Goal: Task Accomplishment & Management: Use online tool/utility

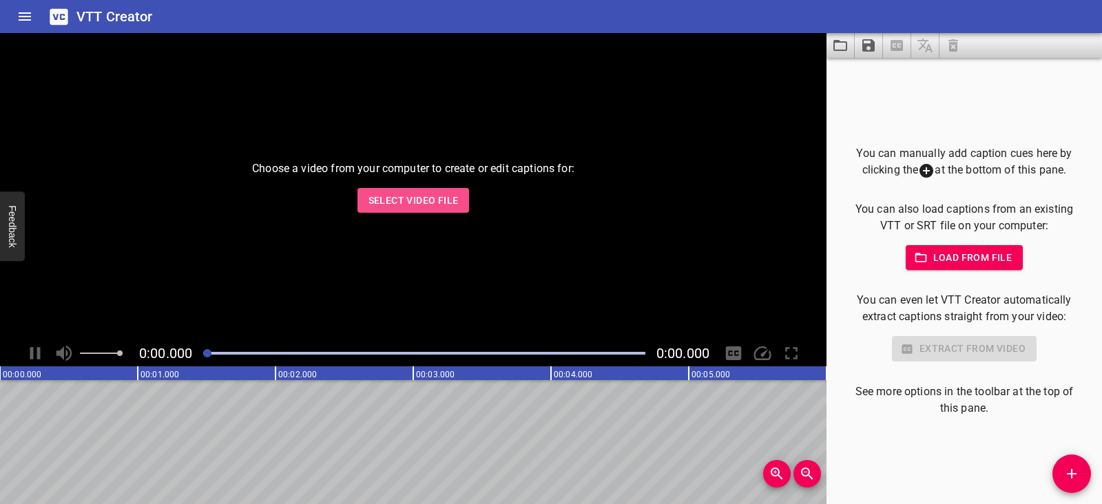
click at [429, 205] on span "Select Video File" at bounding box center [414, 200] width 90 height 17
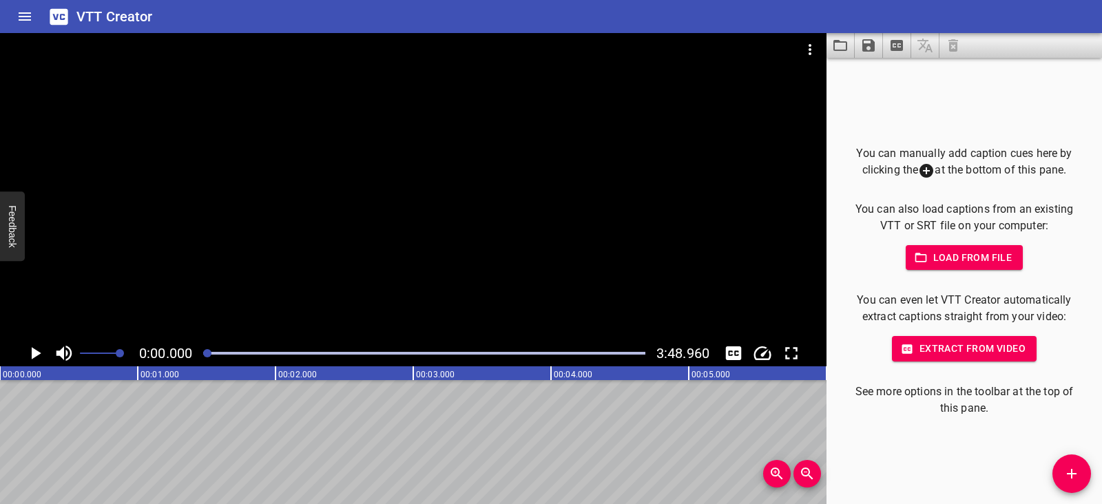
click at [37, 353] on icon "Play/Pause" at bounding box center [37, 353] width 10 height 12
click at [37, 353] on icon "Play/Pause" at bounding box center [35, 353] width 21 height 21
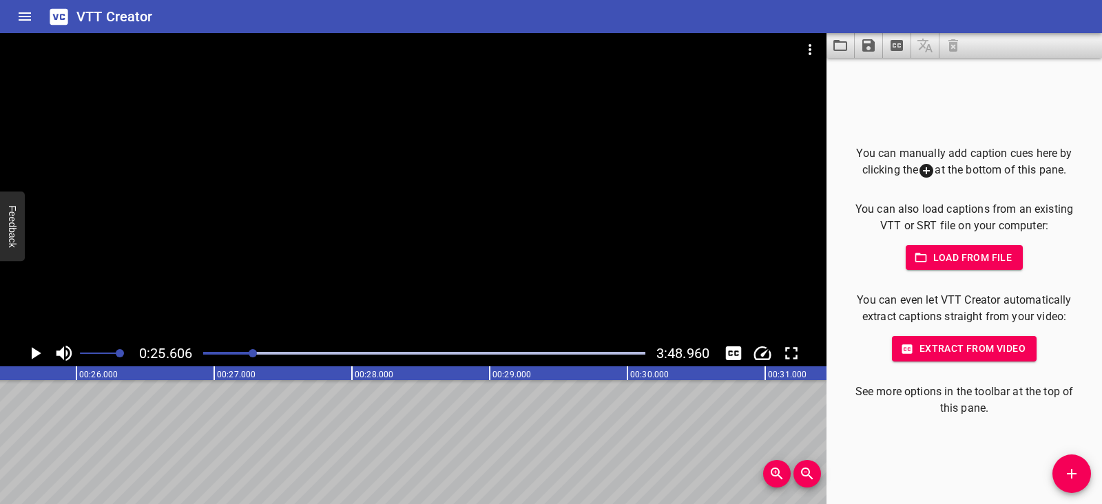
scroll to position [0, 3528]
click at [38, 353] on icon "Play/Pause" at bounding box center [37, 353] width 10 height 12
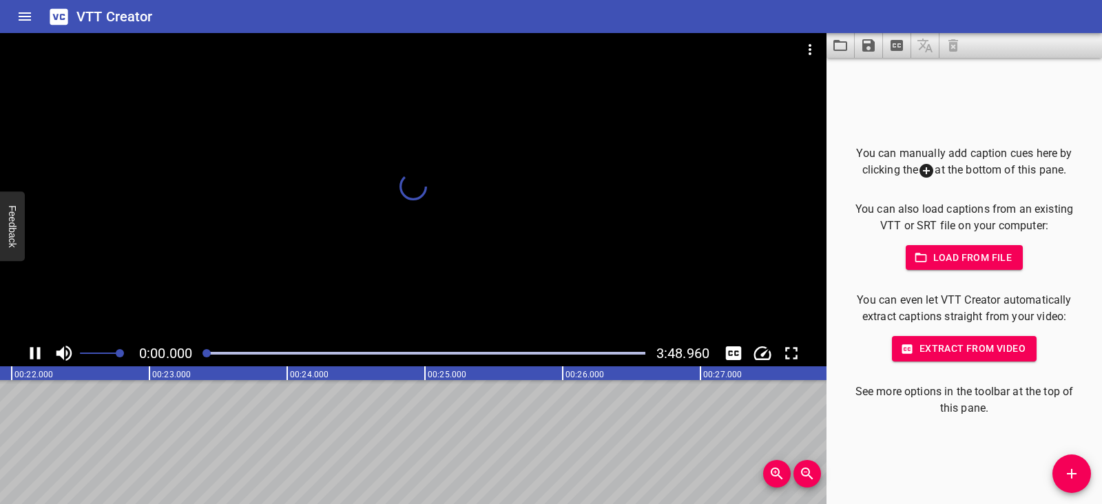
drag, startPoint x: 256, startPoint y: 351, endPoint x: 205, endPoint y: 357, distance: 51.3
click at [205, 357] on div at bounding box center [207, 353] width 8 height 8
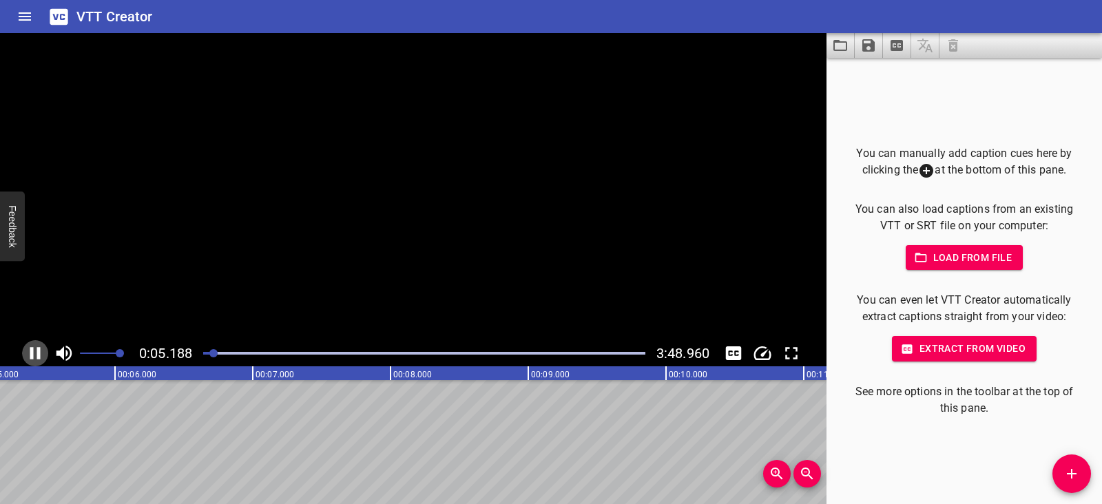
click at [44, 353] on icon "Play/Pause" at bounding box center [35, 353] width 21 height 21
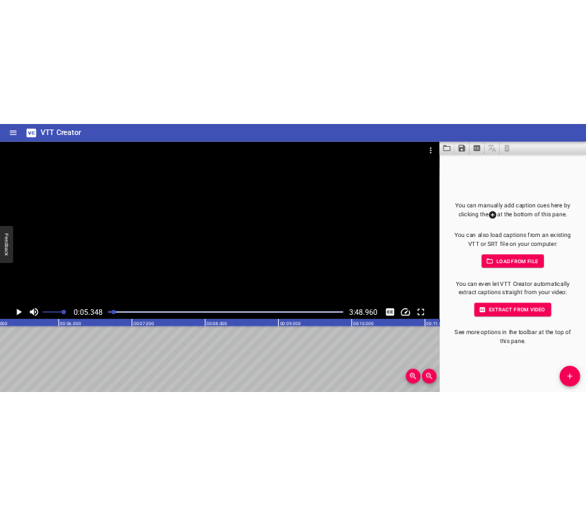
scroll to position [0, 737]
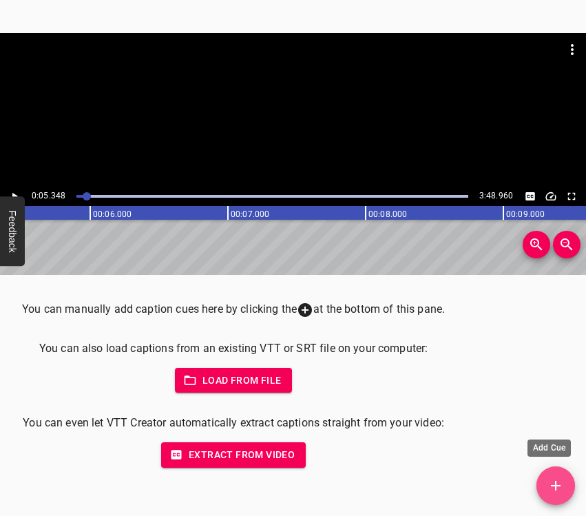
click at [564, 484] on span "Add Cue" at bounding box center [556, 485] width 39 height 17
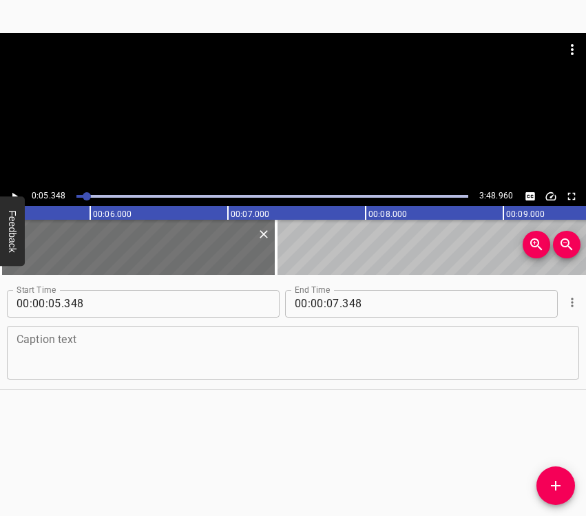
click at [86, 341] on textarea at bounding box center [293, 352] width 553 height 39
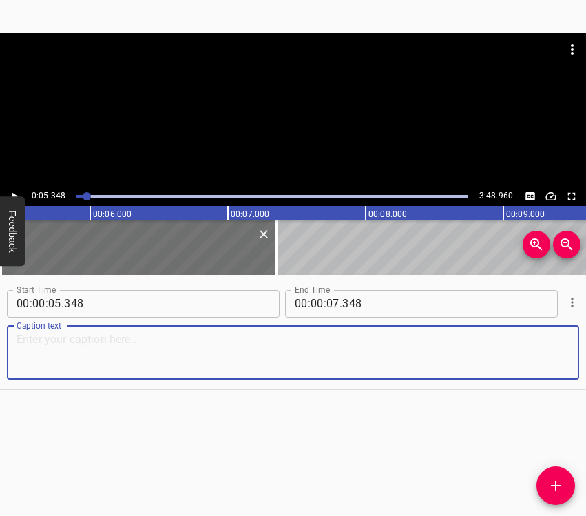
paste textarea "Last year I organized this kitchen, the team “Sunny Lakes.” I was supported by …"
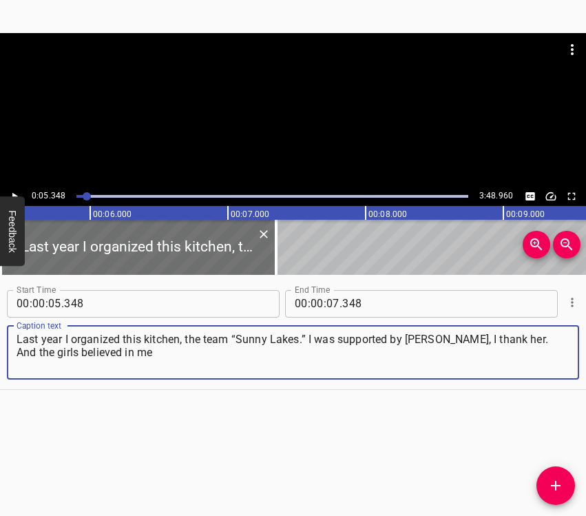
type textarea "Last year I organized this kitchen, the team “Sunny Lakes.” I was supported by …"
click at [14, 191] on icon "Play/Pause" at bounding box center [14, 196] width 12 height 12
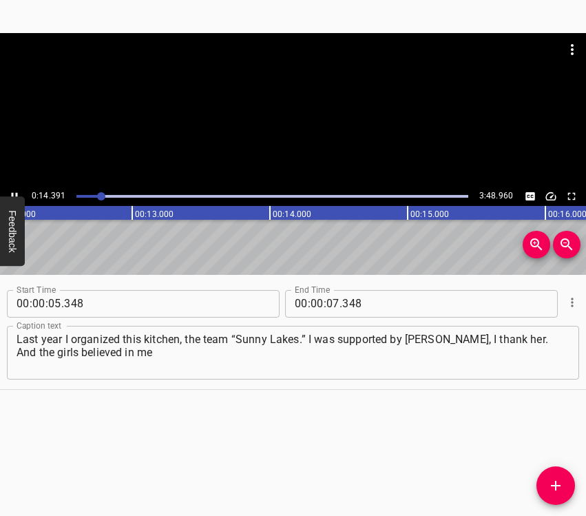
scroll to position [0, 1740]
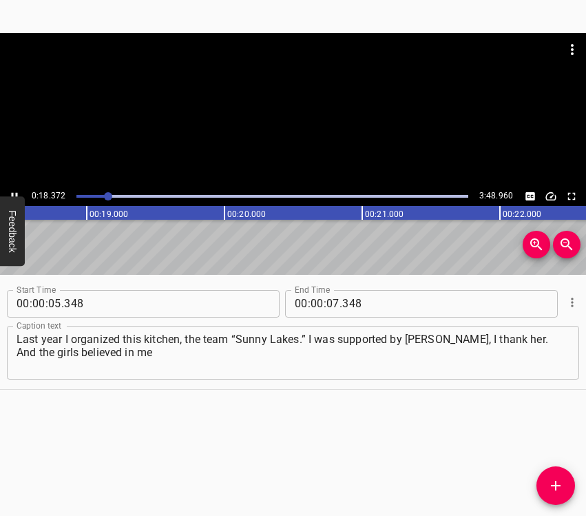
click at [12, 188] on button "Play/Pause" at bounding box center [15, 196] width 18 height 18
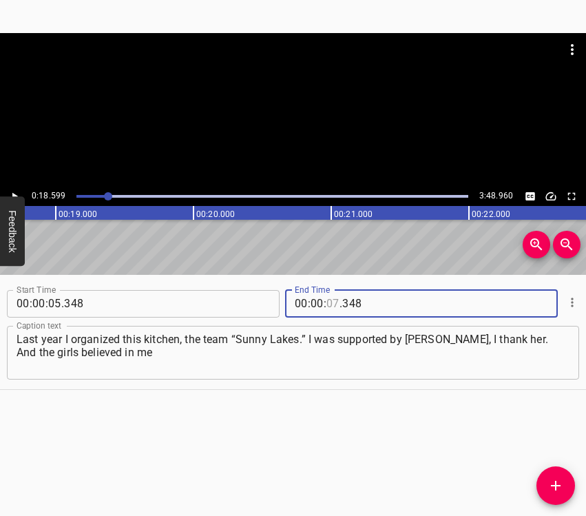
click at [329, 304] on input "number" at bounding box center [333, 304] width 13 height 28
type input "18"
type input "599"
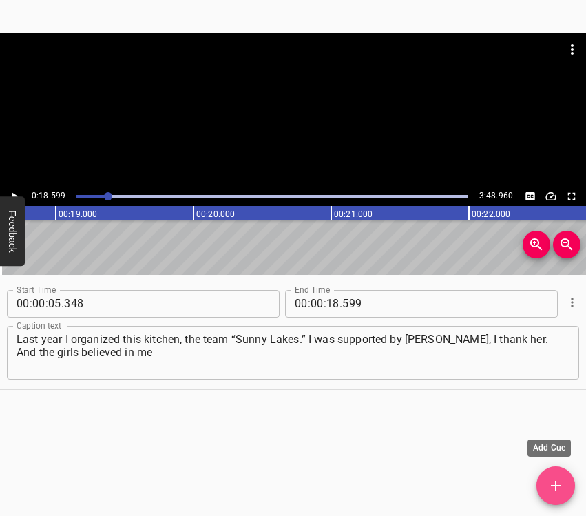
click at [562, 484] on icon "Add Cue" at bounding box center [556, 485] width 17 height 17
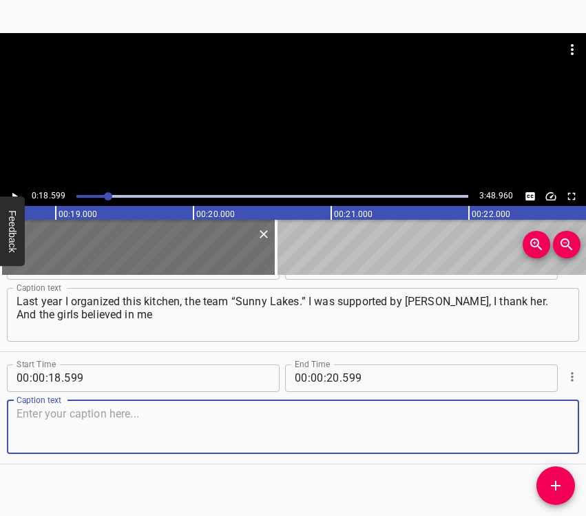
scroll to position [48, 0]
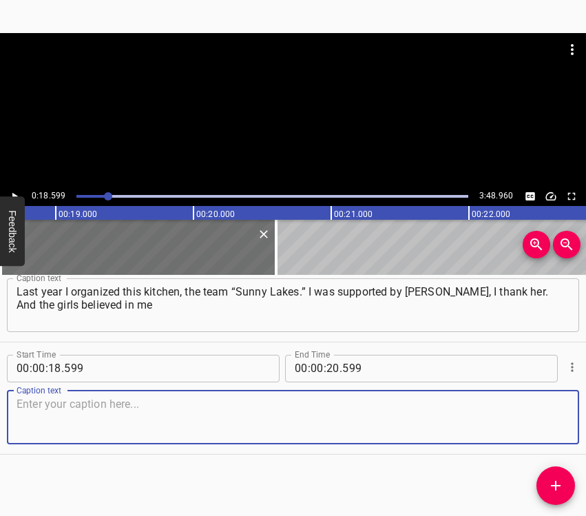
click at [551, 422] on textarea at bounding box center [293, 417] width 553 height 39
click at [86, 415] on textarea at bounding box center [293, 417] width 553 height 39
paste textarea "and supported me. They are [PERSON_NAME], [PERSON_NAME], [PERSON_NAME], and [PE…"
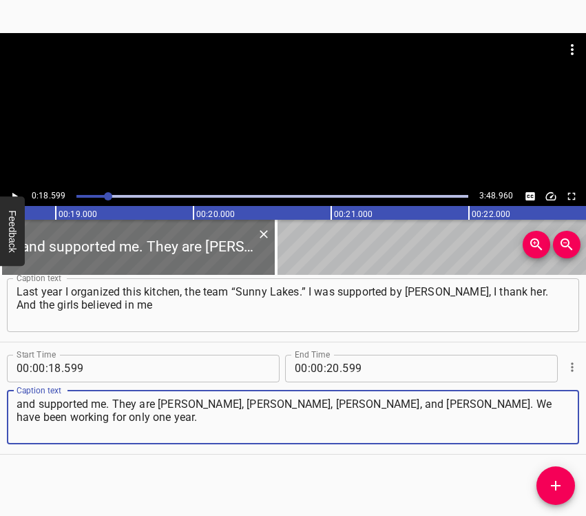
type textarea "and supported me. They are [PERSON_NAME], [PERSON_NAME], [PERSON_NAME], and [PE…"
click at [8, 191] on icon "Play/Pause" at bounding box center [14, 196] width 12 height 12
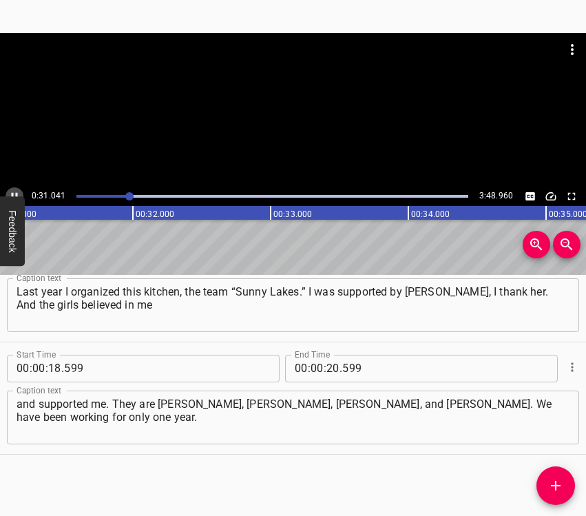
click at [12, 193] on icon "Play/Pause" at bounding box center [15, 196] width 6 height 8
click at [329, 370] on input "number" at bounding box center [333, 369] width 13 height 28
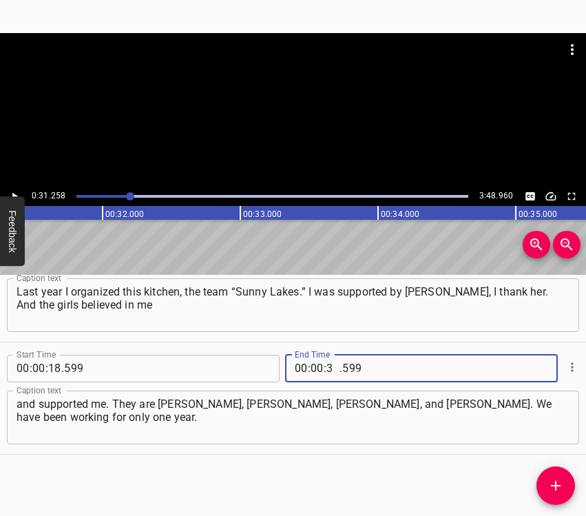
type input "31"
type input "258"
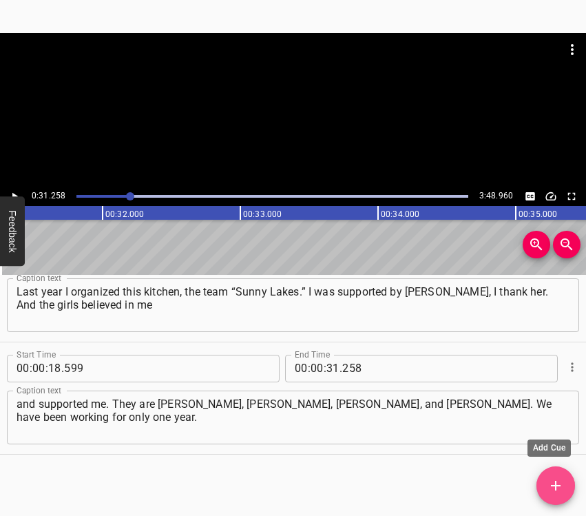
click at [570, 489] on span "Add Cue" at bounding box center [556, 485] width 39 height 17
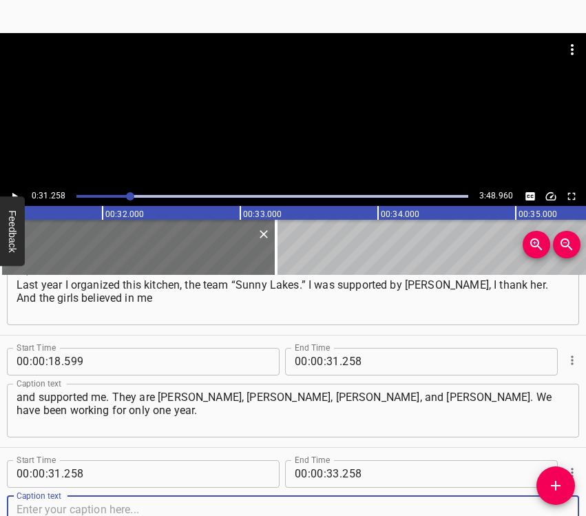
scroll to position [160, 0]
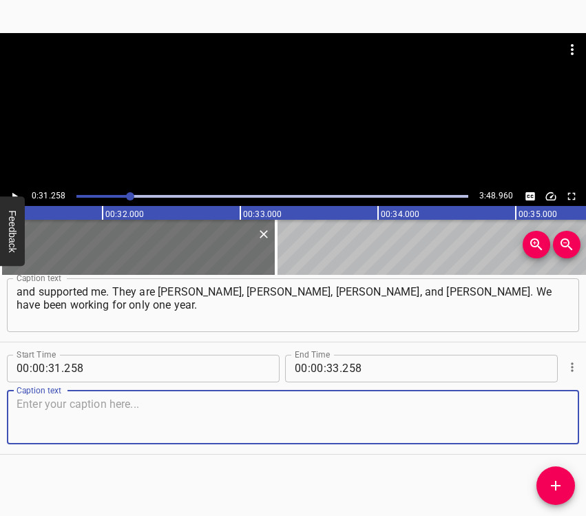
drag, startPoint x: 550, startPoint y: 404, endPoint x: 582, endPoint y: 395, distance: 32.8
click at [566, 401] on div "Caption text" at bounding box center [293, 418] width 573 height 54
click at [78, 411] on textarea at bounding box center [293, 417] width 553 height 39
paste textarea "We prepare dishes for our defenders. These are meat dishes: bitky, cutlets, hom…"
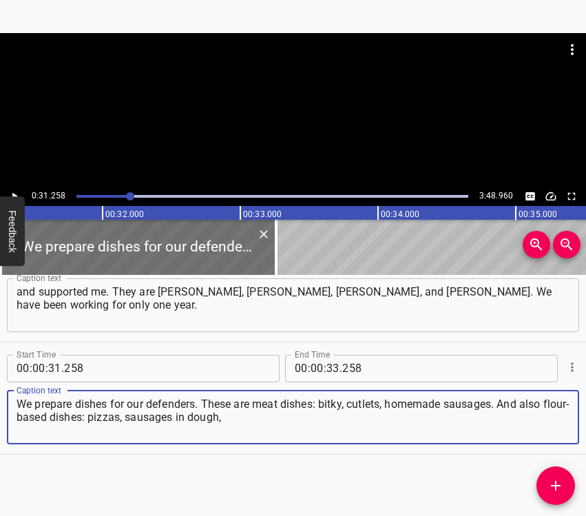
type textarea "We prepare dishes for our defenders. These are meat dishes: bitky, cutlets, hom…"
click at [17, 191] on icon "Play/Pause" at bounding box center [14, 196] width 12 height 12
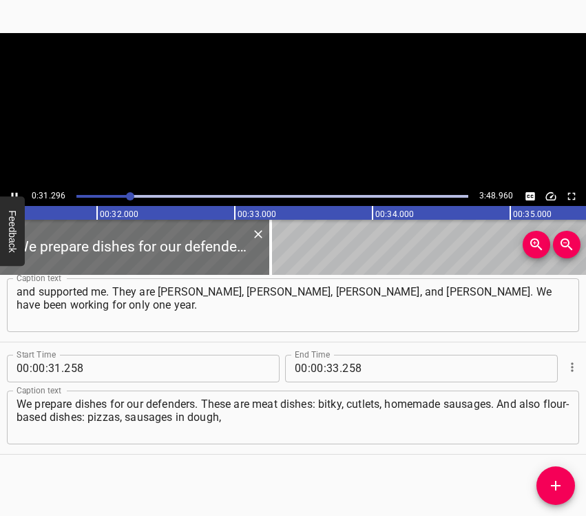
scroll to position [0, 4349]
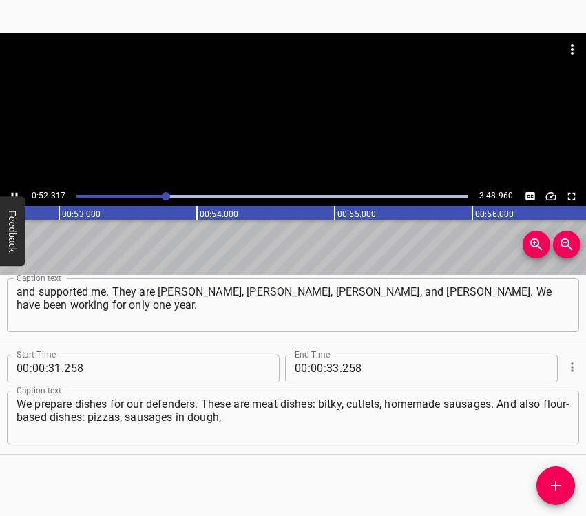
click at [14, 194] on icon "Play/Pause" at bounding box center [14, 196] width 12 height 12
click at [327, 367] on input "number" at bounding box center [333, 369] width 13 height 28
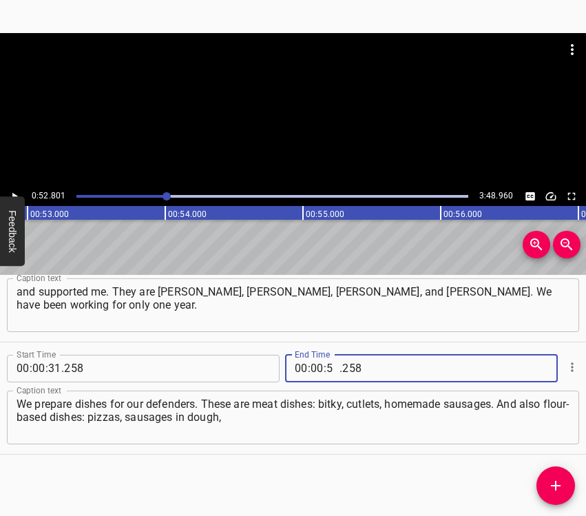
type input "52"
type input "801"
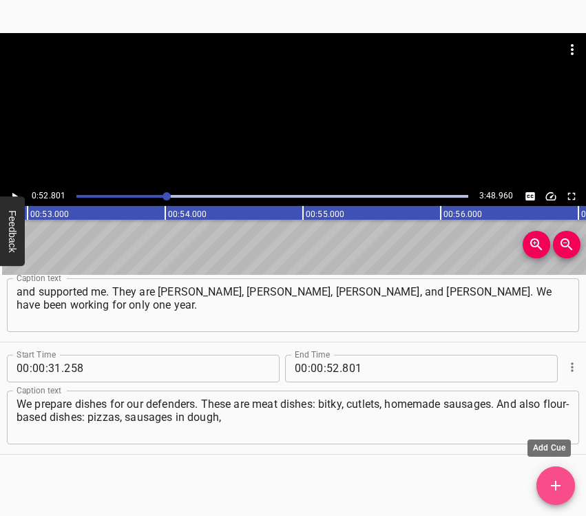
click at [555, 489] on icon "Add Cue" at bounding box center [556, 485] width 17 height 17
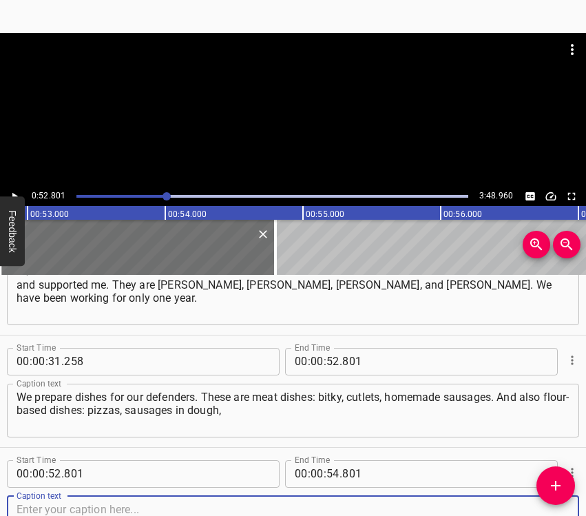
scroll to position [272, 0]
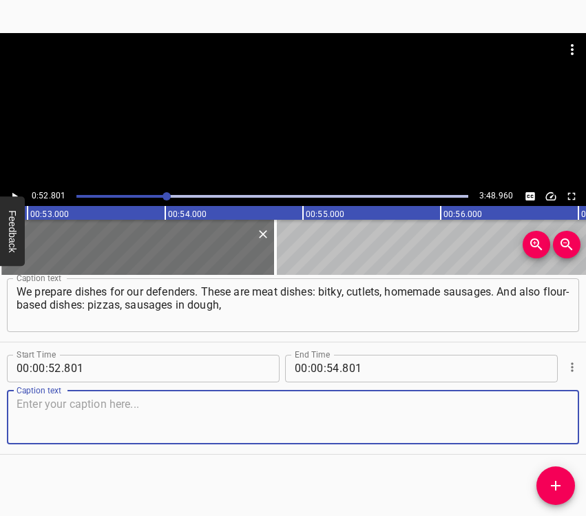
click at [539, 422] on textarea at bounding box center [293, 417] width 553 height 39
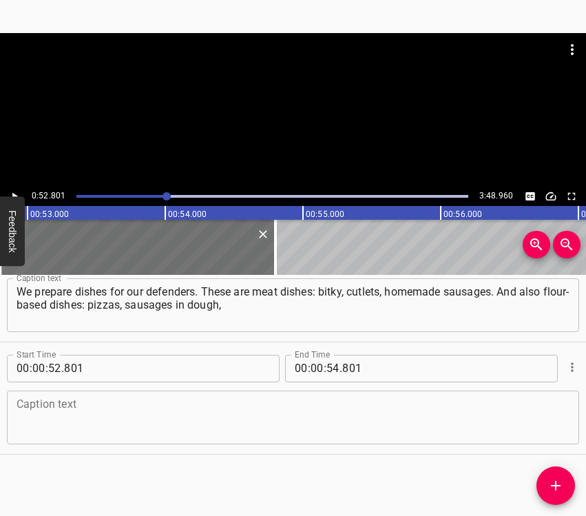
click at [103, 409] on textarea at bounding box center [293, 417] width 553 height 39
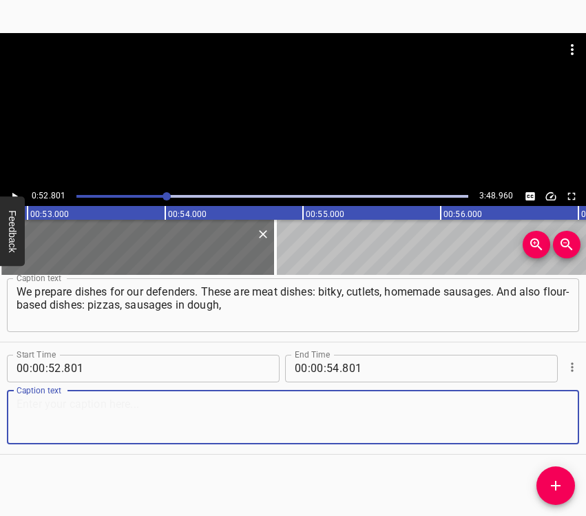
paste textarea "pampushky, and so on. Different delicacies as well. Mostly we, the girls of our…"
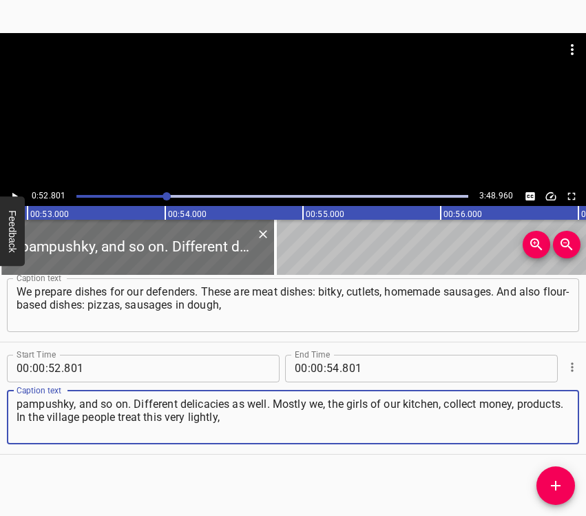
type textarea "pampushky, and so on. Different delicacies as well. Mostly we, the girls of our…"
click at [16, 192] on icon "Play/Pause" at bounding box center [14, 196] width 12 height 12
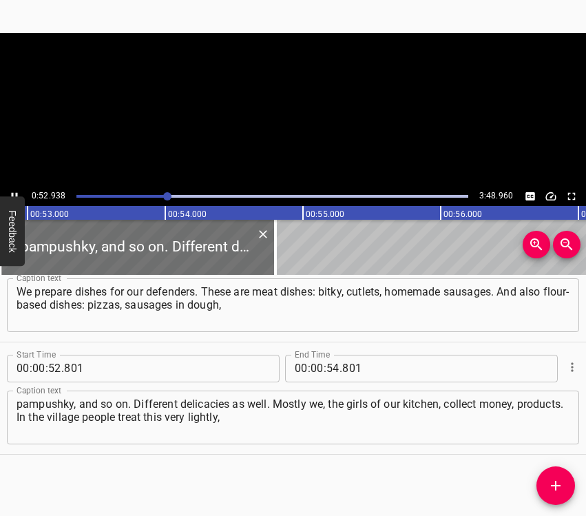
scroll to position [0, 7295]
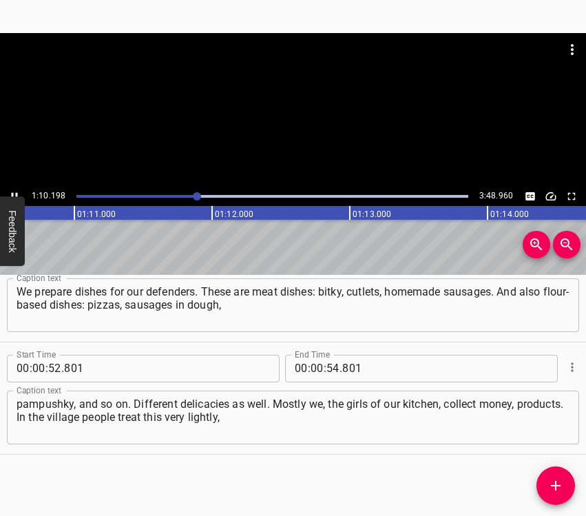
click at [16, 193] on icon "Play/Pause" at bounding box center [15, 196] width 6 height 8
click at [316, 366] on input "number" at bounding box center [317, 369] width 13 height 28
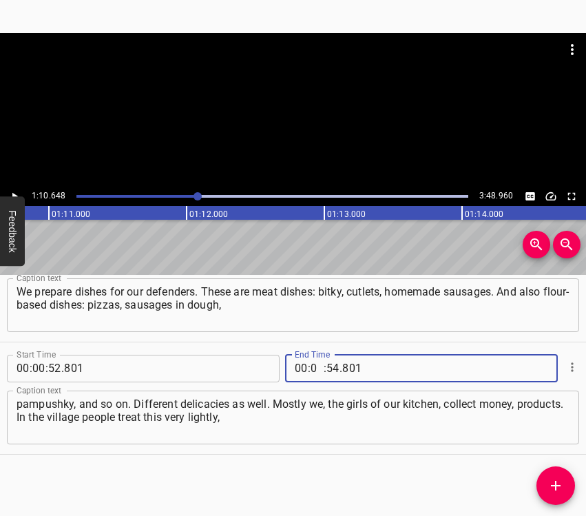
type input "01"
type input "10"
type input "648"
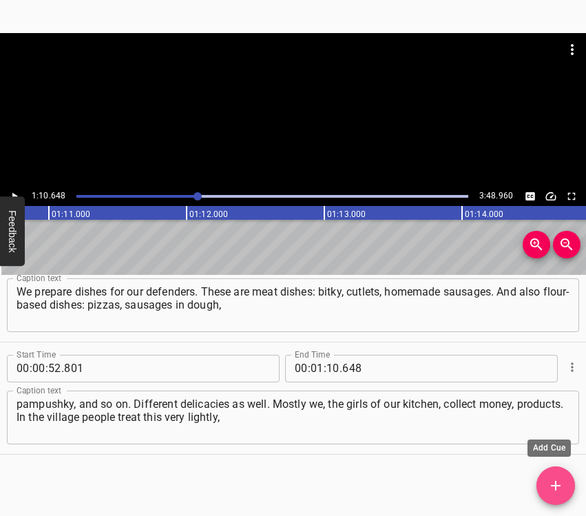
drag, startPoint x: 562, startPoint y: 479, endPoint x: 574, endPoint y: 445, distance: 36.0
click at [560, 479] on icon "Add Cue" at bounding box center [556, 485] width 17 height 17
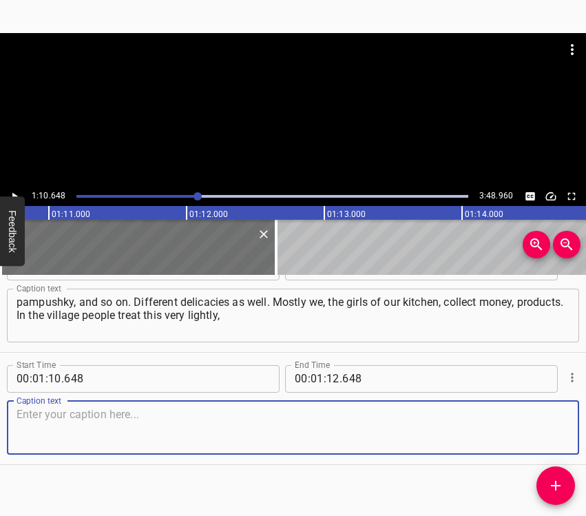
scroll to position [384, 0]
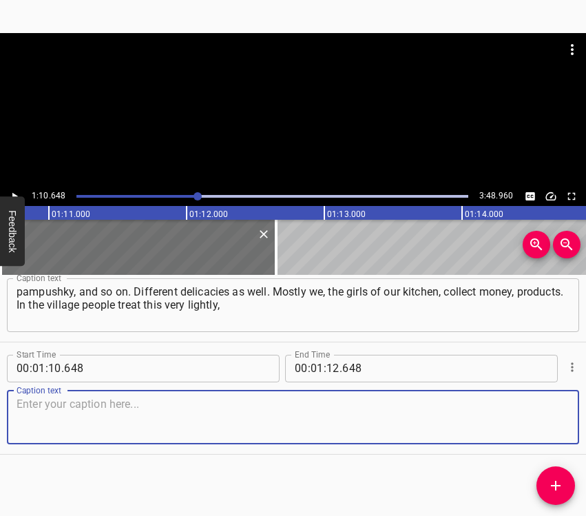
click at [546, 425] on textarea at bounding box center [293, 417] width 553 height 39
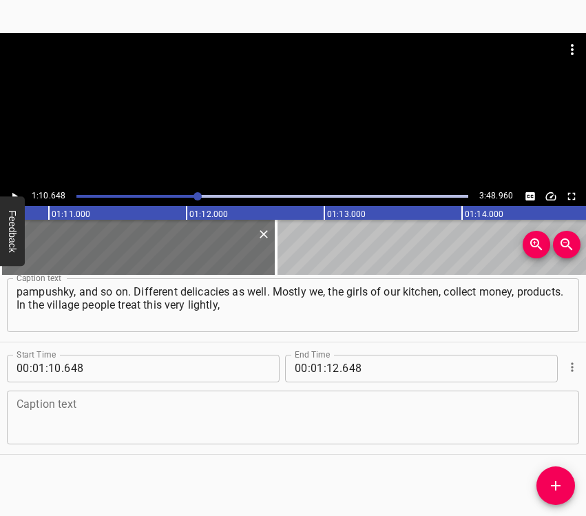
click at [134, 412] on textarea at bounding box center [293, 417] width 553 height 39
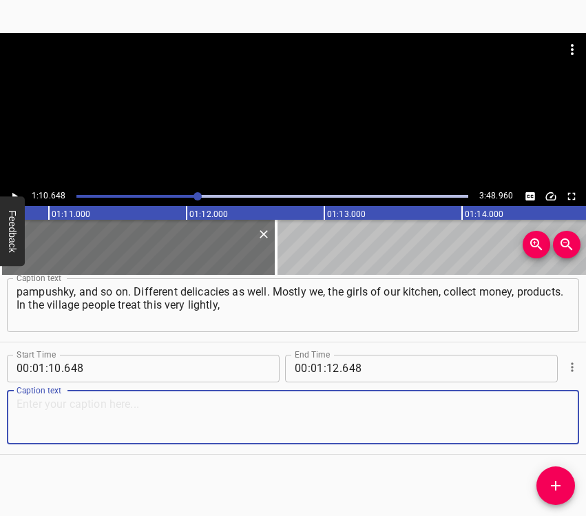
paste textarea "they almost do not help us. One pensioner, [PERSON_NAME], every month, when she…"
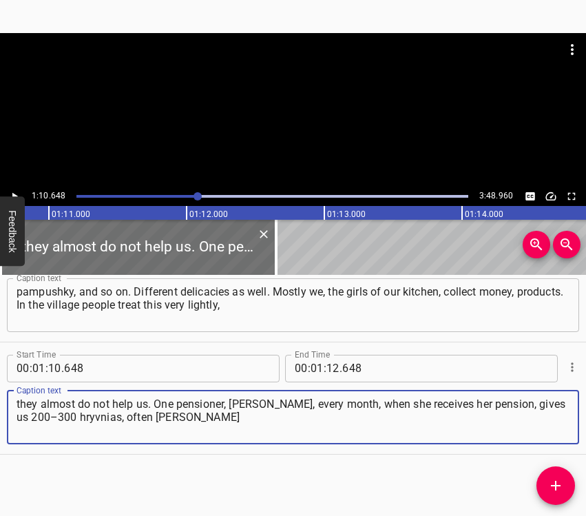
type textarea "they almost do not help us. One pensioner, [PERSON_NAME], every month, when she…"
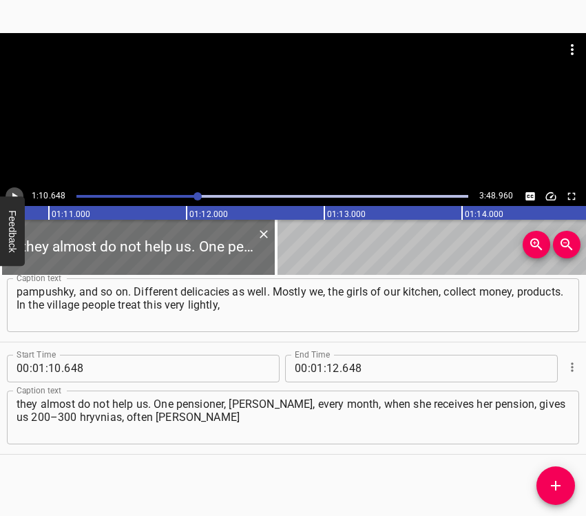
click at [13, 194] on icon "Play/Pause" at bounding box center [15, 196] width 6 height 8
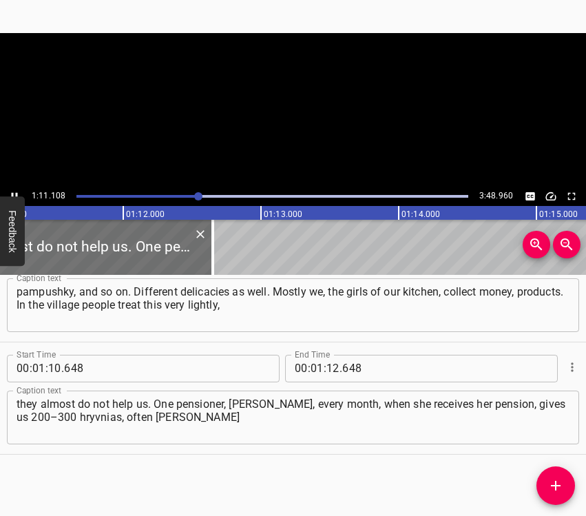
scroll to position [0, 9835]
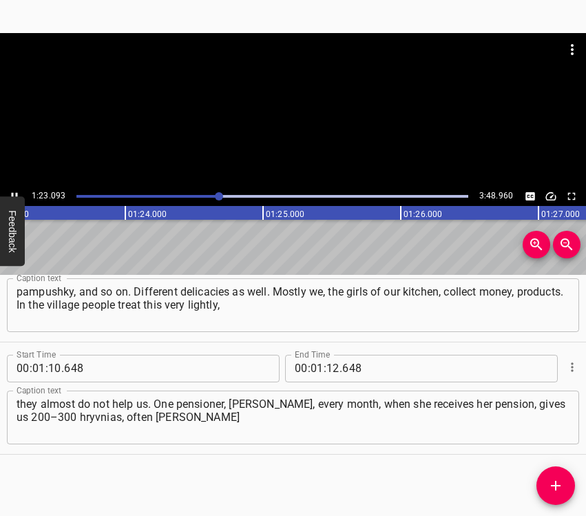
click at [12, 194] on icon "Play/Pause" at bounding box center [15, 196] width 6 height 8
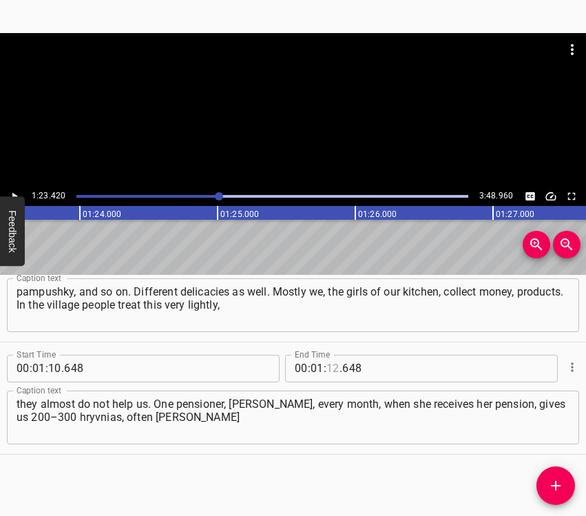
click at [327, 366] on input "number" at bounding box center [333, 369] width 13 height 28
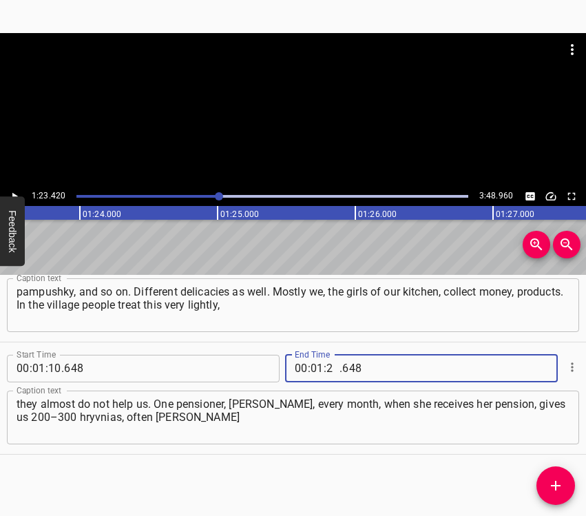
type input "23"
type input "420"
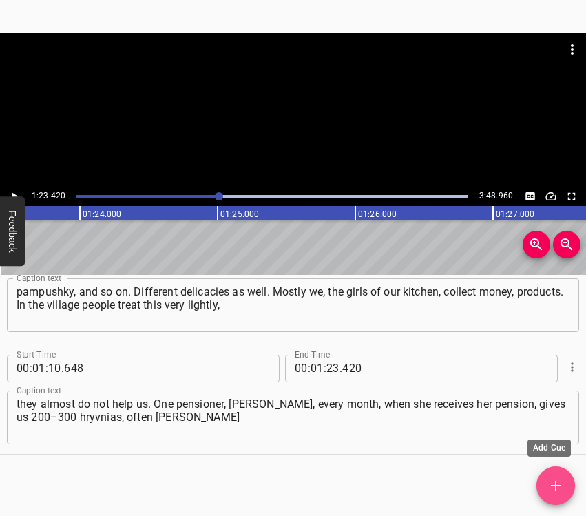
click at [550, 480] on icon "Add Cue" at bounding box center [556, 485] width 17 height 17
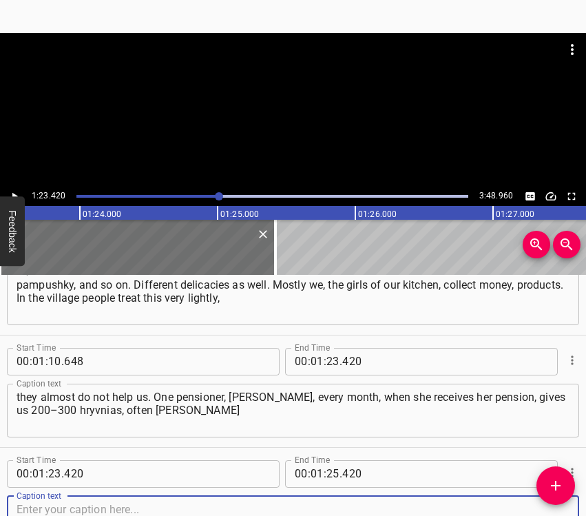
scroll to position [497, 0]
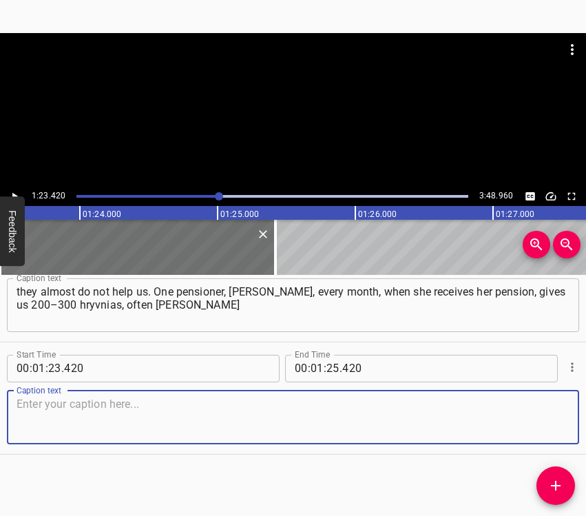
drag, startPoint x: 537, startPoint y: 418, endPoint x: 579, endPoint y: 407, distance: 43.6
click at [540, 418] on textarea at bounding box center [293, 417] width 553 height 39
click at [181, 405] on textarea at bounding box center [293, 417] width 553 height 39
paste textarea "donates to [GEOGRAPHIC_DATA]. She works in the village council. There is such a…"
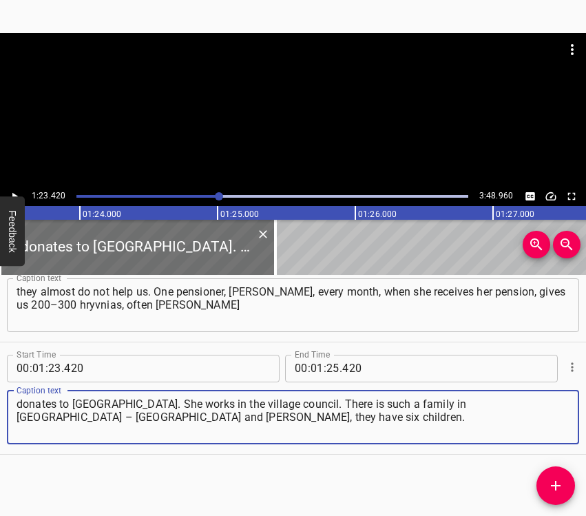
type textarea "donates to [GEOGRAPHIC_DATA]. She works in the village council. There is such a…"
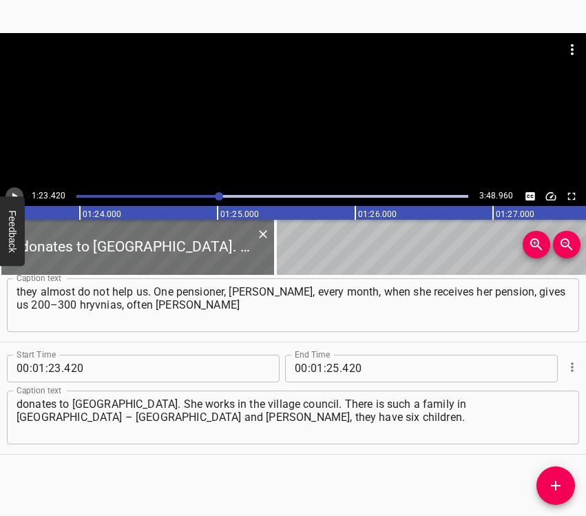
click at [11, 194] on icon "Play/Pause" at bounding box center [14, 196] width 12 height 12
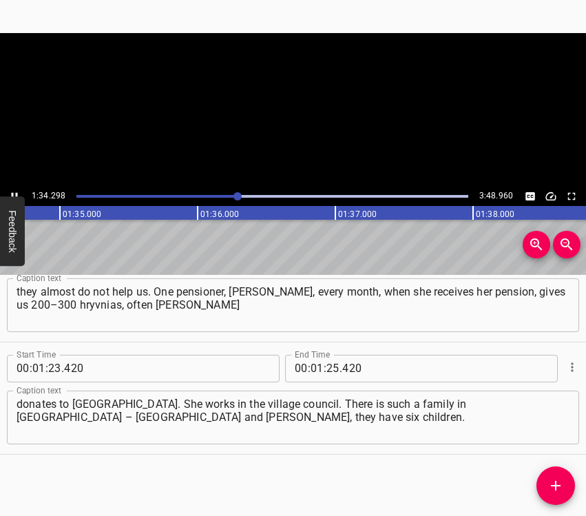
click at [11, 192] on icon "Play/Pause" at bounding box center [14, 196] width 12 height 12
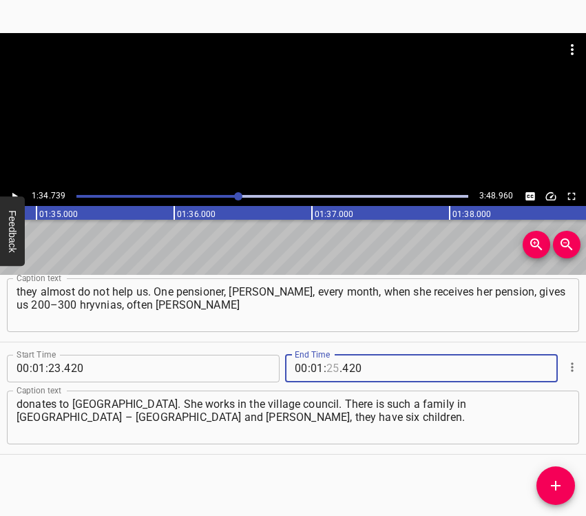
click at [329, 371] on input "number" at bounding box center [333, 369] width 13 height 28
type input "34"
type input "739"
click at [548, 491] on icon "Add Cue" at bounding box center [556, 485] width 17 height 17
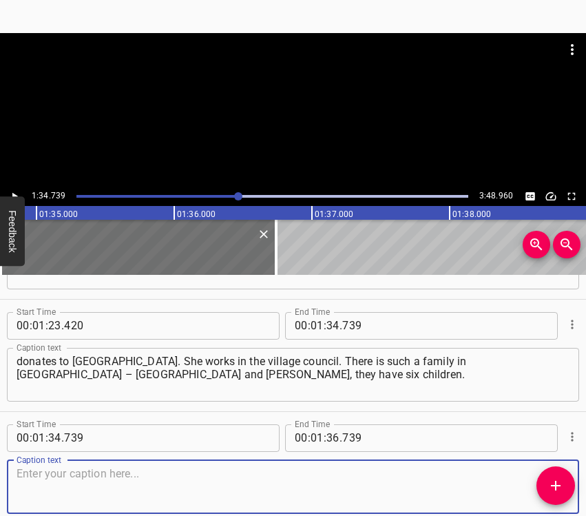
scroll to position [609, 0]
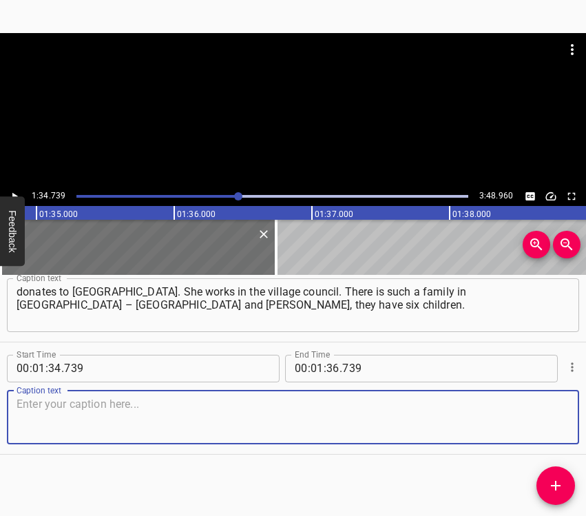
click at [559, 417] on div "Caption text" at bounding box center [293, 418] width 573 height 54
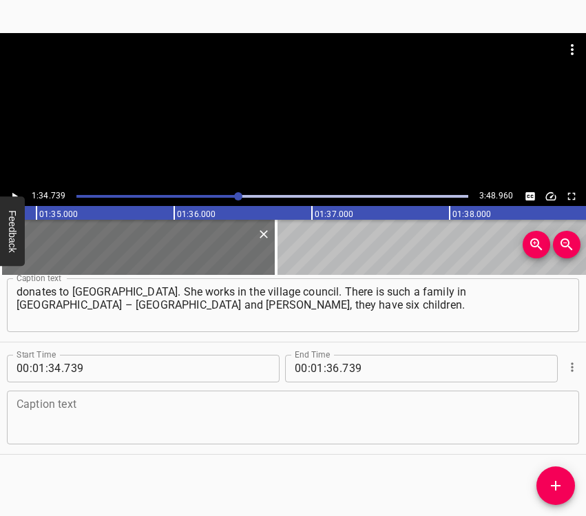
click at [129, 411] on textarea at bounding box center [293, 417] width 553 height 39
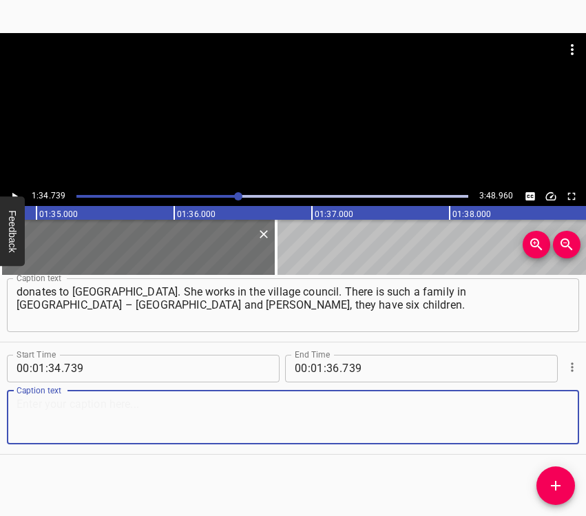
paste textarea "But they already twice brought us carloads full of products. And mostly for the…"
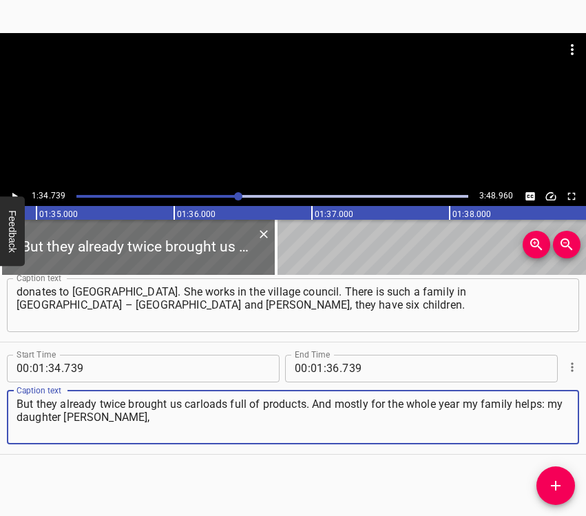
type textarea "But they already twice brought us carloads full of products. And mostly for the…"
click at [19, 193] on icon "Play/Pause" at bounding box center [14, 196] width 12 height 12
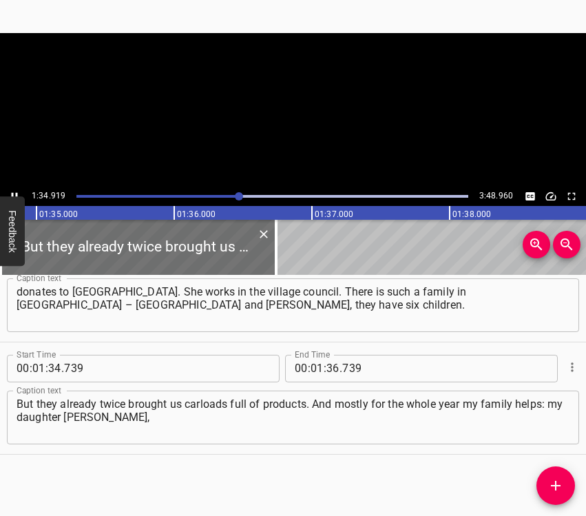
scroll to position [0, 13079]
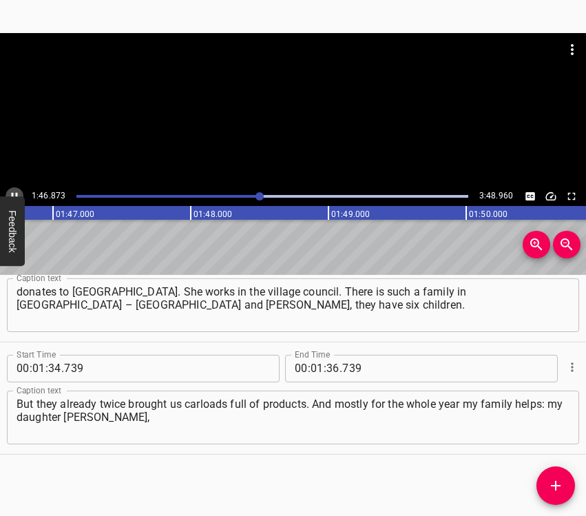
click at [17, 191] on icon "Play/Pause" at bounding box center [14, 196] width 12 height 12
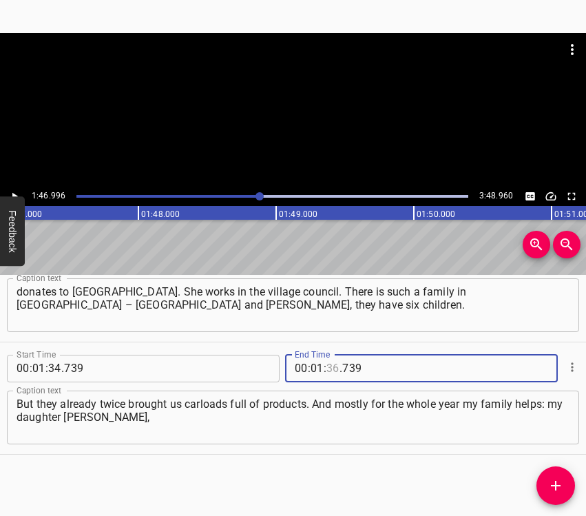
click at [329, 369] on input "number" at bounding box center [333, 369] width 13 height 28
type input "46"
type input "996"
click at [563, 481] on icon "Add Cue" at bounding box center [556, 485] width 17 height 17
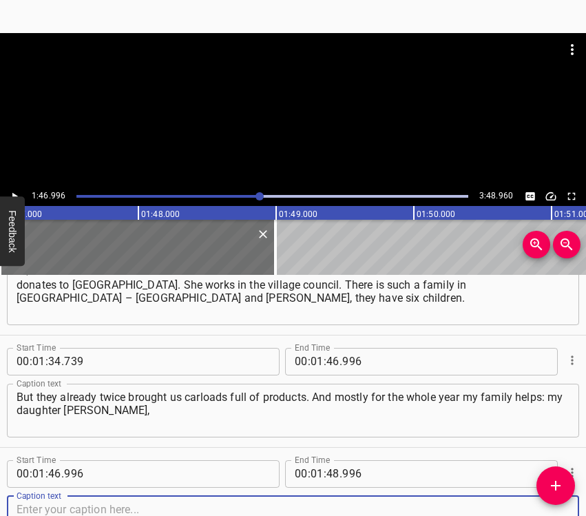
scroll to position [721, 0]
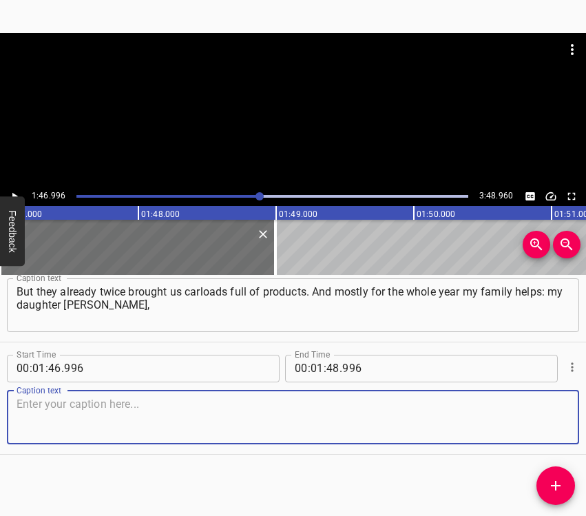
drag, startPoint x: 544, startPoint y: 423, endPoint x: 581, endPoint y: 414, distance: 37.6
click at [547, 424] on textarea at bounding box center [293, 417] width 553 height 39
click at [43, 422] on textarea at bounding box center [293, 417] width 553 height 39
paste textarea ", my daughter [PERSON_NAME], my husband [PERSON_NAME] raises pigs and supplies …"
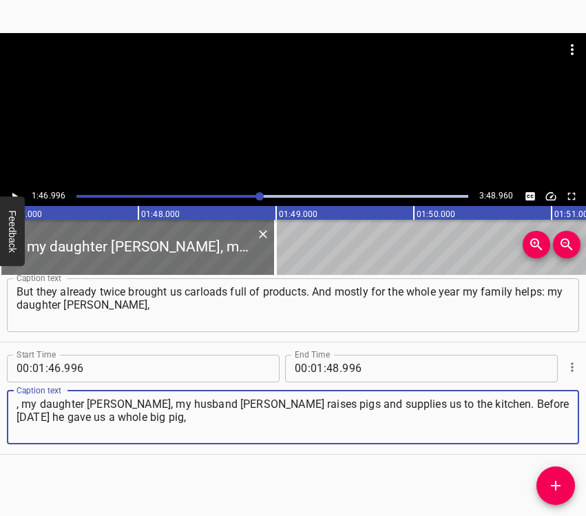
type textarea ", my daughter [PERSON_NAME], my husband [PERSON_NAME] raises pigs and supplies …"
click at [11, 194] on icon "Play/Pause" at bounding box center [14, 196] width 12 height 12
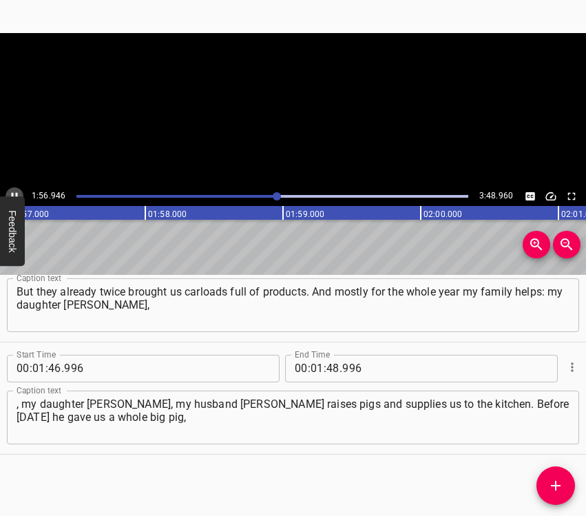
click at [11, 194] on icon "Play/Pause" at bounding box center [14, 196] width 12 height 12
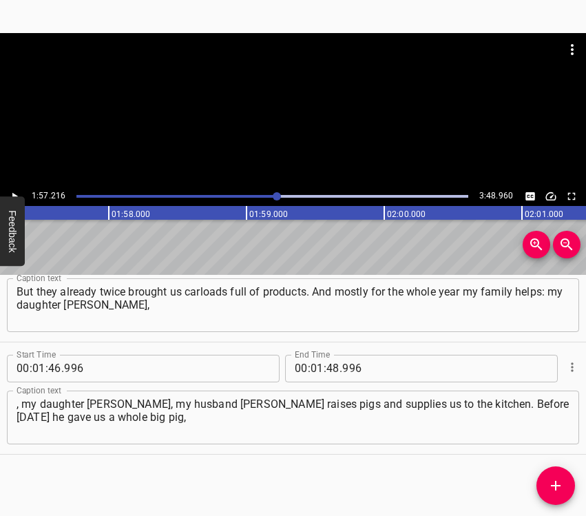
scroll to position [0, 16153]
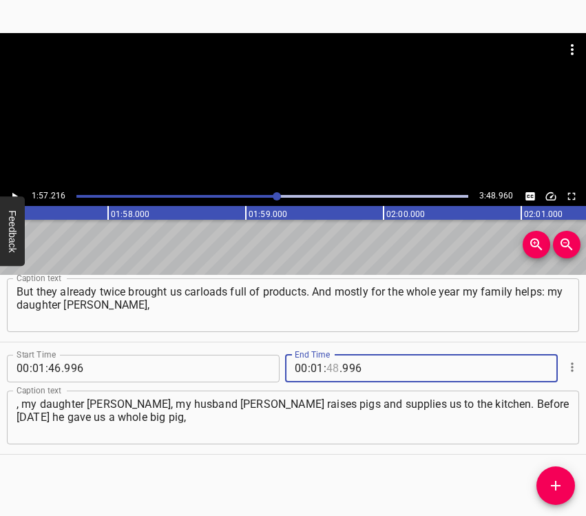
click at [331, 364] on input "number" at bounding box center [333, 369] width 13 height 28
type input "57"
type input "216"
click at [551, 483] on icon "Add Cue" at bounding box center [556, 485] width 17 height 17
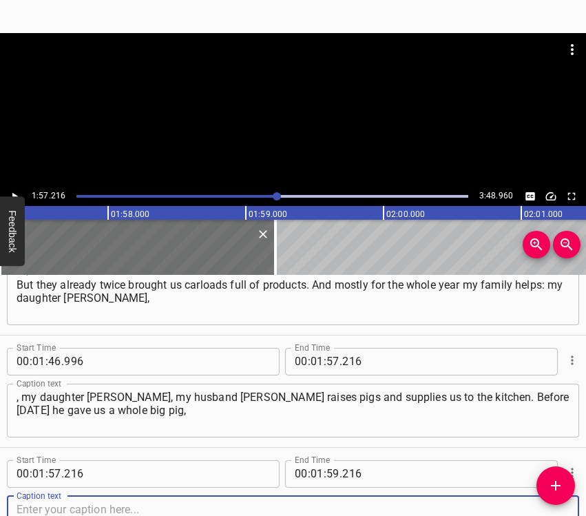
scroll to position [834, 0]
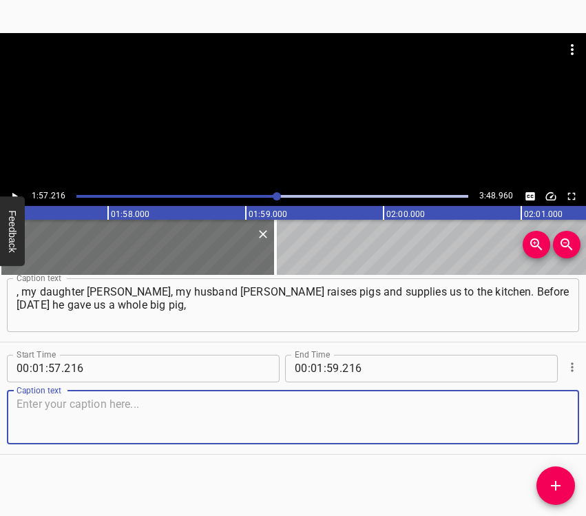
click at [535, 422] on textarea at bounding box center [293, 417] width 553 height 39
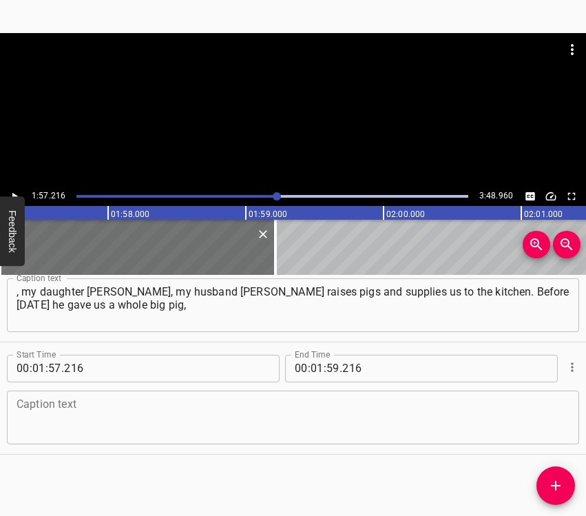
click at [404, 418] on textarea at bounding box center [293, 417] width 553 height 39
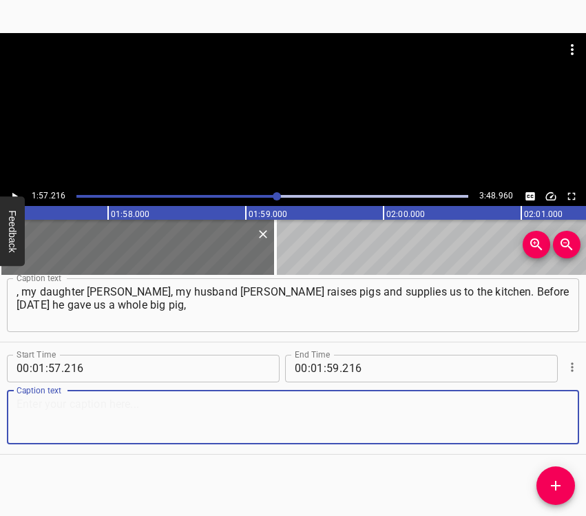
paste textarea "up to 200 kilograms, and so we cook. Because in the village they treat this ver…"
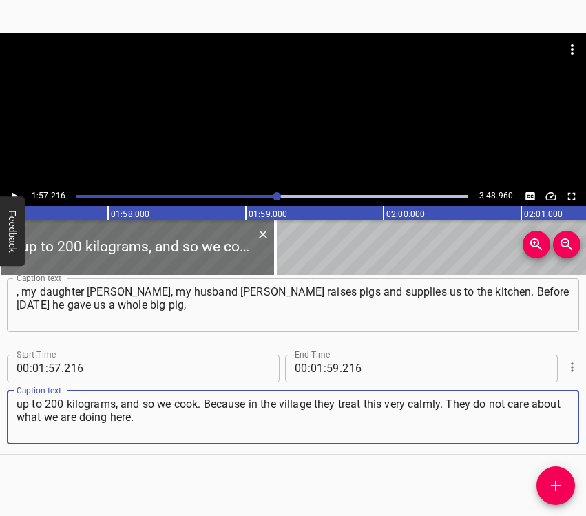
type textarea "up to 200 kilograms, and so we cook. Because in the village they treat this ver…"
click at [15, 192] on icon "Play/Pause" at bounding box center [14, 196] width 12 height 12
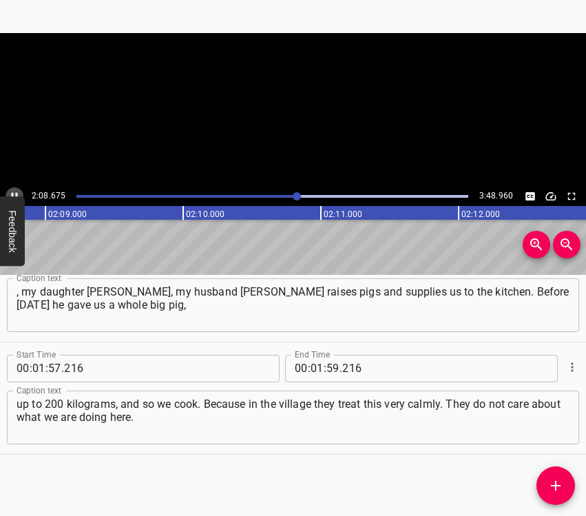
click at [15, 192] on icon "Play/Pause" at bounding box center [14, 196] width 12 height 12
click at [14, 192] on icon "Play/Pause" at bounding box center [14, 196] width 12 height 12
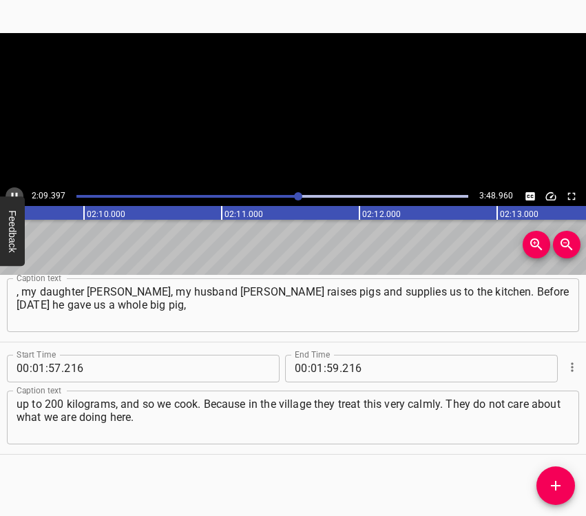
click at [14, 192] on icon "Play/Pause" at bounding box center [14, 196] width 12 height 12
click at [314, 362] on input "number" at bounding box center [317, 369] width 13 height 28
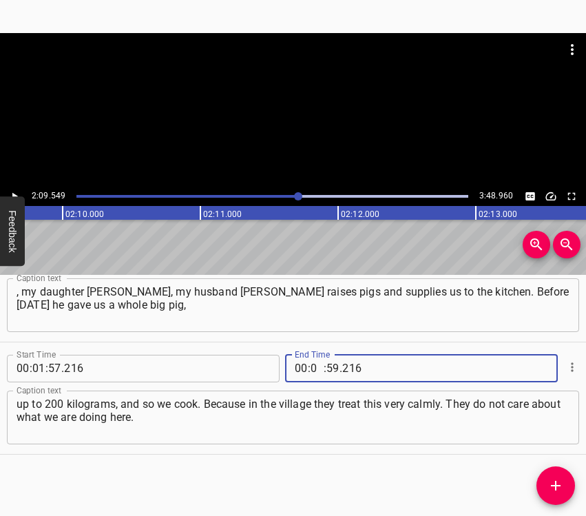
type input "02"
type input "09"
type input "549"
click at [564, 477] on span "Add Cue" at bounding box center [556, 485] width 39 height 17
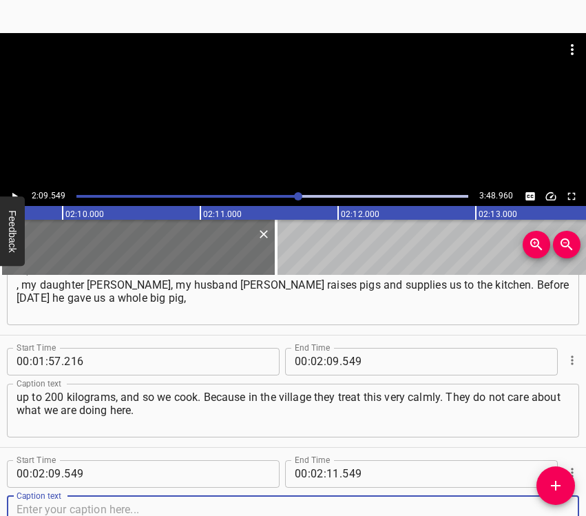
scroll to position [946, 0]
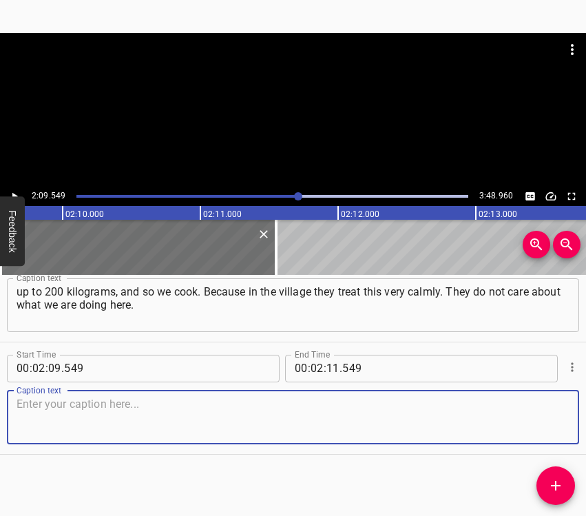
drag, startPoint x: 535, startPoint y: 418, endPoint x: 582, endPoint y: 409, distance: 48.4
click at [535, 417] on textarea at bounding box center [293, 417] width 553 height 39
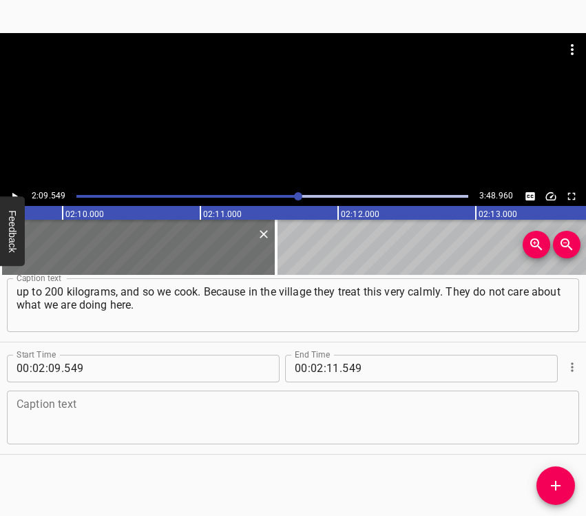
click at [87, 414] on textarea at bounding box center [293, 417] width 553 height 39
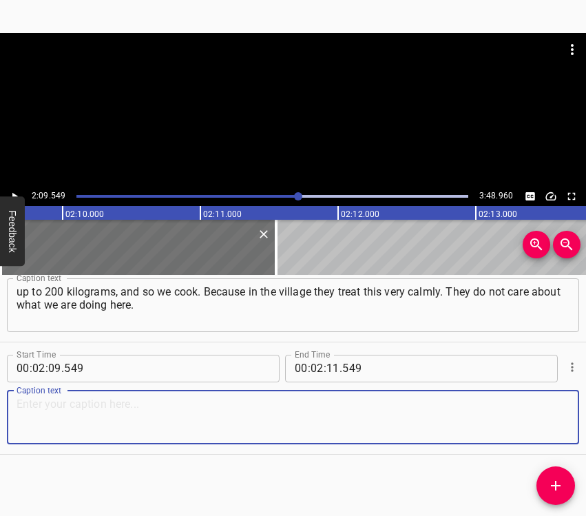
paste textarea "They do not want to help us. So we ourselves, as I say, gather money, products …"
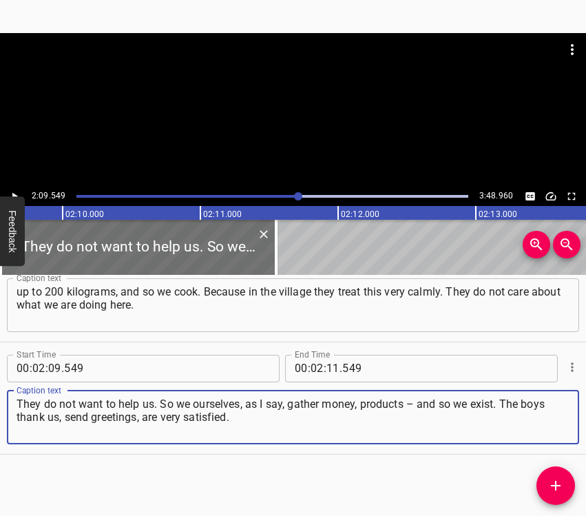
type textarea "They do not want to help us. So we ourselves, as I say, gather money, products …"
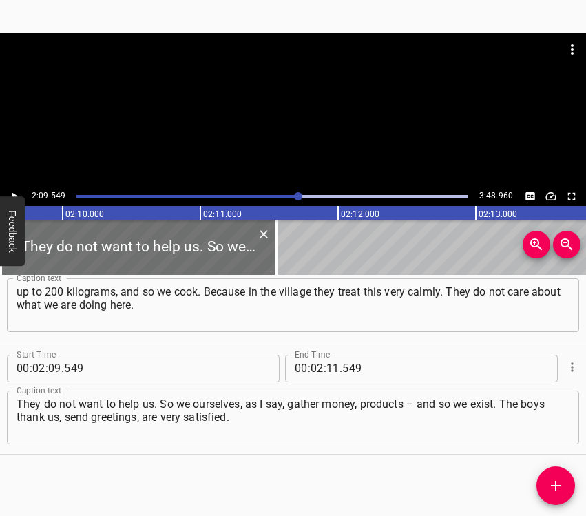
click at [19, 187] on div at bounding box center [293, 110] width 586 height 154
click at [14, 192] on icon "Play/Pause" at bounding box center [14, 196] width 12 height 12
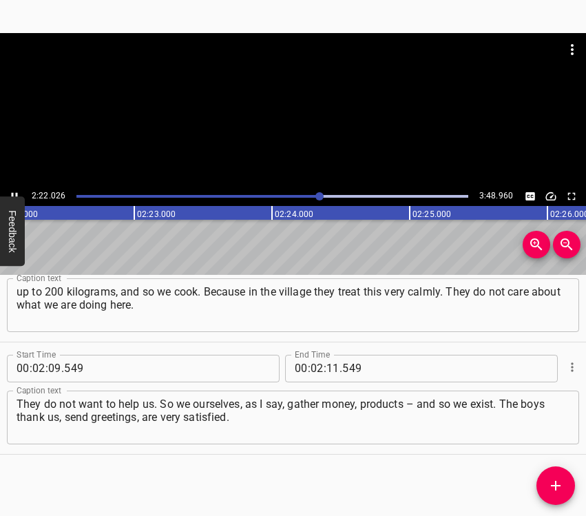
click at [17, 191] on icon "Play/Pause" at bounding box center [14, 196] width 12 height 12
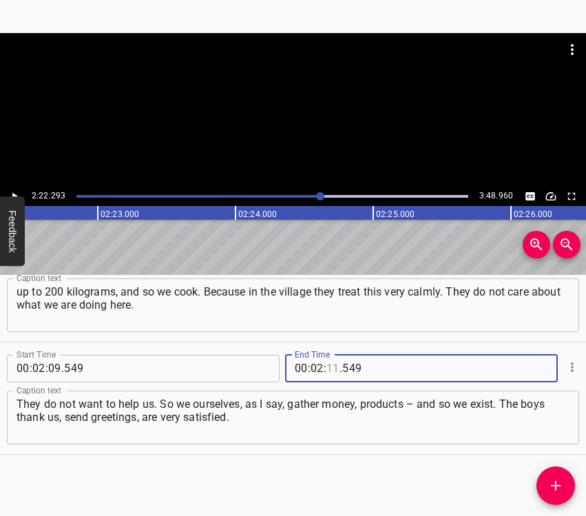
click at [327, 364] on input "number" at bounding box center [333, 369] width 13 height 28
type input "22"
type input "293"
click at [564, 479] on span "Add Cue" at bounding box center [556, 485] width 39 height 17
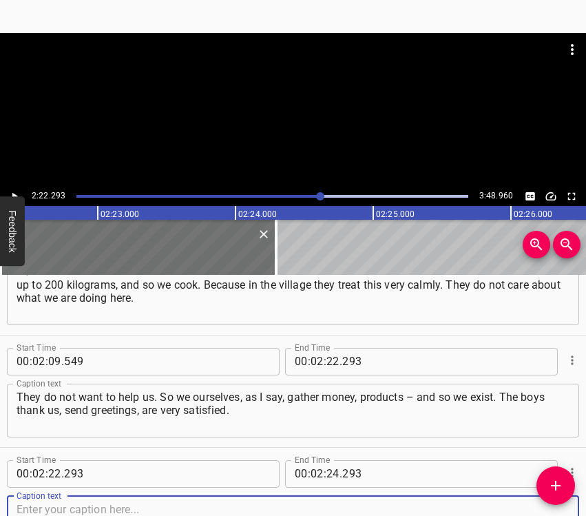
scroll to position [1058, 0]
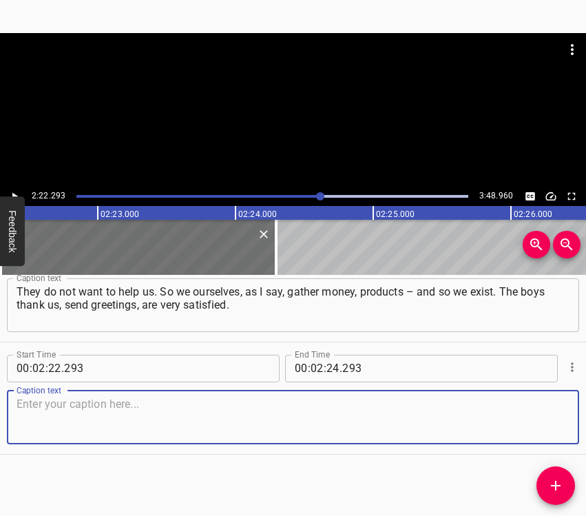
click at [528, 398] on textarea at bounding box center [293, 417] width 553 height 39
click at [530, 407] on textarea at bounding box center [293, 417] width 553 height 39
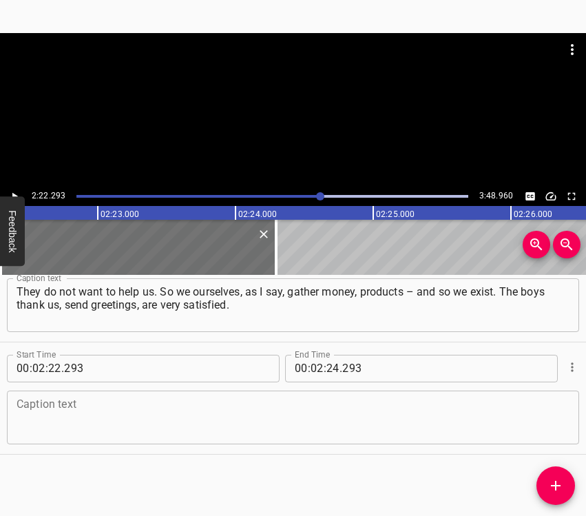
click at [27, 419] on textarea at bounding box center [293, 417] width 553 height 39
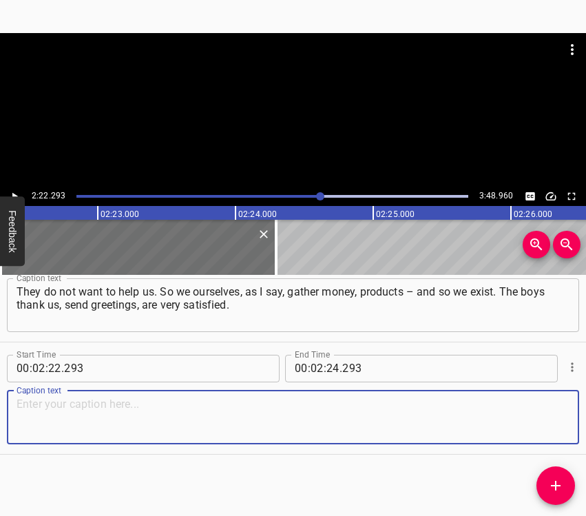
paste textarea "They say that… This was passed to us as a secret, that our dishes in [GEOGRAPHI…"
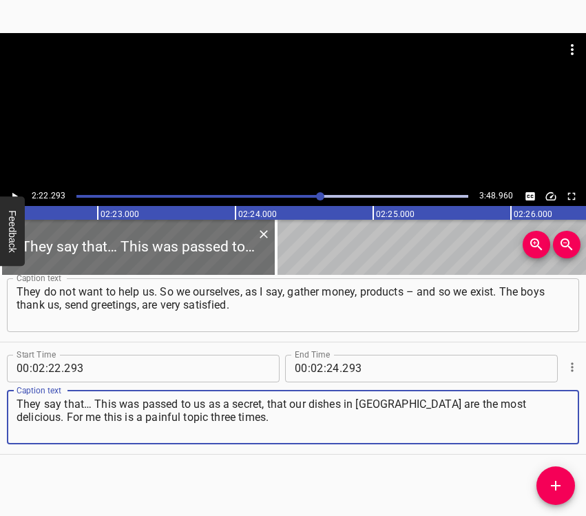
type textarea "They say that… This was passed to us as a secret, that our dishes in [GEOGRAPHI…"
click at [14, 191] on icon "Play/Pause" at bounding box center [14, 196] width 12 height 12
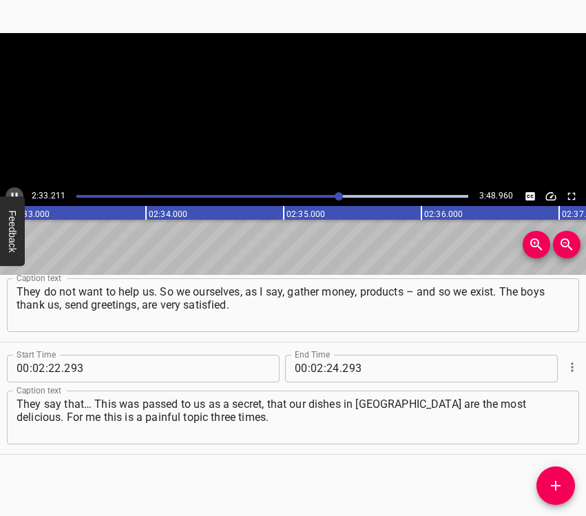
click at [14, 191] on icon "Play/Pause" at bounding box center [14, 196] width 12 height 12
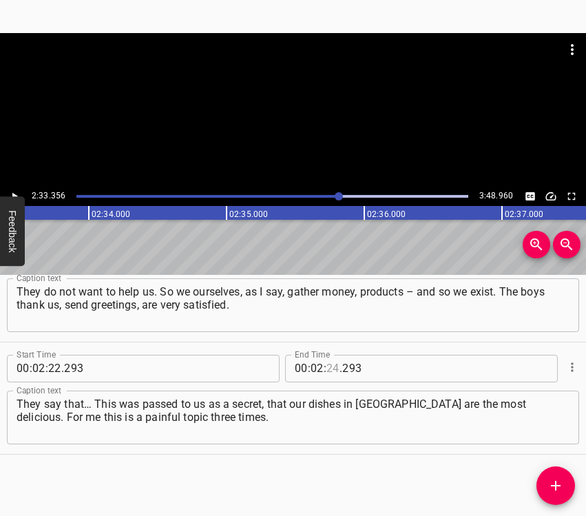
click at [331, 368] on input "number" at bounding box center [333, 369] width 13 height 28
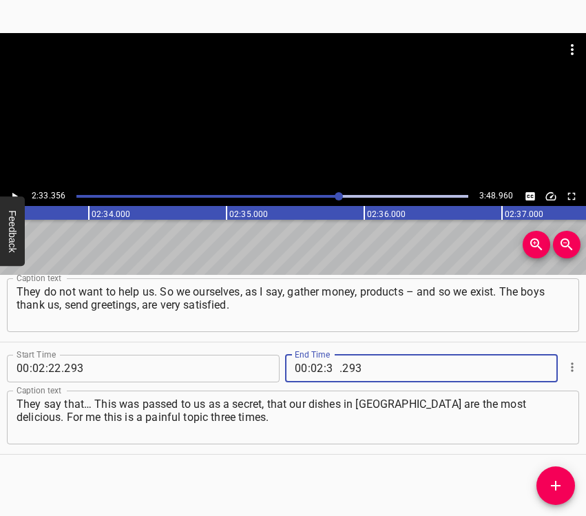
type input "33"
type input "356"
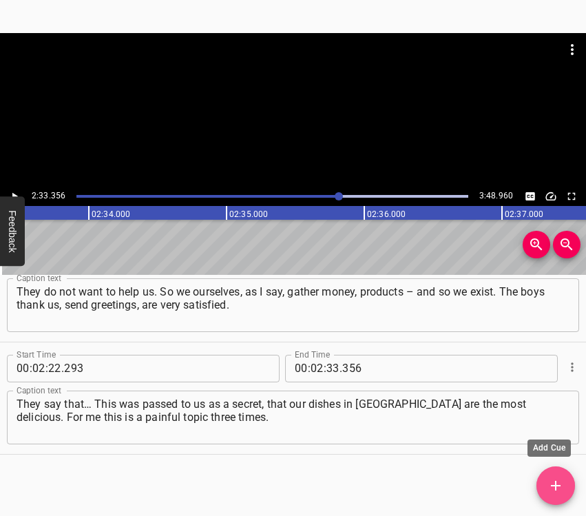
click at [558, 481] on icon "Add Cue" at bounding box center [556, 485] width 17 height 17
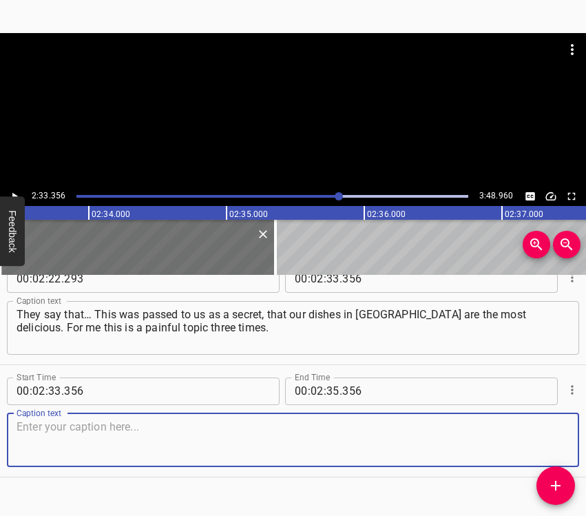
scroll to position [1171, 0]
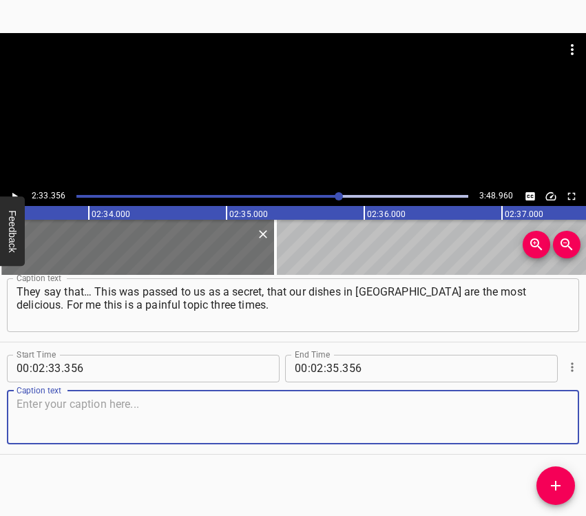
drag, startPoint x: 550, startPoint y: 425, endPoint x: 584, endPoint y: 409, distance: 37.9
click at [554, 422] on textarea at bounding box center [293, 417] width 553 height 39
click at [50, 427] on textarea at bounding box center [293, 417] width 553 height 39
paste textarea "I would not want to speak on this subject, because my son was killed. He called…"
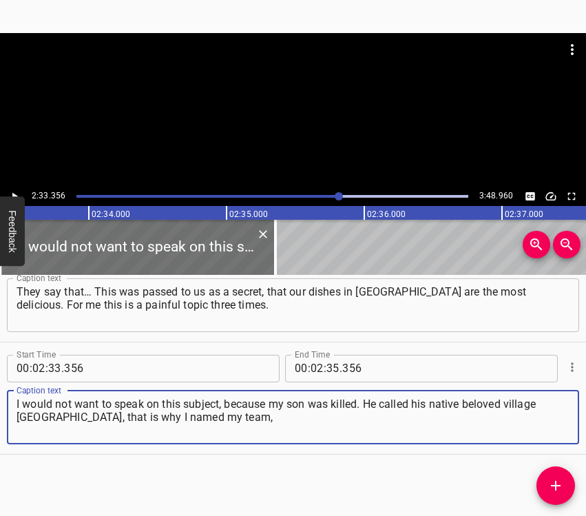
type textarea "I would not want to speak on this subject, because my son was killed. He called…"
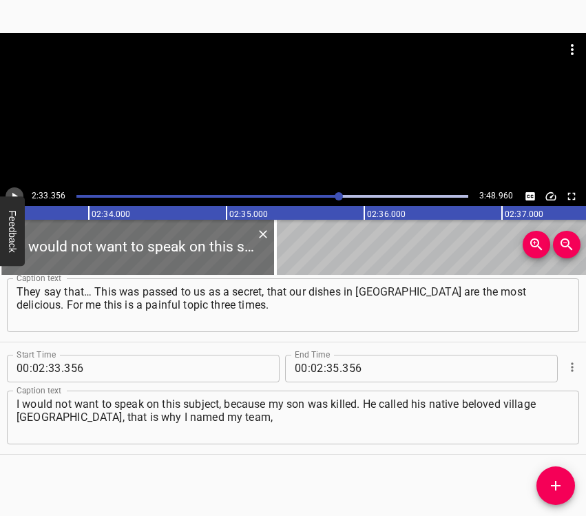
click at [19, 192] on icon "Play/Pause" at bounding box center [14, 196] width 12 height 12
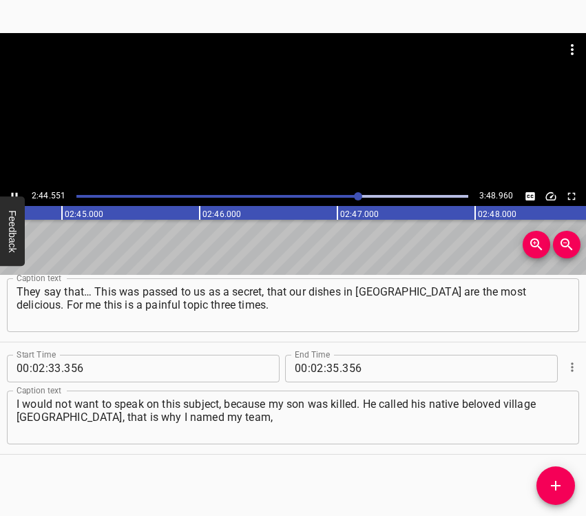
click at [8, 185] on div at bounding box center [293, 110] width 586 height 154
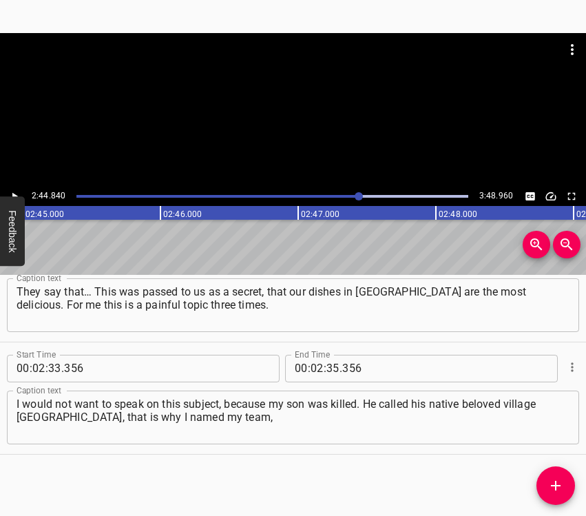
click at [8, 185] on div at bounding box center [293, 110] width 586 height 154
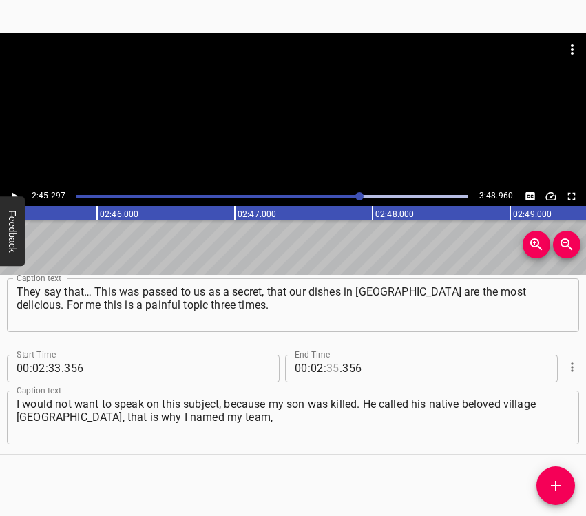
click at [328, 372] on input "number" at bounding box center [333, 369] width 13 height 28
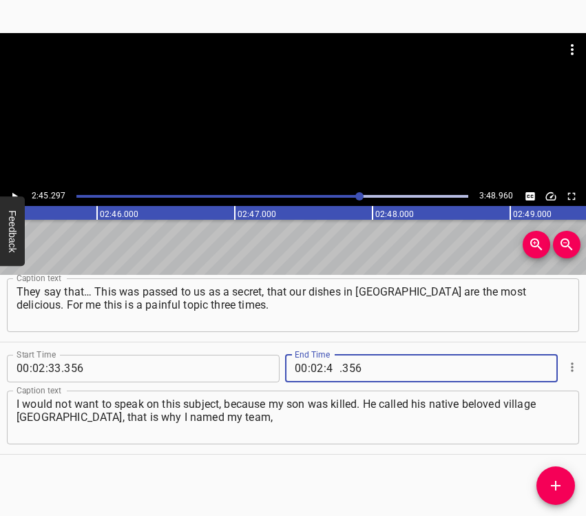
type input "45"
type input "297"
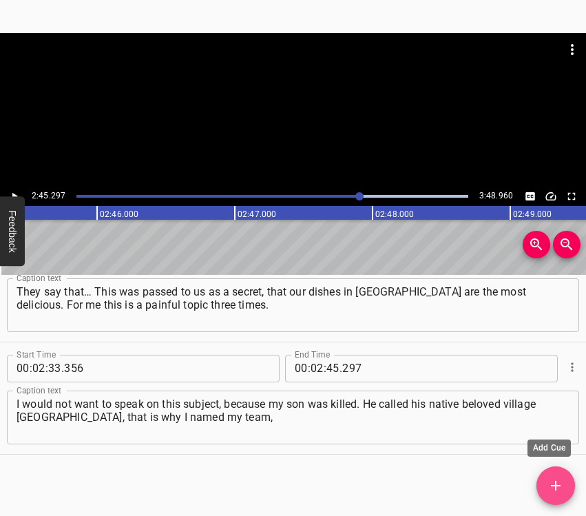
click at [558, 483] on icon "Add Cue" at bounding box center [556, 485] width 17 height 17
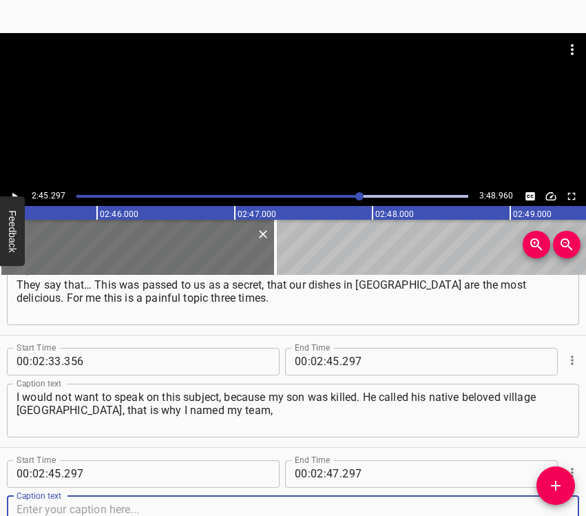
scroll to position [1283, 0]
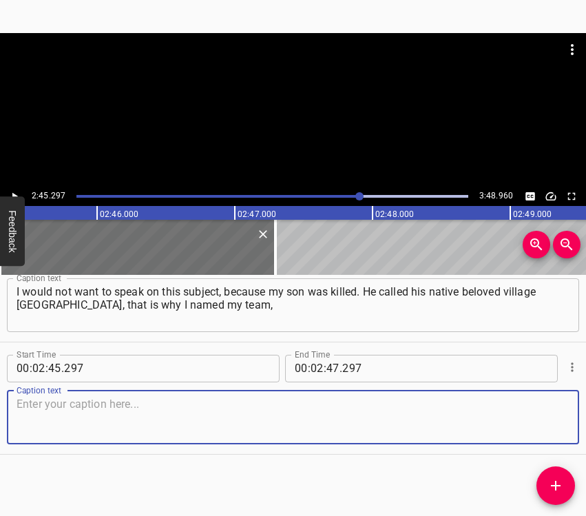
drag, startPoint x: 539, startPoint y: 407, endPoint x: 585, endPoint y: 398, distance: 47.0
click at [540, 406] on textarea at bounding box center [293, 417] width 553 height 39
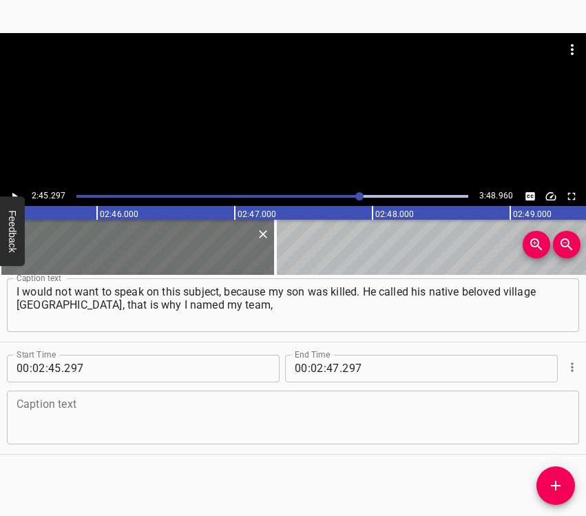
click at [70, 421] on textarea at bounding box center [293, 417] width 553 height 39
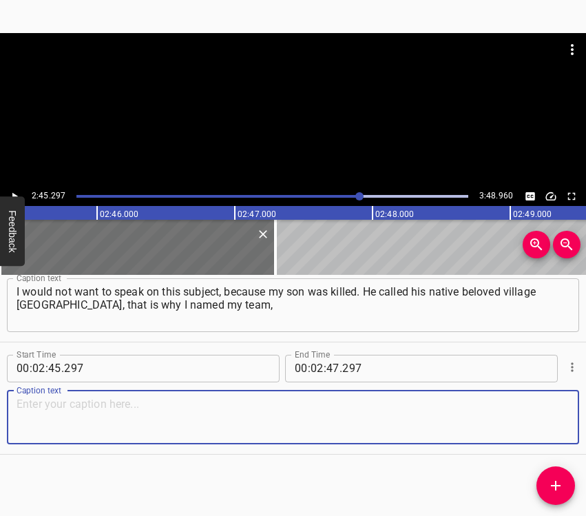
paste textarea "this kitchen – “[GEOGRAPHIC_DATA].” He came, left his children with us on the s…"
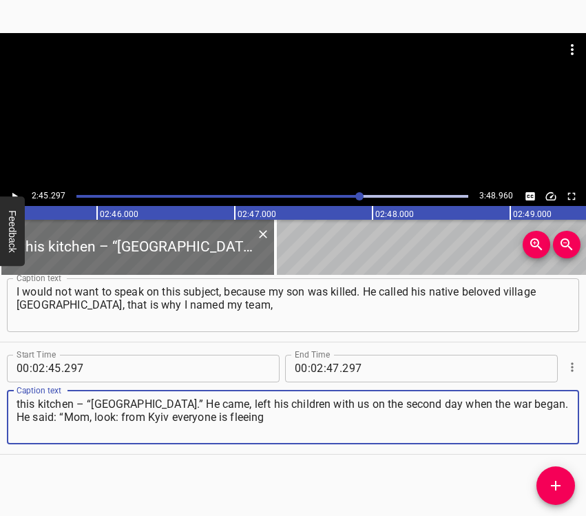
type textarea "this kitchen – “[GEOGRAPHIC_DATA].” He came, left his children with us on the s…"
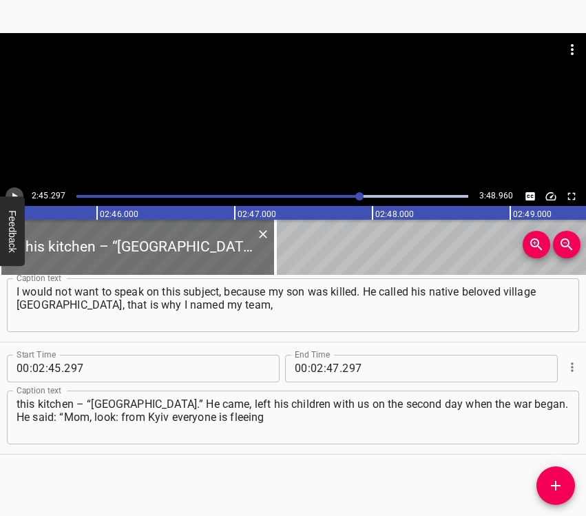
click at [17, 192] on icon "Play/Pause" at bounding box center [14, 196] width 12 height 12
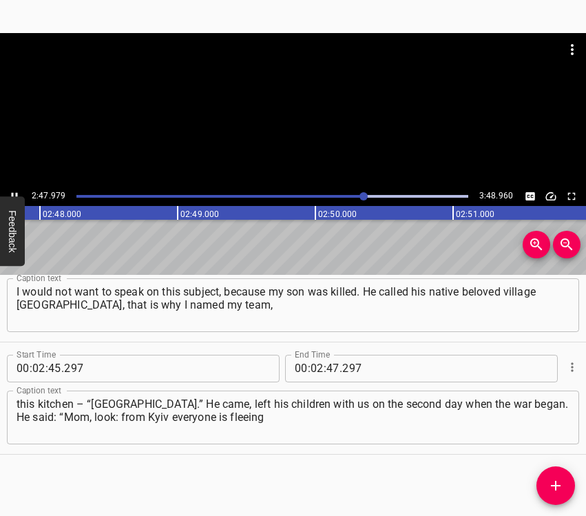
scroll to position [0, 23148]
click at [13, 193] on icon "Play/Pause" at bounding box center [15, 196] width 6 height 8
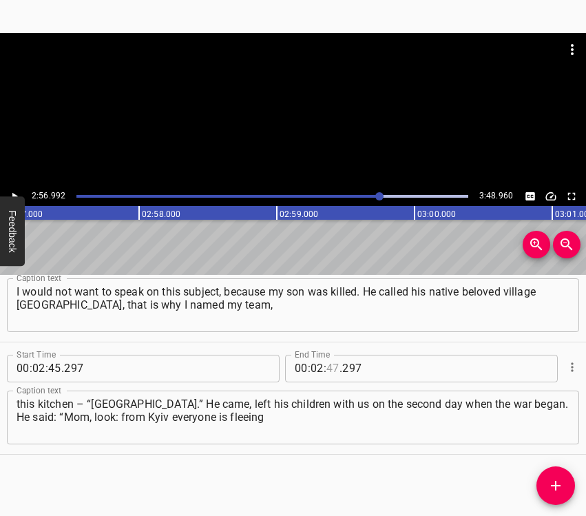
click at [331, 370] on input "number" at bounding box center [333, 369] width 13 height 28
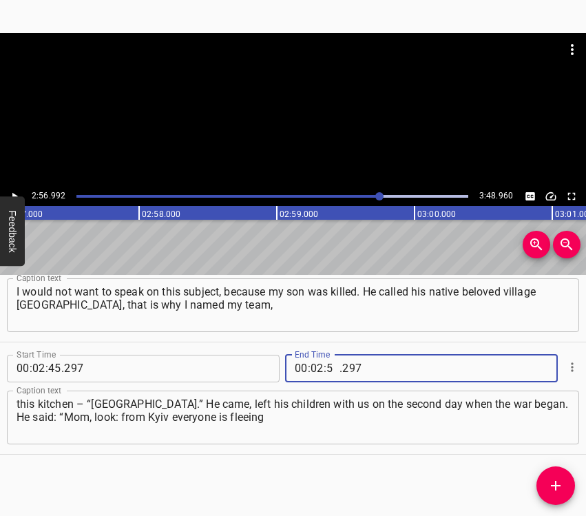
type input "56"
type input "992"
click at [550, 488] on icon "Add Cue" at bounding box center [556, 485] width 17 height 17
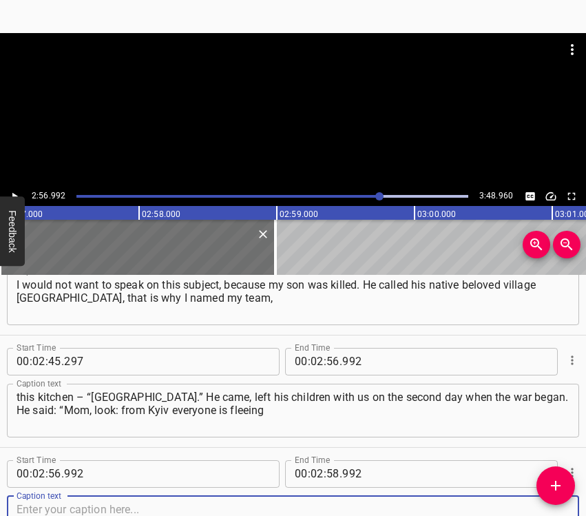
scroll to position [1395, 0]
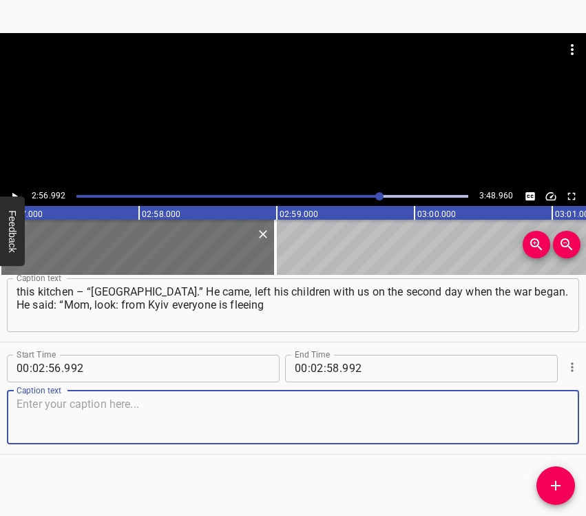
click at [543, 413] on textarea at bounding box center [293, 417] width 553 height 39
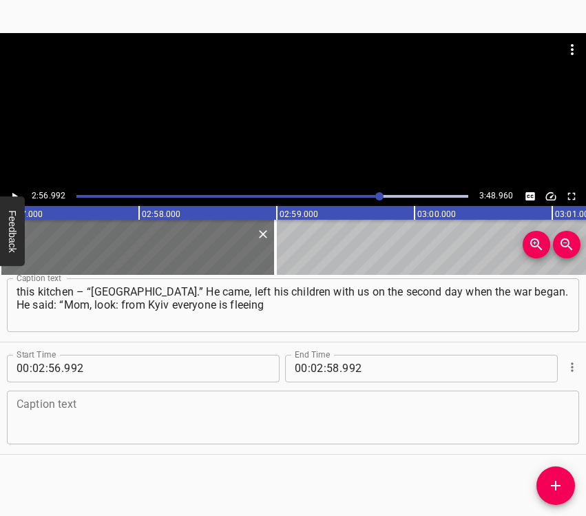
click at [371, 438] on div "Caption text" at bounding box center [293, 418] width 573 height 54
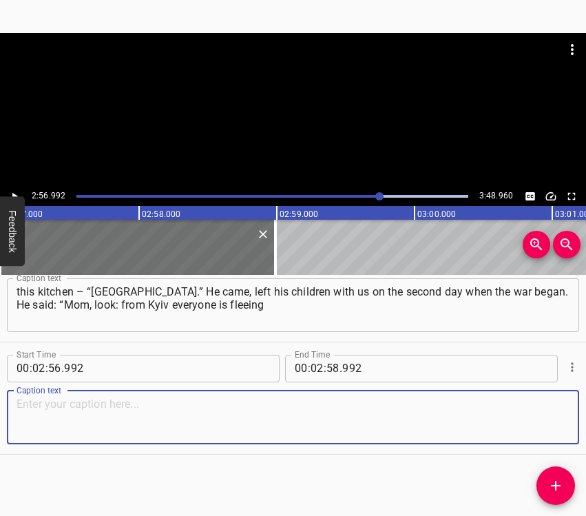
paste textarea "to the village. And who then will defend all of you here? Take care of the chil…"
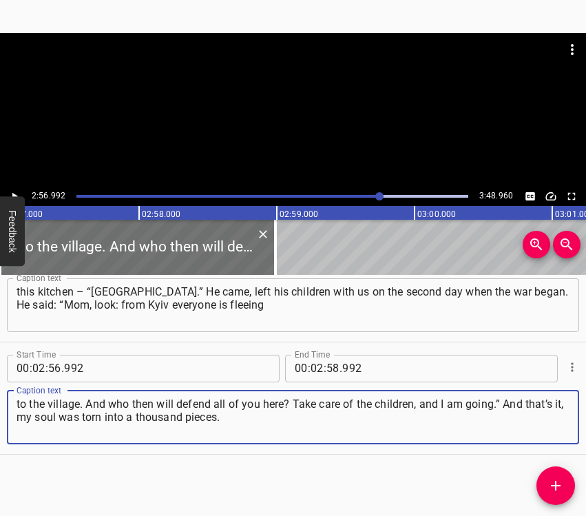
type textarea "to the village. And who then will defend all of you here? Take care of the chil…"
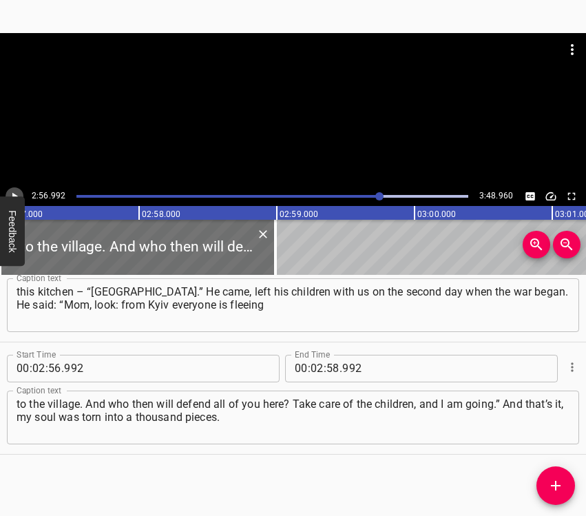
click at [14, 189] on button "Play/Pause" at bounding box center [15, 196] width 18 height 18
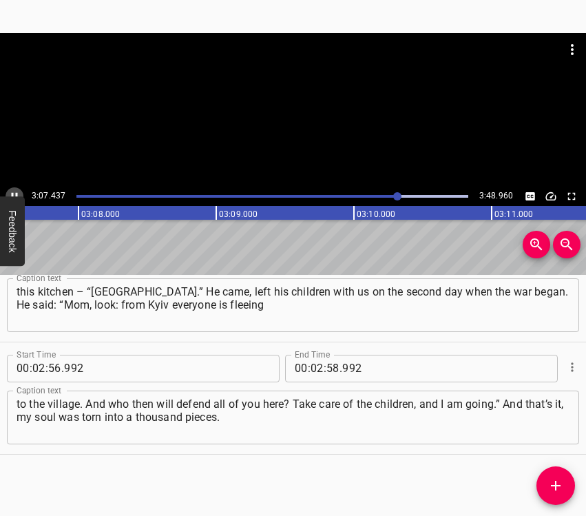
click at [16, 193] on icon "Play/Pause" at bounding box center [15, 196] width 6 height 8
click at [314, 364] on input "number" at bounding box center [317, 369] width 13 height 28
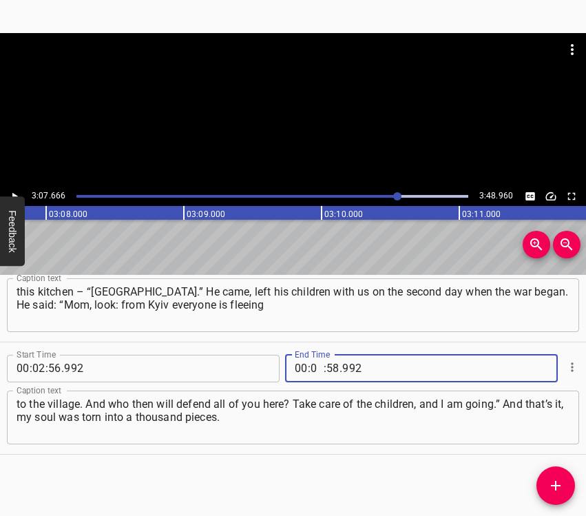
type input "03"
type input "07"
type input "666"
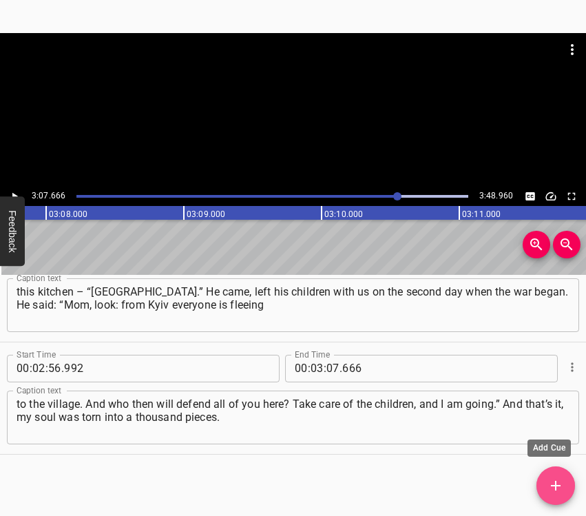
click at [557, 480] on icon "Add Cue" at bounding box center [556, 485] width 17 height 17
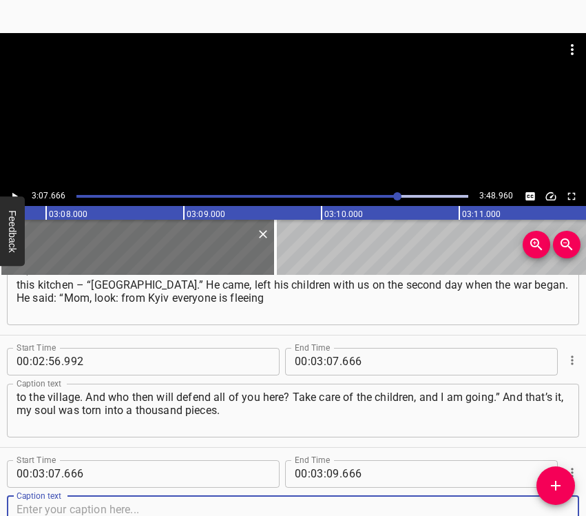
scroll to position [1508, 0]
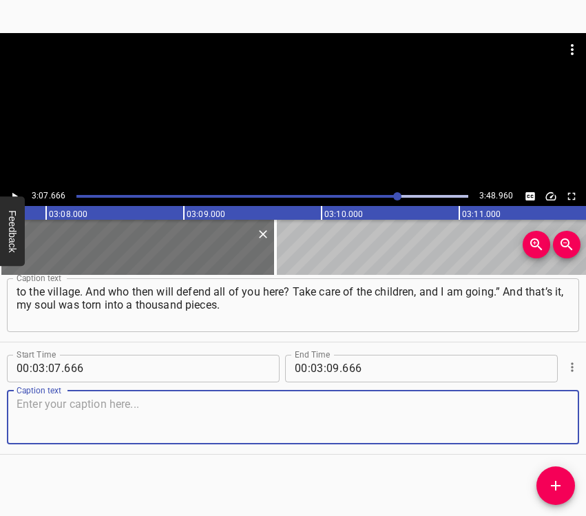
drag, startPoint x: 548, startPoint y: 424, endPoint x: 584, endPoint y: 422, distance: 36.5
click at [548, 424] on textarea at bounding box center [293, 417] width 553 height 39
click at [258, 423] on textarea at bounding box center [293, 417] width 553 height 39
paste textarea "And on [DATE] he was killed in [GEOGRAPHIC_DATA]. In my son’s place, I would ha…"
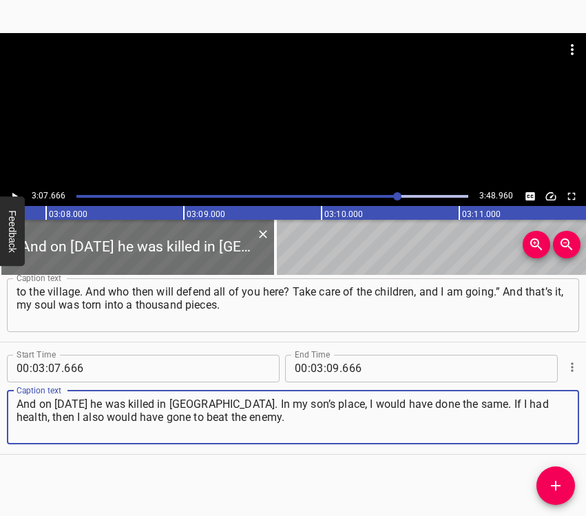
type textarea "And on [DATE] he was killed in [GEOGRAPHIC_DATA]. In my son’s place, I would ha…"
click at [19, 190] on icon "Play/Pause" at bounding box center [14, 196] width 12 height 12
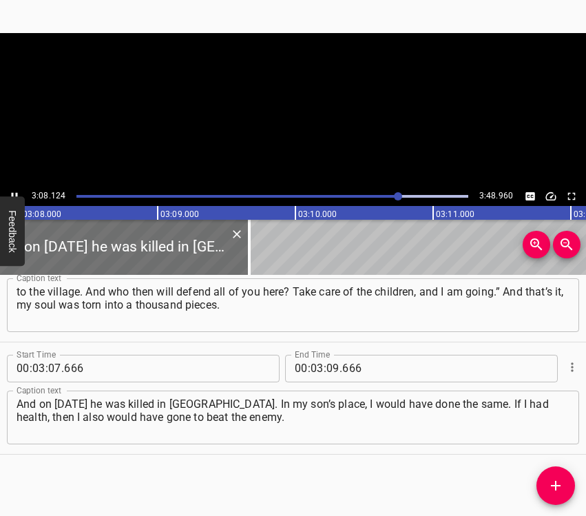
scroll to position [0, 25924]
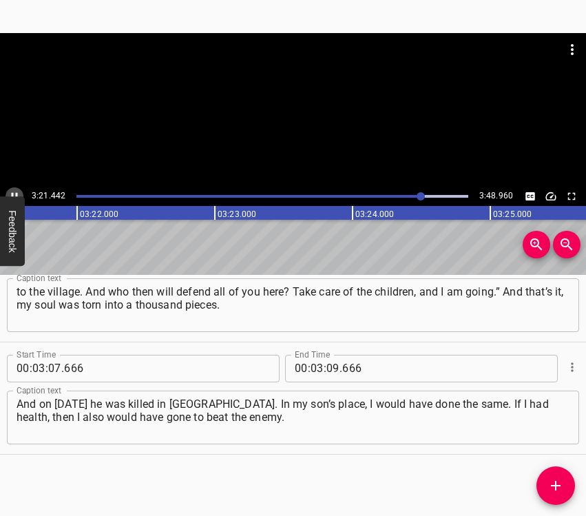
click at [13, 194] on icon "Play/Pause" at bounding box center [15, 196] width 6 height 8
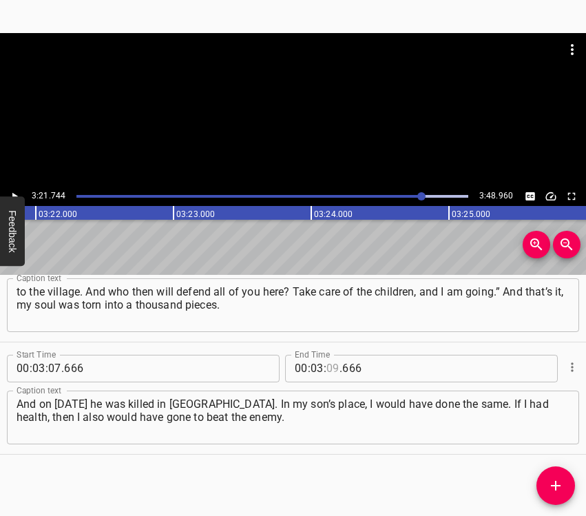
click at [327, 368] on input "number" at bounding box center [333, 369] width 13 height 28
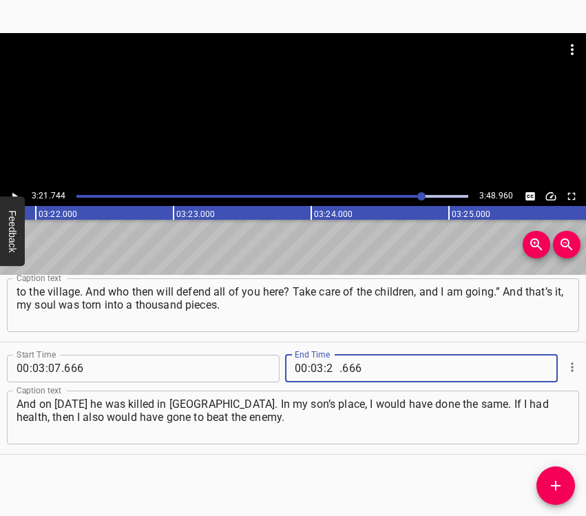
type input "21"
type input "744"
click at [566, 481] on span "Add Cue" at bounding box center [556, 485] width 39 height 17
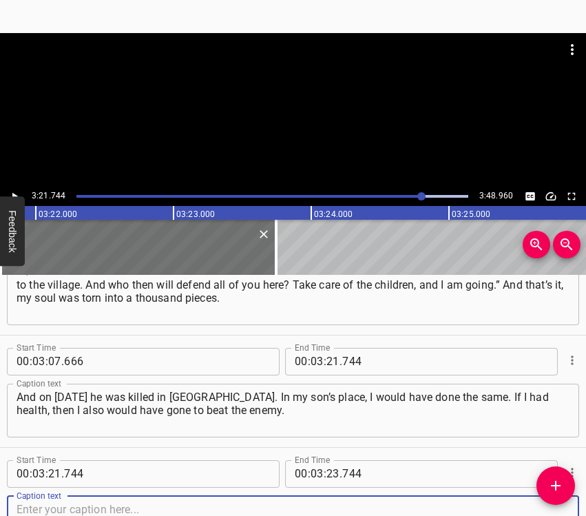
scroll to position [1620, 0]
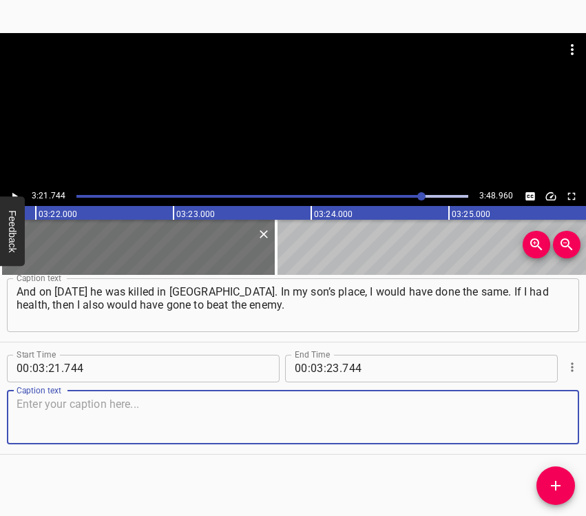
click at [544, 418] on textarea at bounding box center [293, 417] width 553 height 39
click at [266, 430] on textarea at bounding box center [293, 417] width 553 height 39
paste textarea "But as it is – I do what I can do. We recently bought fabric, and with the girl…"
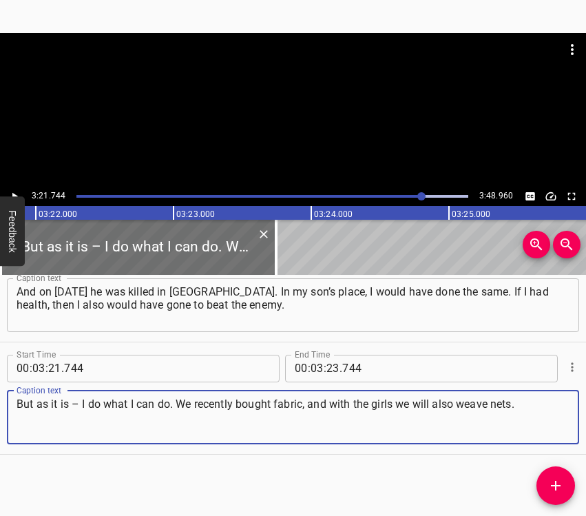
type textarea "But as it is – I do what I can do. We recently bought fabric, and with the girl…"
click at [15, 194] on icon "Play/Pause" at bounding box center [14, 196] width 12 height 12
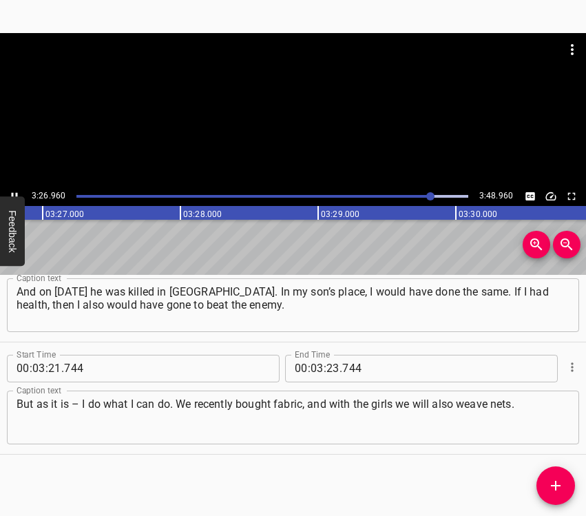
scroll to position [0, 28519]
click at [14, 192] on icon "Play/Pause" at bounding box center [14, 196] width 12 height 12
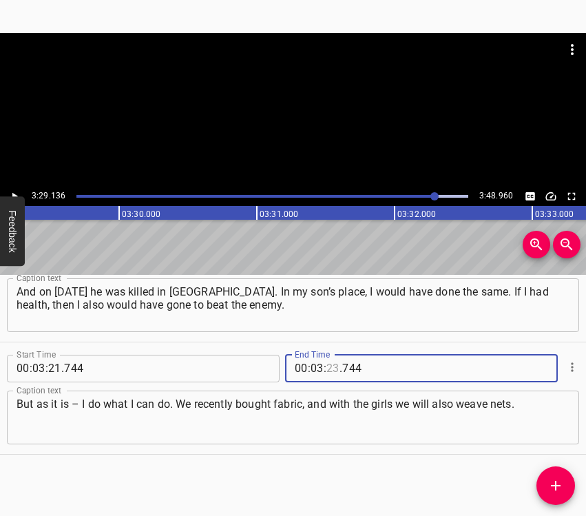
click at [331, 364] on input "number" at bounding box center [333, 369] width 13 height 28
type input "29"
type input "3"
type input "744"
type input "29"
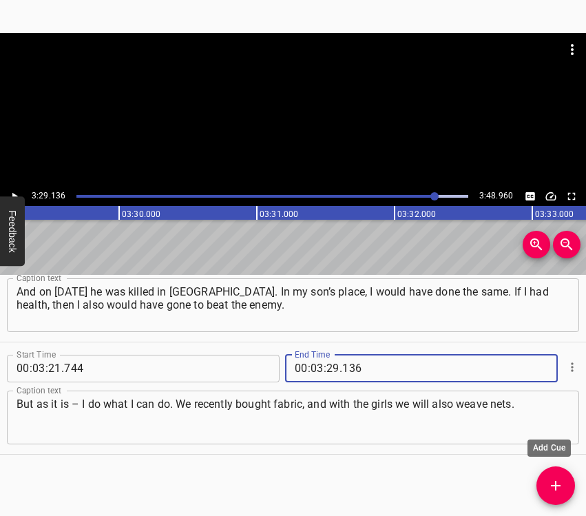
type input "136"
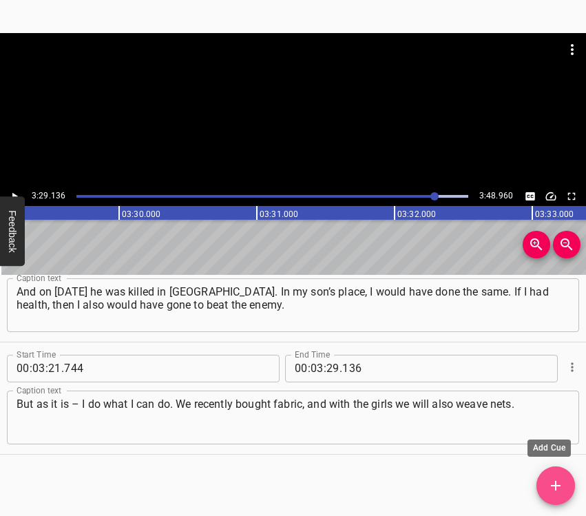
click at [552, 483] on icon "Add Cue" at bounding box center [556, 485] width 17 height 17
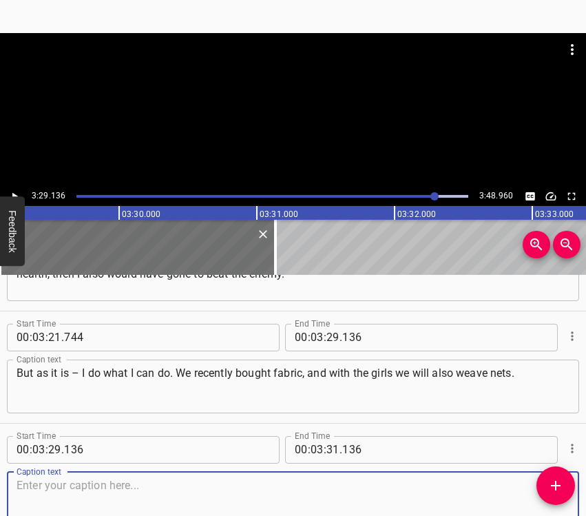
scroll to position [1732, 0]
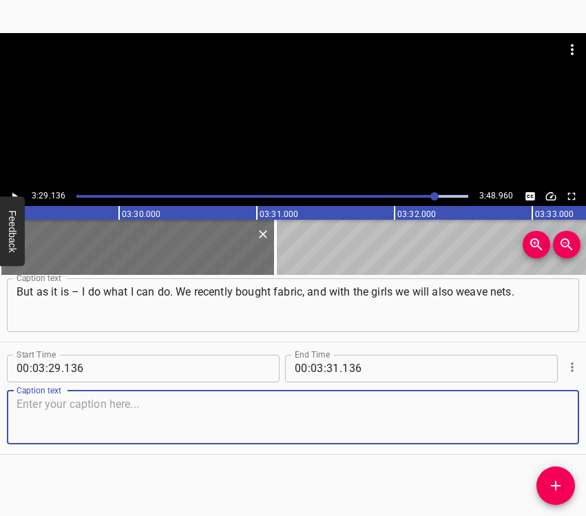
click at [551, 418] on textarea at bounding box center [293, 417] width 553 height 39
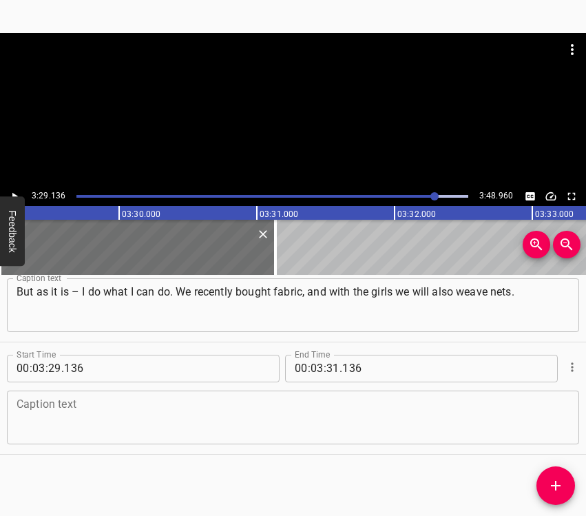
click at [263, 422] on textarea at bounding box center [293, 417] width 553 height 39
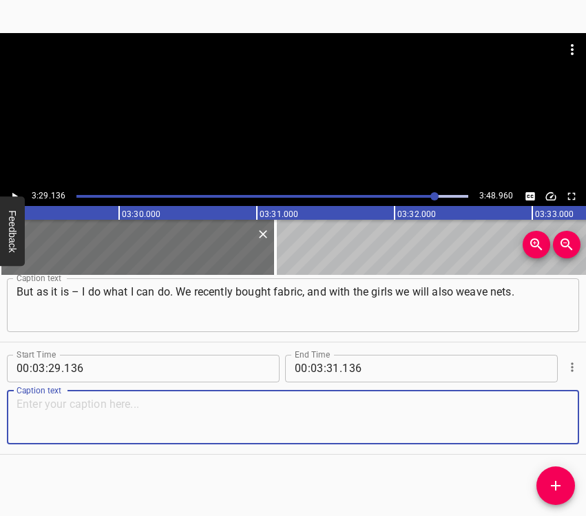
paste textarea "You see what kind of girls? [DEMOGRAPHIC_DATA]. But it is nothing, for now we a…"
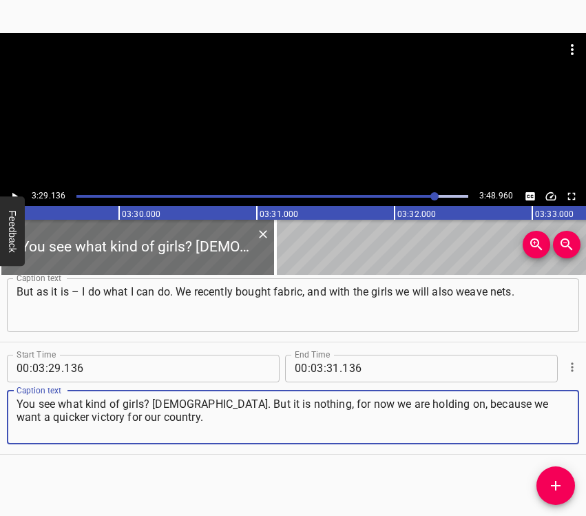
type textarea "You see what kind of girls? [DEMOGRAPHIC_DATA]. But it is nothing, for now we a…"
click at [330, 369] on input "number" at bounding box center [333, 369] width 13 height 28
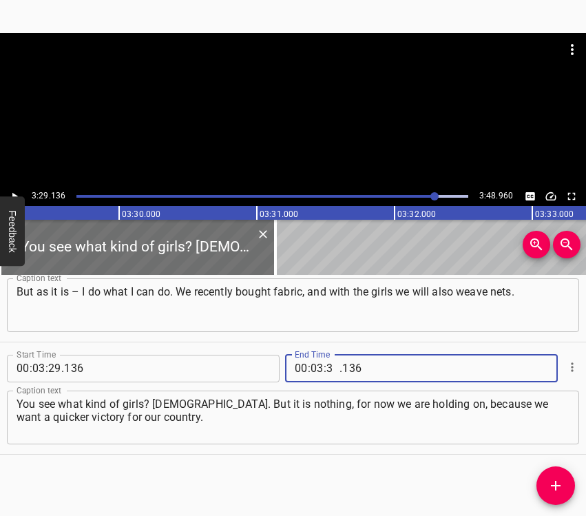
type input "38"
type input "960"
click at [21, 191] on button "Play/Pause" at bounding box center [15, 196] width 18 height 18
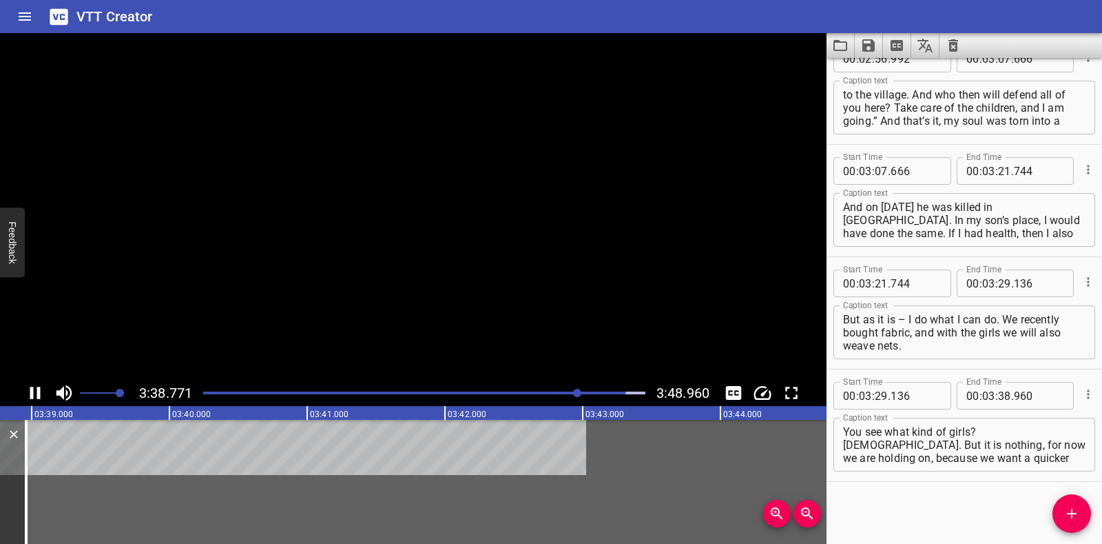
scroll to position [1488, 0]
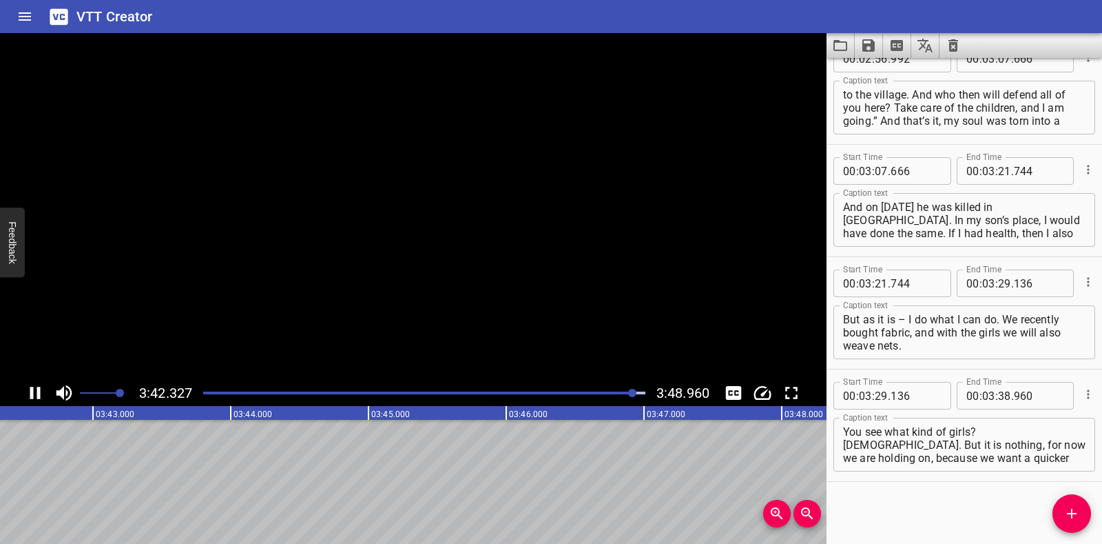
click at [866, 41] on icon "Save captions to file" at bounding box center [869, 45] width 17 height 17
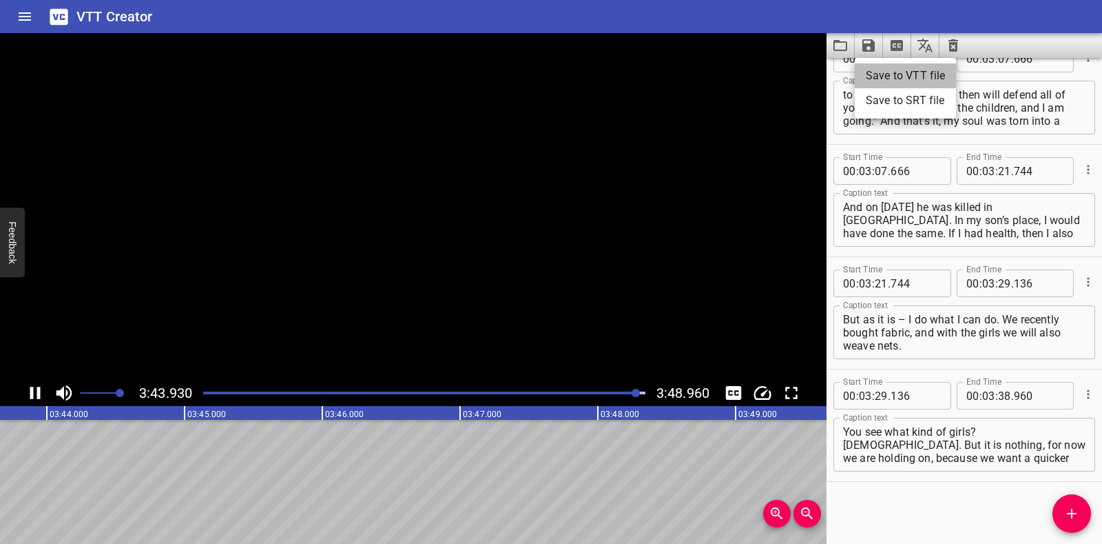
click at [874, 71] on li "Save to VTT file" at bounding box center [905, 75] width 101 height 25
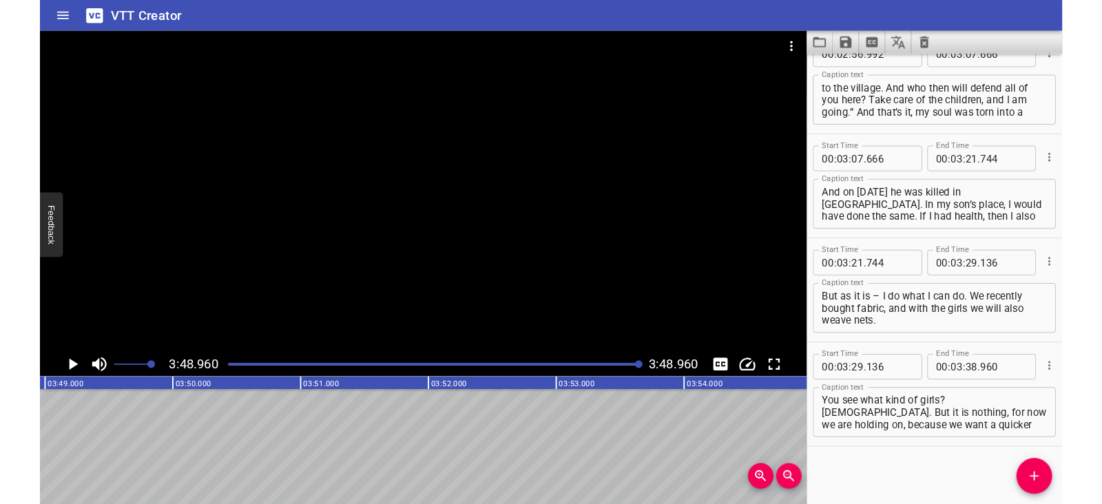
scroll to position [1528, 0]
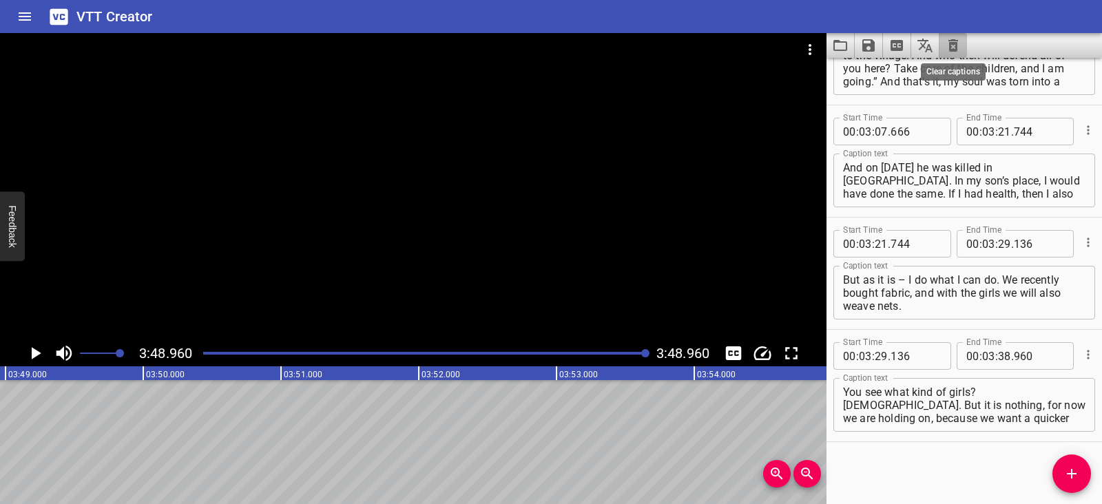
click at [954, 41] on icon "Clear captions" at bounding box center [954, 45] width 10 height 12
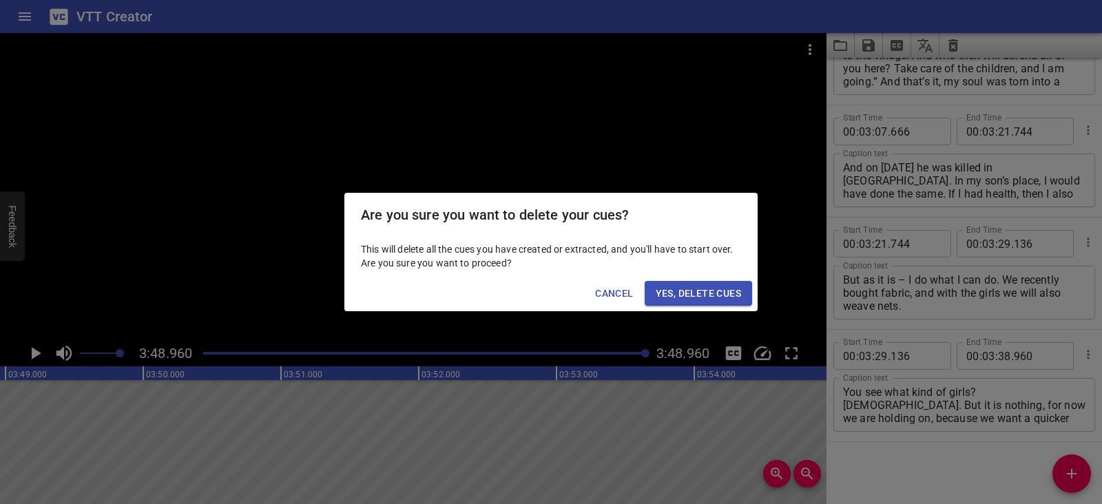
click at [696, 291] on span "Yes, Delete Cues" at bounding box center [698, 293] width 85 height 17
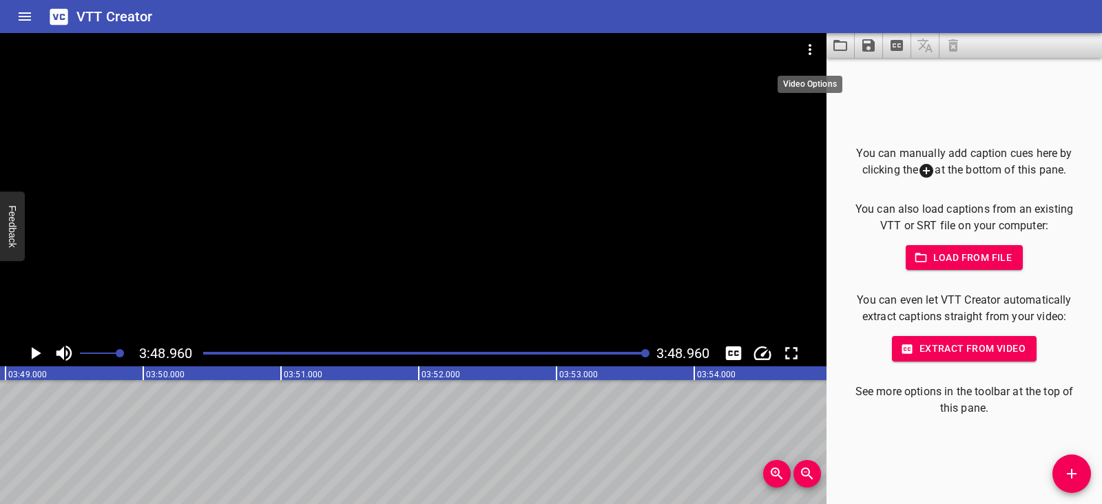
click at [806, 50] on icon "Video Options" at bounding box center [810, 49] width 17 height 17
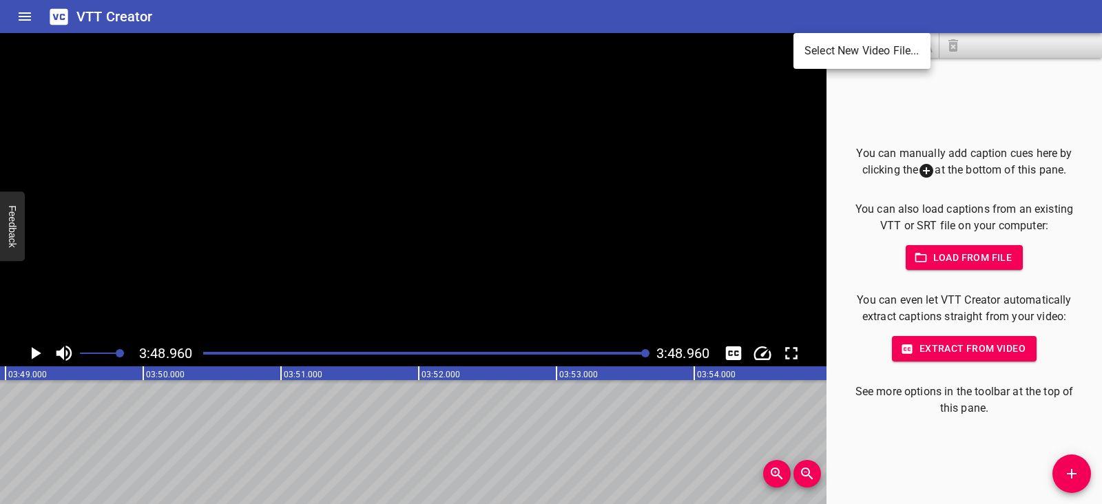
click at [809, 46] on li "Select New Video File..." at bounding box center [862, 51] width 137 height 25
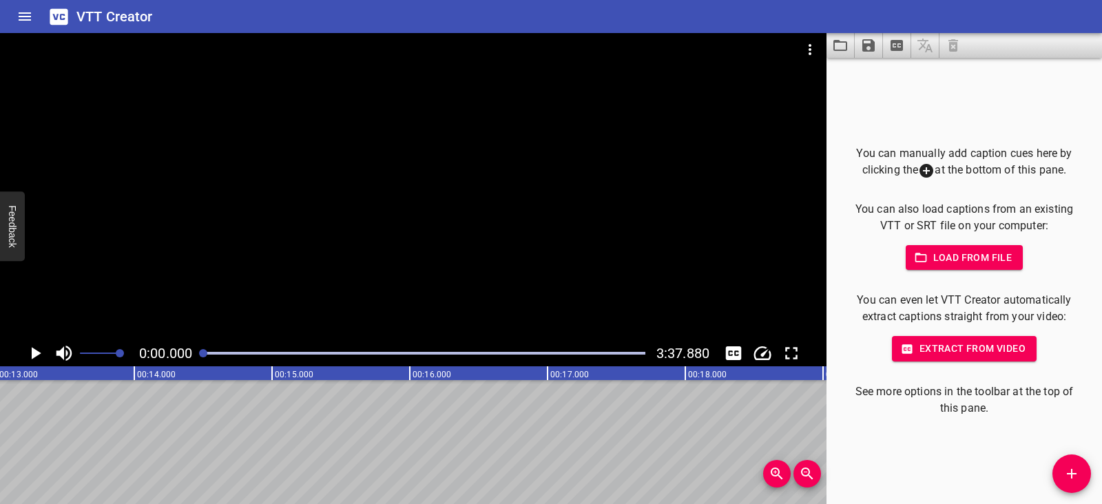
scroll to position [0, 0]
click at [38, 357] on icon "Play/Pause" at bounding box center [35, 353] width 21 height 21
click at [38, 357] on icon "Play/Pause" at bounding box center [35, 353] width 10 height 12
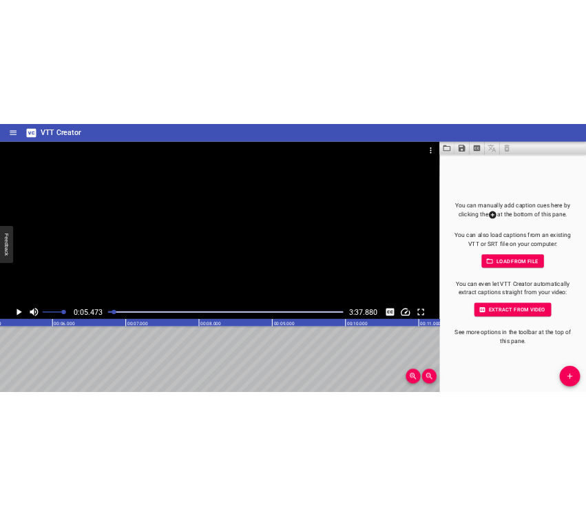
scroll to position [0, 754]
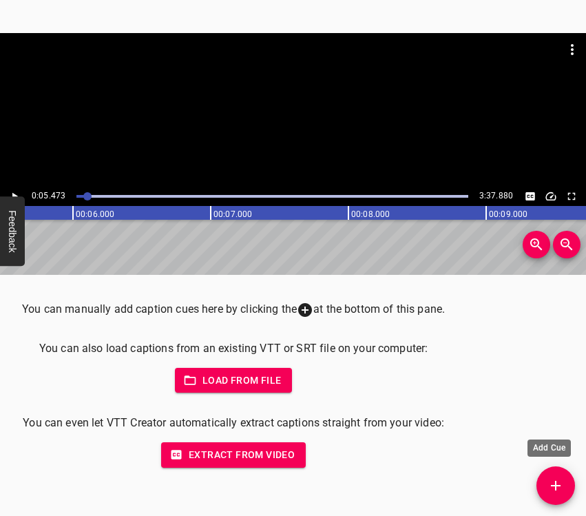
click at [566, 483] on span "Add Cue" at bounding box center [556, 485] width 39 height 17
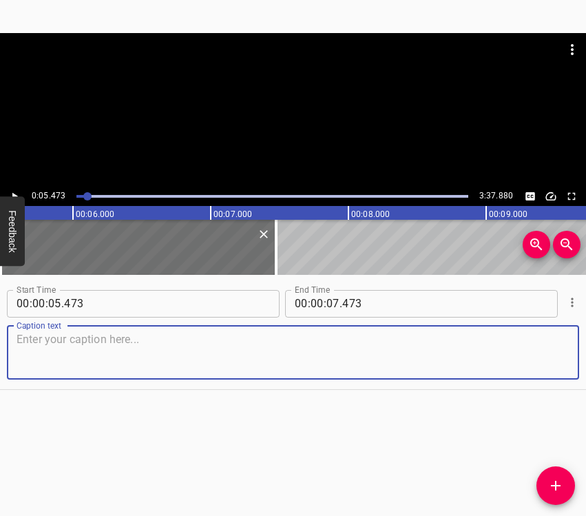
click at [30, 349] on textarea at bounding box center [293, 352] width 553 height 39
paste textarea "My name is [PERSON_NAME], I am the pedagogical organizer of this wonderful Lyce…"
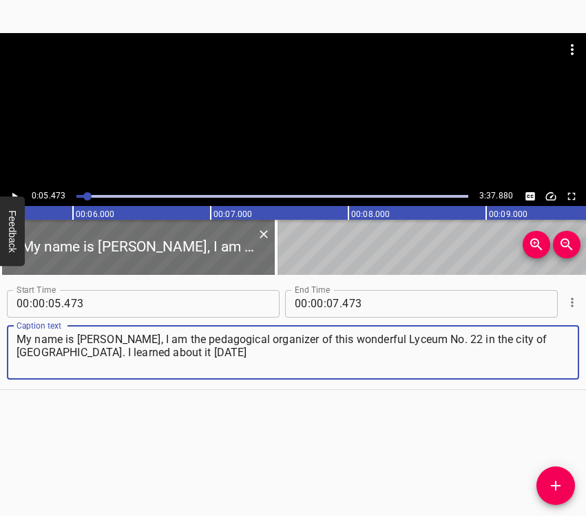
type textarea "My name is [PERSON_NAME], I am the pedagogical organizer of this wonderful Lyce…"
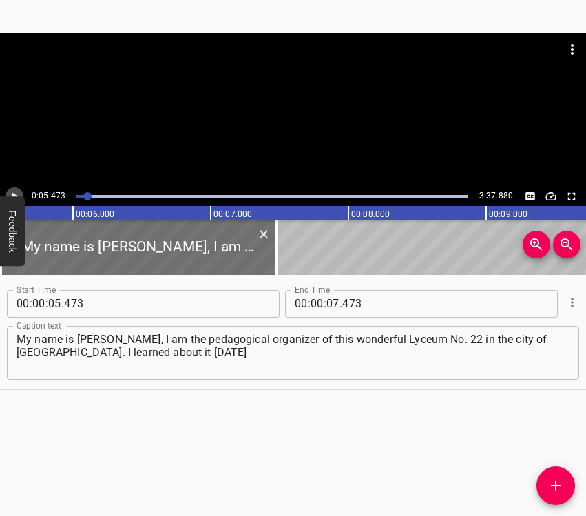
click at [17, 193] on icon "Play/Pause" at bounding box center [14, 196] width 12 height 12
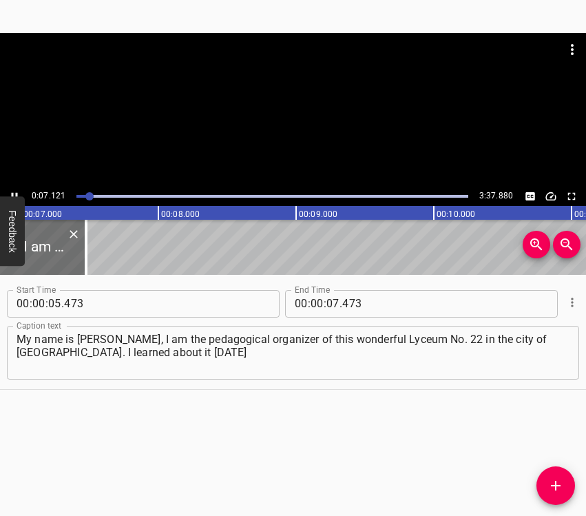
scroll to position [0, 978]
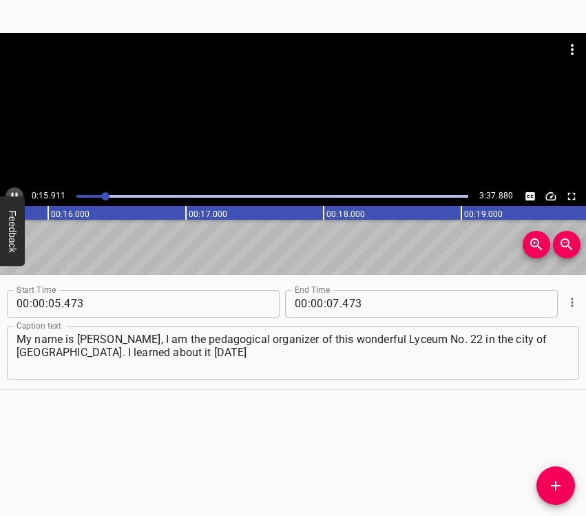
click at [14, 193] on icon "Play/Pause" at bounding box center [14, 196] width 12 height 12
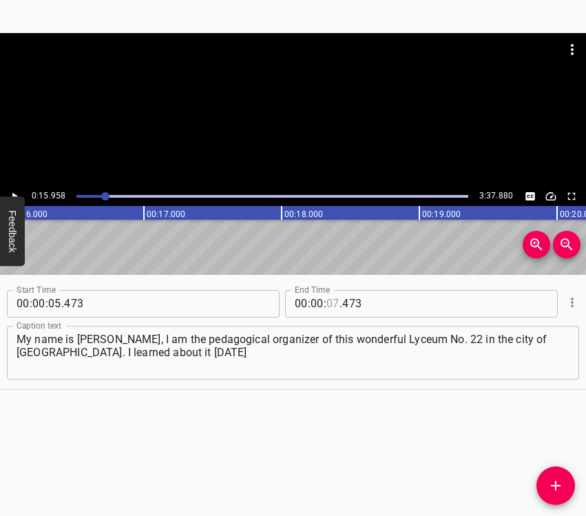
click at [327, 303] on input "number" at bounding box center [333, 304] width 13 height 28
type input "15"
type input "958"
click at [556, 476] on button "Add Cue" at bounding box center [556, 485] width 39 height 39
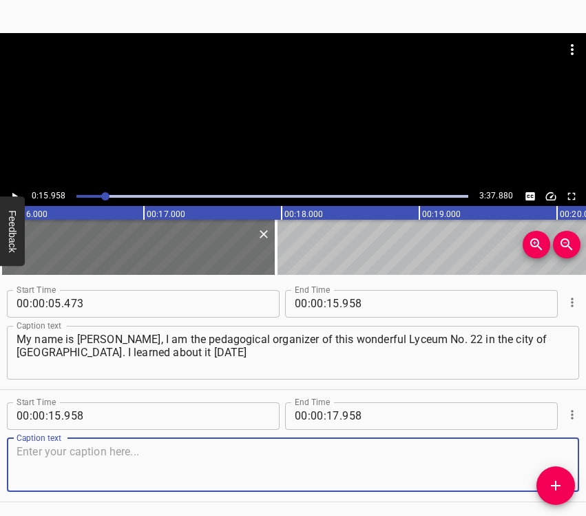
scroll to position [48, 0]
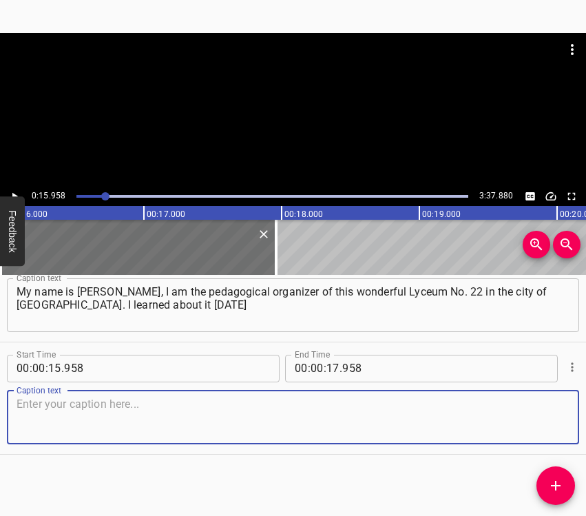
click at [538, 418] on textarea at bounding box center [293, 417] width 553 height 39
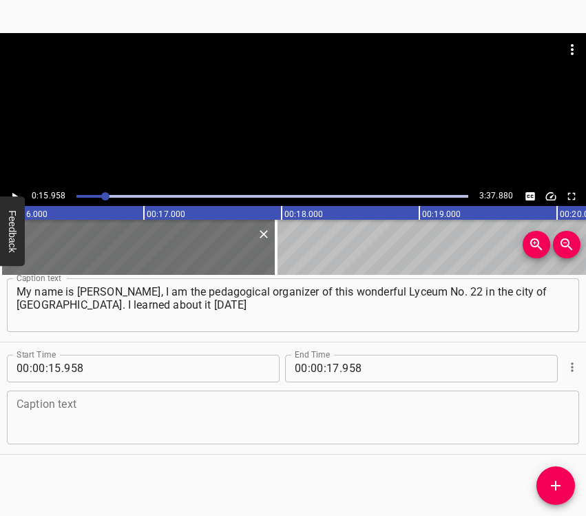
click at [77, 422] on textarea at bounding box center [293, 417] width 553 height 39
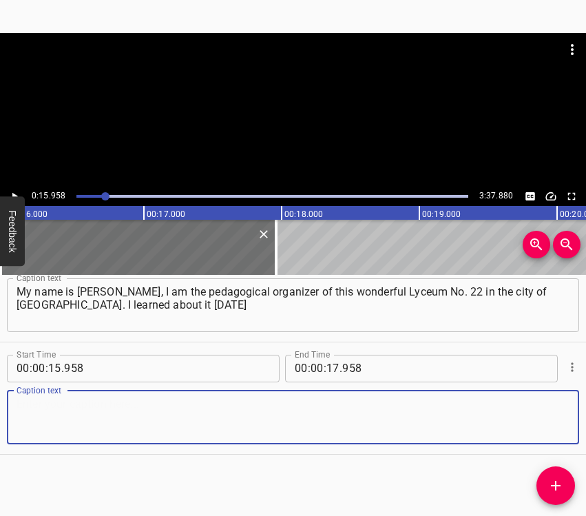
paste textarea "after such a massive and terrible attack. I was at home. And who was sleeping t…"
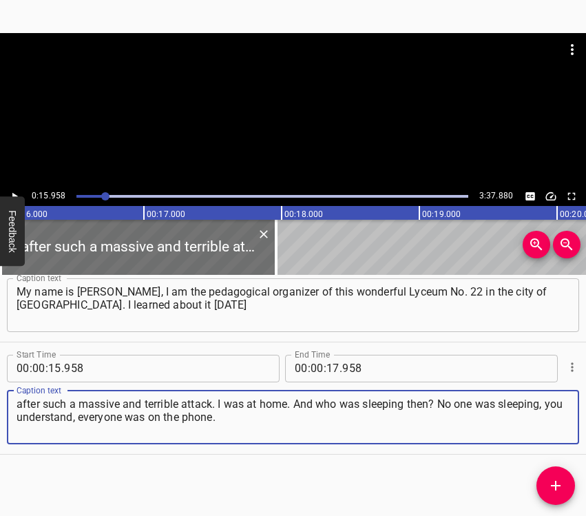
type textarea "after such a massive and terrible attack. I was at home. And who was sleeping t…"
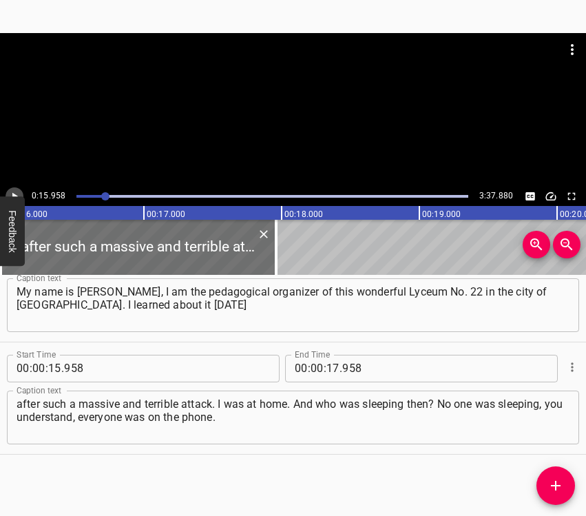
click at [14, 193] on icon "Play/Pause" at bounding box center [14, 196] width 12 height 12
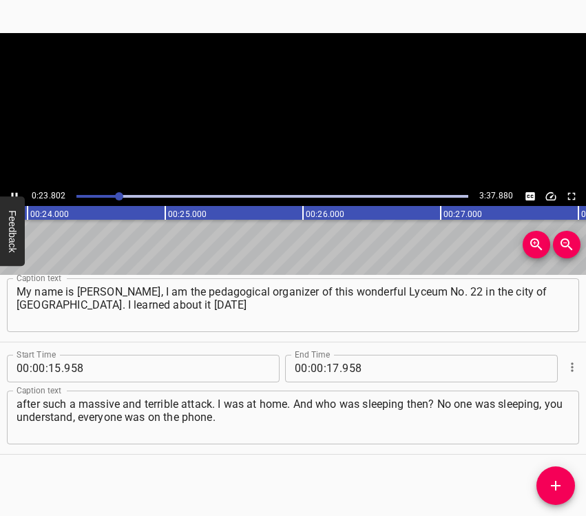
click at [14, 193] on icon "Play/Pause" at bounding box center [14, 196] width 12 height 12
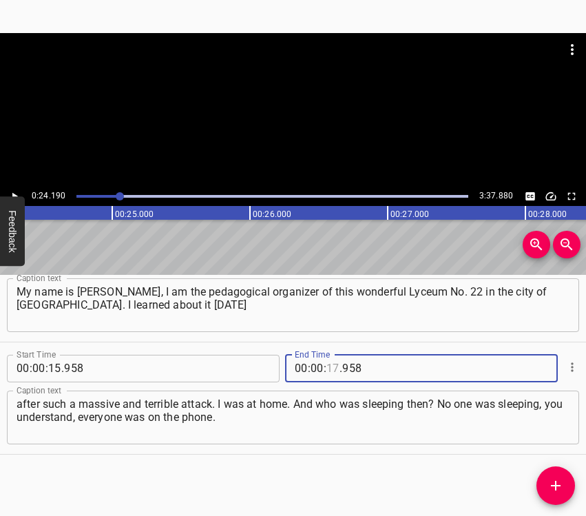
click at [330, 367] on input "number" at bounding box center [333, 369] width 13 height 28
type input "24"
type input "190"
click at [563, 480] on icon "Add Cue" at bounding box center [556, 485] width 17 height 17
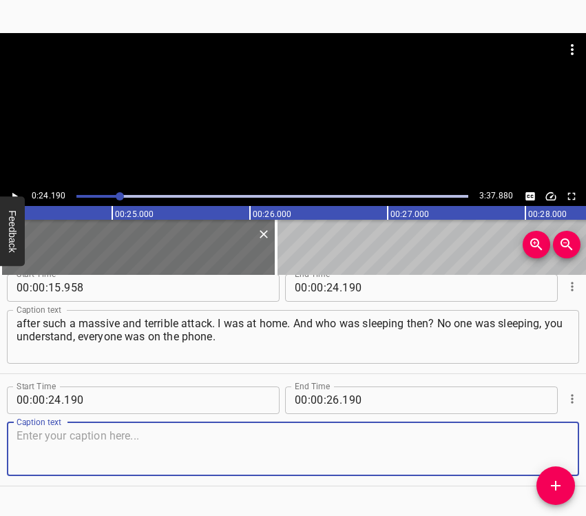
scroll to position [160, 0]
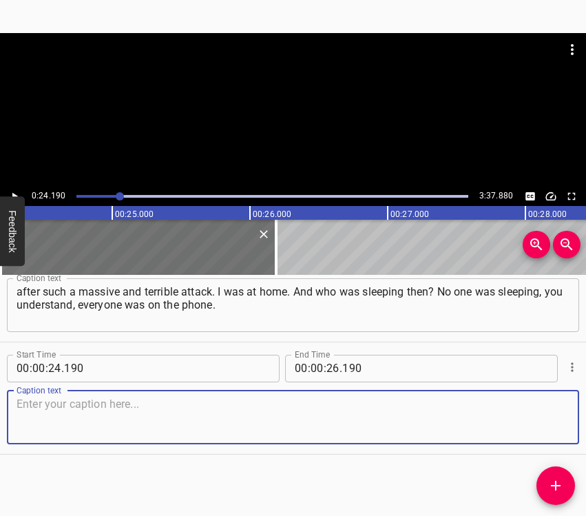
drag, startPoint x: 544, startPoint y: 420, endPoint x: 583, endPoint y: 411, distance: 39.6
click at [548, 419] on textarea at bounding box center [293, 417] width 553 height 39
click at [169, 403] on textarea at bounding box center [293, 417] width 553 height 39
paste textarea "The very first question was: “How are you?” and the second was: “I’m alive! I’m…"
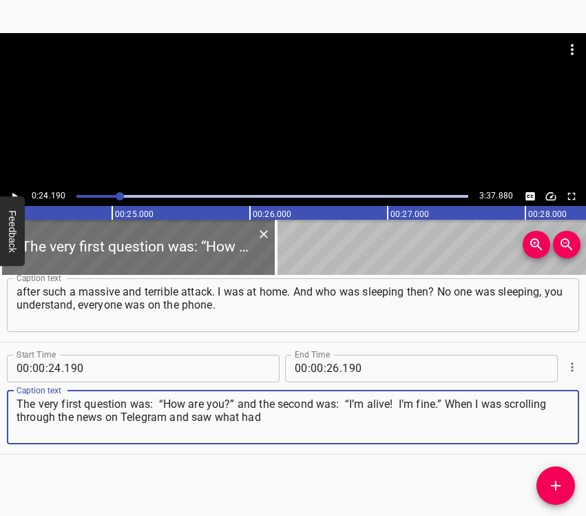
type textarea "The very first question was: “How are you?” and the second was: “I’m alive! I’m…"
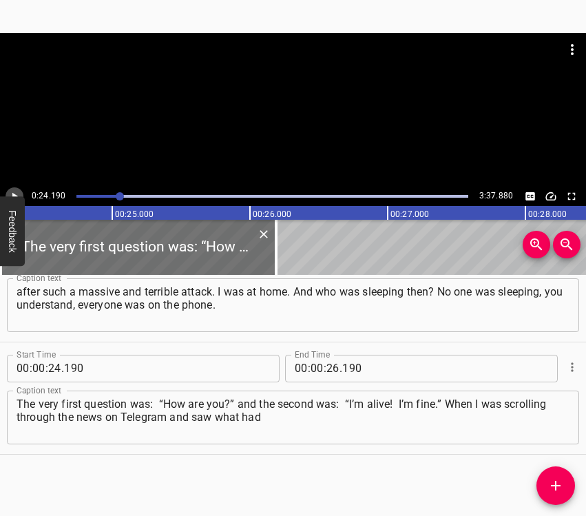
click at [10, 193] on icon "Play/Pause" at bounding box center [14, 196] width 12 height 12
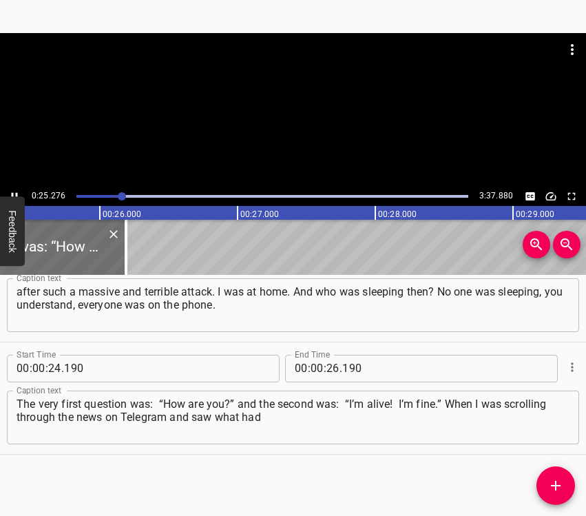
scroll to position [0, 3517]
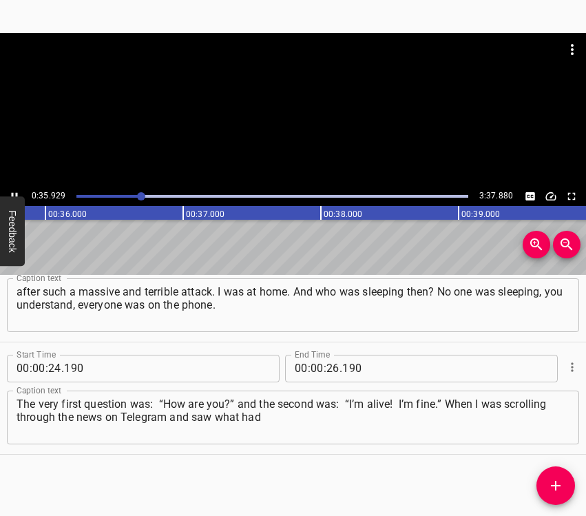
click at [10, 193] on icon "Play/Pause" at bounding box center [14, 196] width 12 height 12
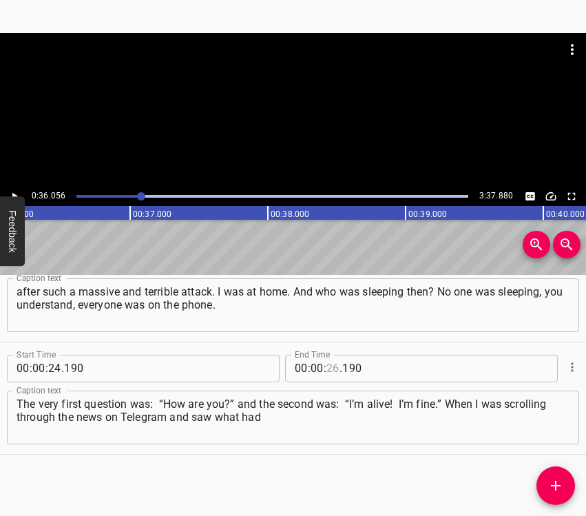
click at [329, 367] on input "number" at bounding box center [333, 369] width 13 height 28
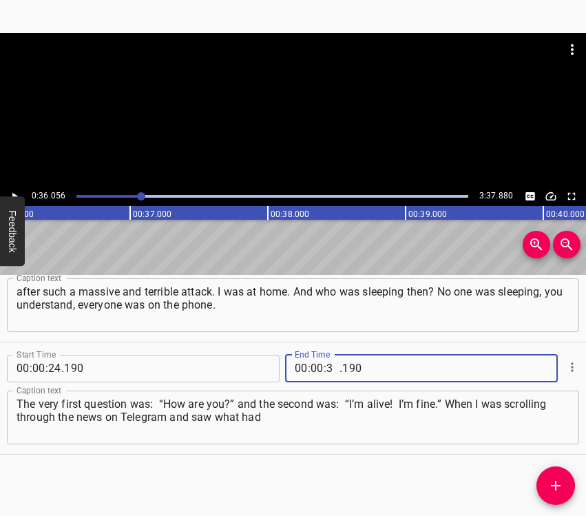
type input "36"
type input "056"
click at [556, 480] on icon "Add Cue" at bounding box center [556, 485] width 17 height 17
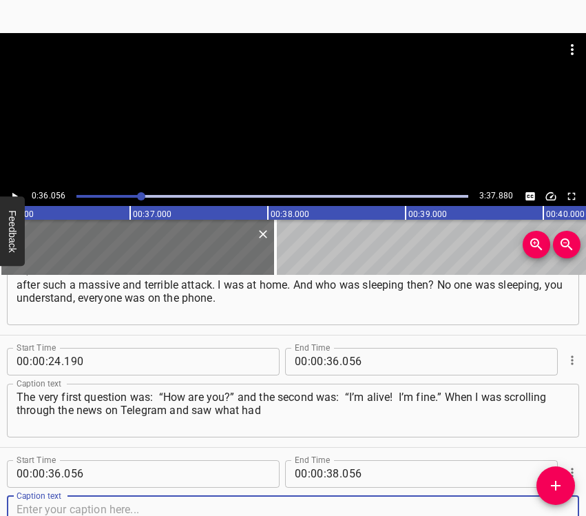
scroll to position [272, 0]
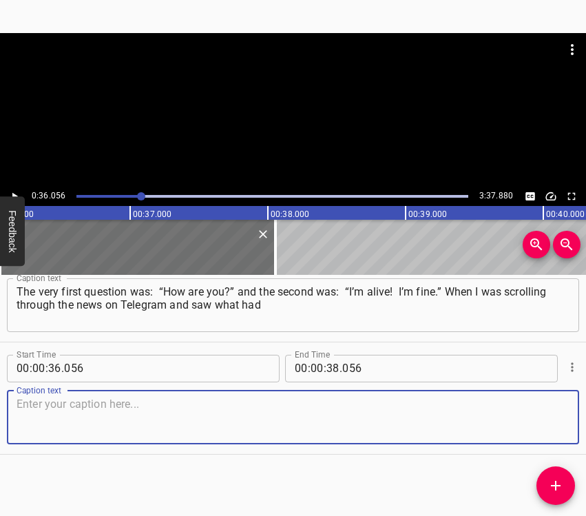
click at [544, 430] on textarea at bounding box center [293, 417] width 553 height 39
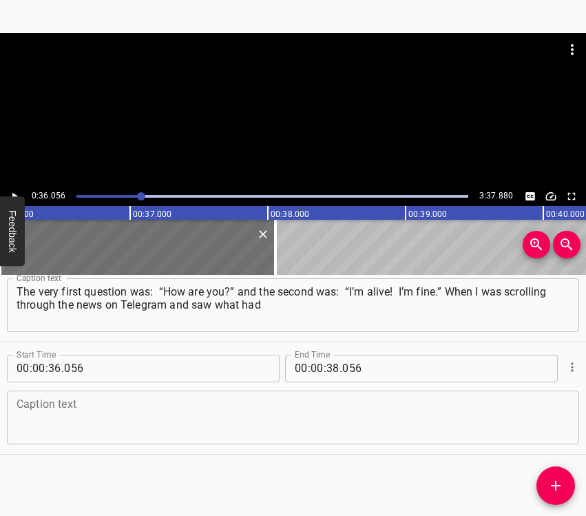
click at [226, 411] on textarea at bounding box center [293, 417] width 553 height 39
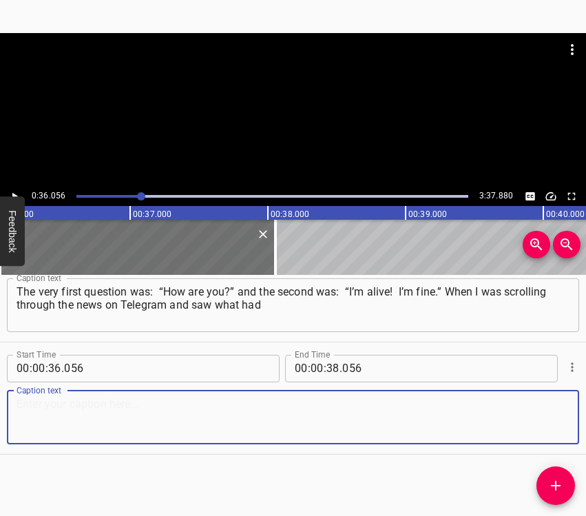
paste textarea "happened to the lyceum, of course, the first thing I did was get dressed, tie u…"
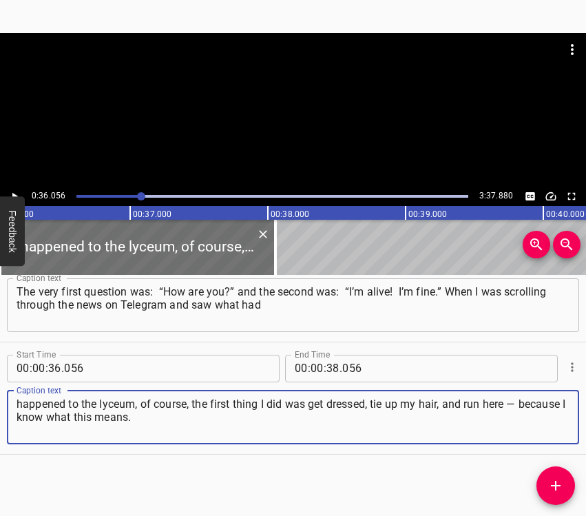
type textarea "happened to the lyceum, of course, the first thing I did was get dressed, tie u…"
click at [10, 192] on icon "Play/Pause" at bounding box center [14, 196] width 12 height 12
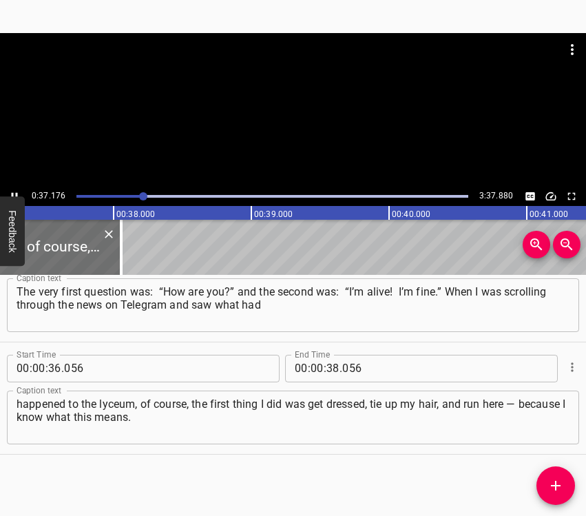
scroll to position [0, 5159]
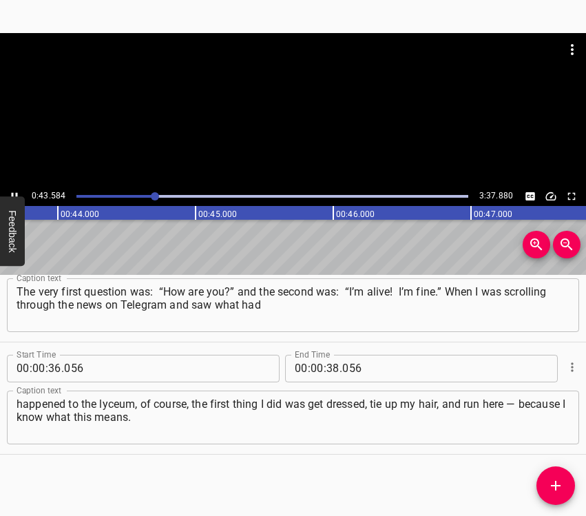
click at [10, 190] on icon "Play/Pause" at bounding box center [14, 196] width 12 height 12
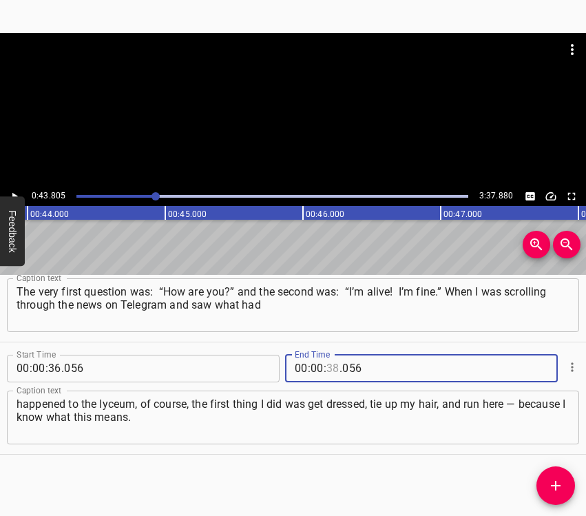
click at [327, 367] on input "number" at bounding box center [333, 369] width 13 height 28
type input "43"
type input "805"
click at [555, 482] on icon "Add Cue" at bounding box center [556, 485] width 17 height 17
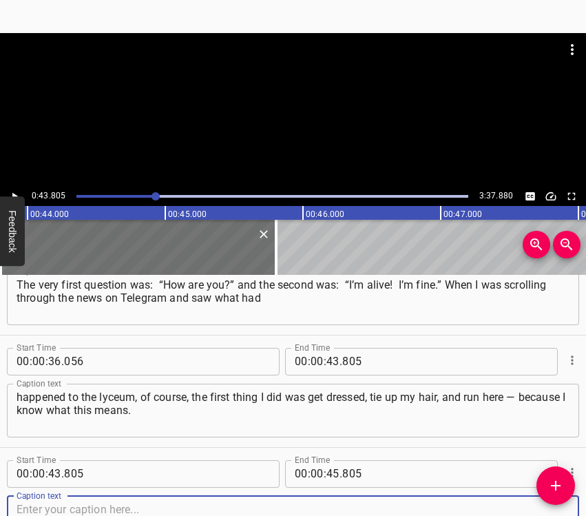
scroll to position [384, 0]
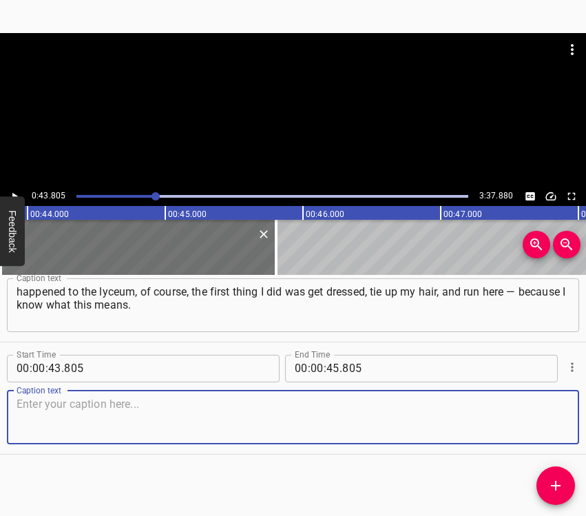
drag, startPoint x: 546, startPoint y: 418, endPoint x: 580, endPoint y: 414, distance: 34.6
click at [558, 418] on div "Caption text" at bounding box center [293, 418] width 573 height 54
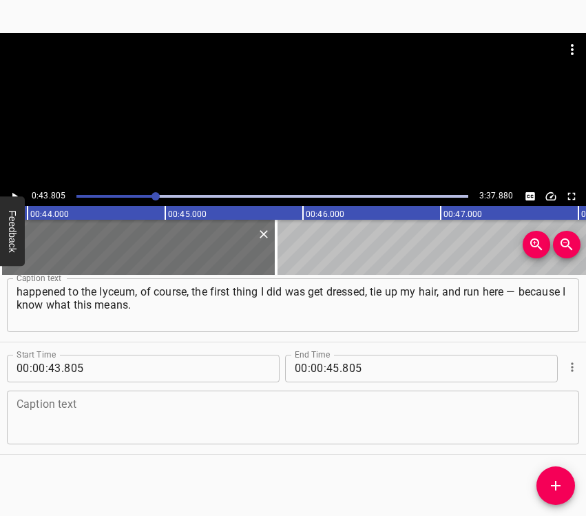
click at [50, 418] on textarea at bounding box center [293, 417] width 553 height 39
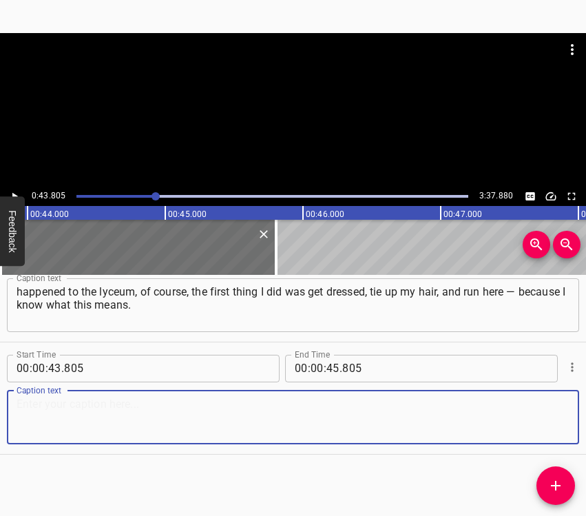
paste textarea "This is already the second strike on us. I want to say that I am very grateful …"
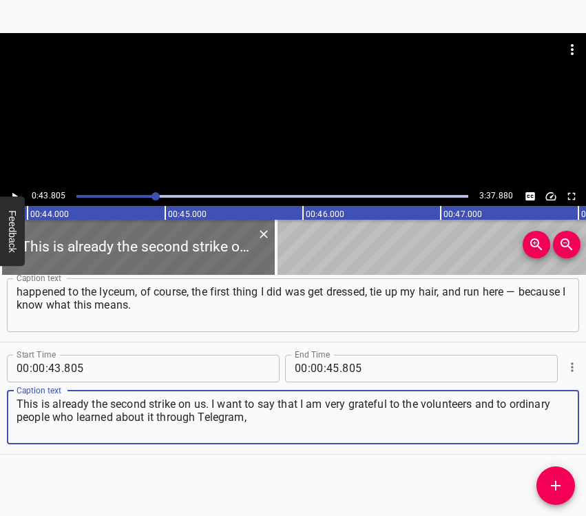
type textarea "This is already the second strike on us. I want to say that I am very grateful …"
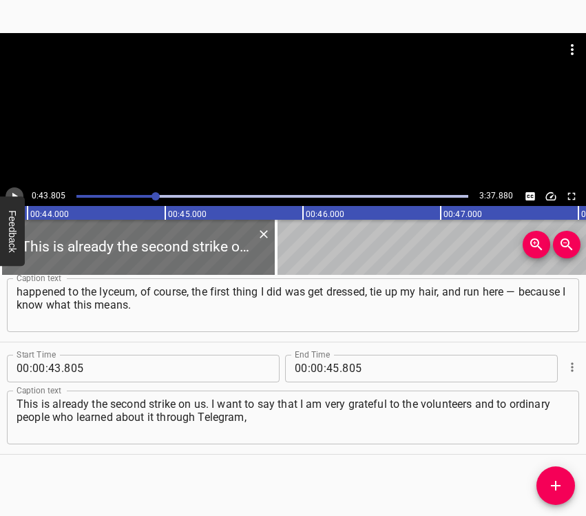
click at [17, 194] on icon "Play/Pause" at bounding box center [14, 196] width 12 height 12
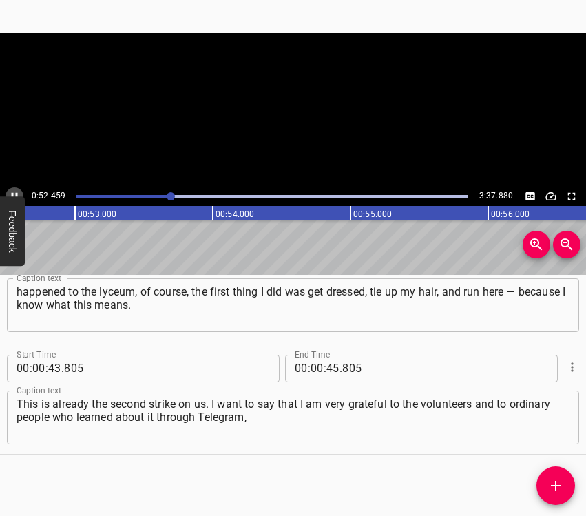
click at [16, 194] on icon "Play/Pause" at bounding box center [15, 196] width 6 height 8
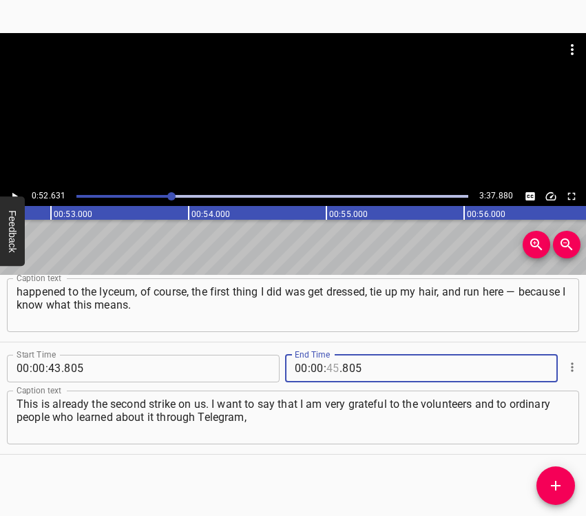
click at [333, 363] on input "number" at bounding box center [333, 369] width 13 height 28
type input "52"
type input "631"
drag, startPoint x: 548, startPoint y: 484, endPoint x: 563, endPoint y: 477, distance: 16.7
click at [550, 483] on icon "Add Cue" at bounding box center [556, 485] width 17 height 17
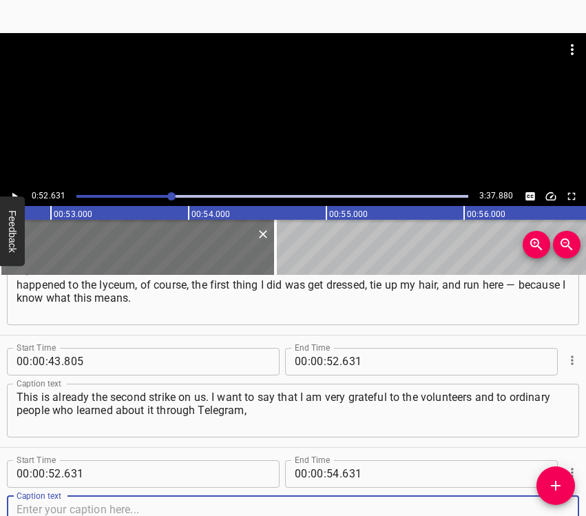
scroll to position [497, 0]
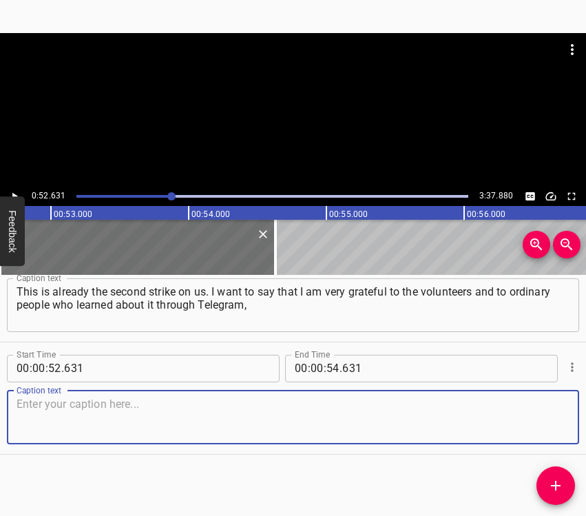
click at [553, 420] on textarea at bounding box center [293, 417] width 553 height 39
click at [97, 423] on textarea at bounding box center [293, 417] width 553 height 39
paste textarea "to our parents, the administration, the teachers, and the children. I was deepl…"
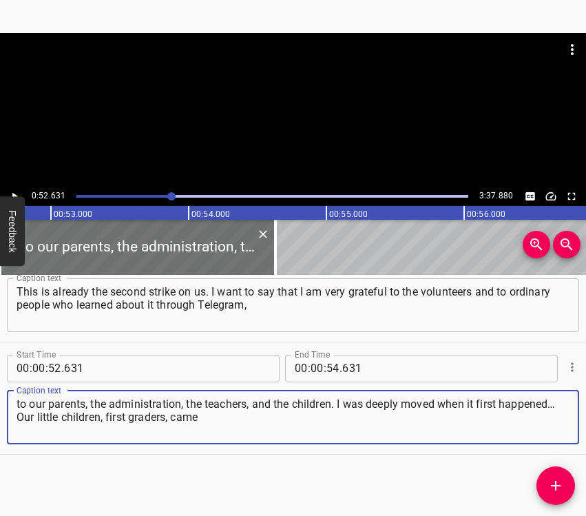
type textarea "to our parents, the administration, the teachers, and the children. I was deepl…"
click at [14, 192] on icon "Play/Pause" at bounding box center [14, 196] width 12 height 12
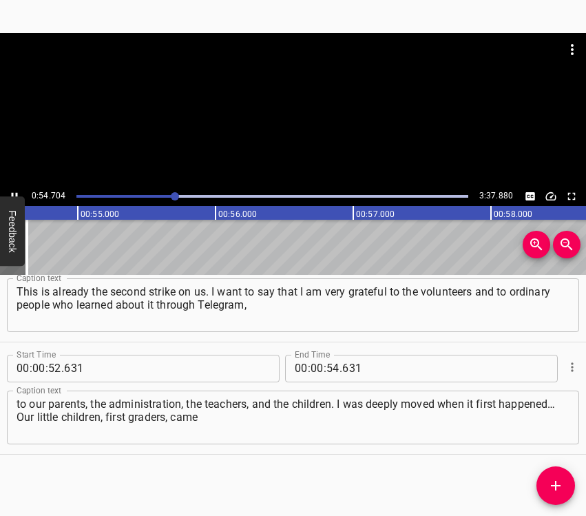
scroll to position [0, 7538]
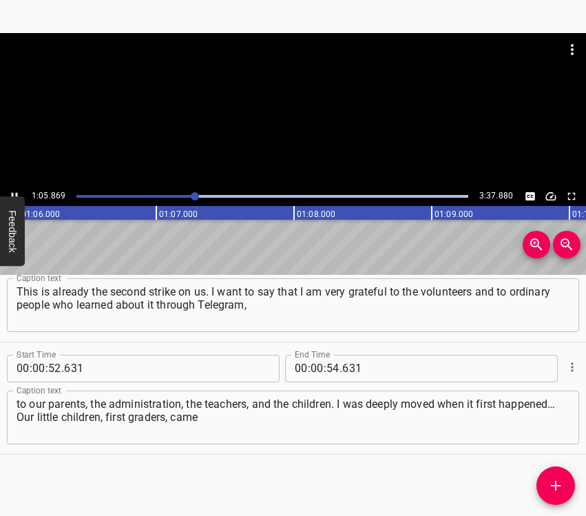
click at [13, 192] on icon "Play/Pause" at bounding box center [14, 196] width 12 height 12
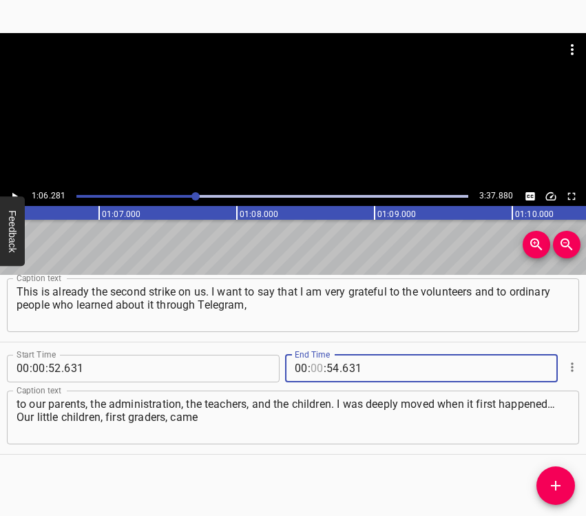
click at [312, 364] on input "number" at bounding box center [317, 369] width 13 height 28
type input "01"
type input "06"
type input "281"
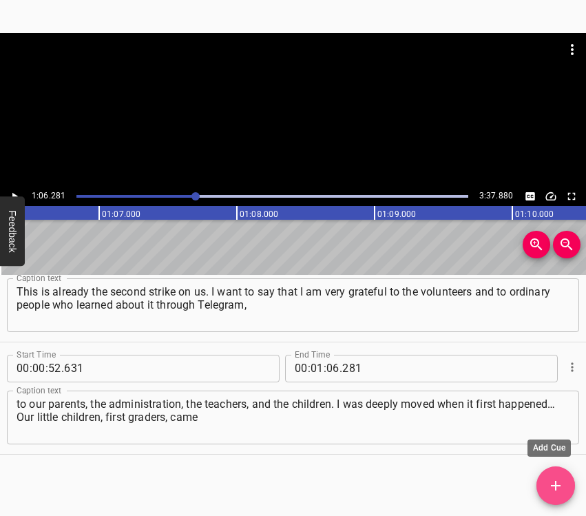
drag, startPoint x: 546, startPoint y: 479, endPoint x: 555, endPoint y: 473, distance: 11.1
click at [547, 478] on span "Add Cue" at bounding box center [556, 485] width 39 height 17
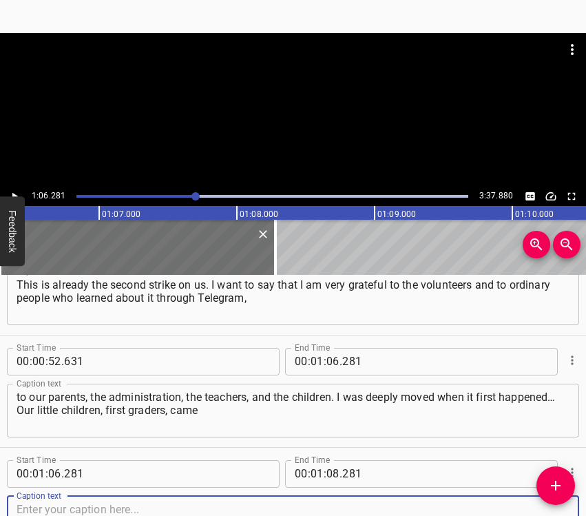
scroll to position [609, 0]
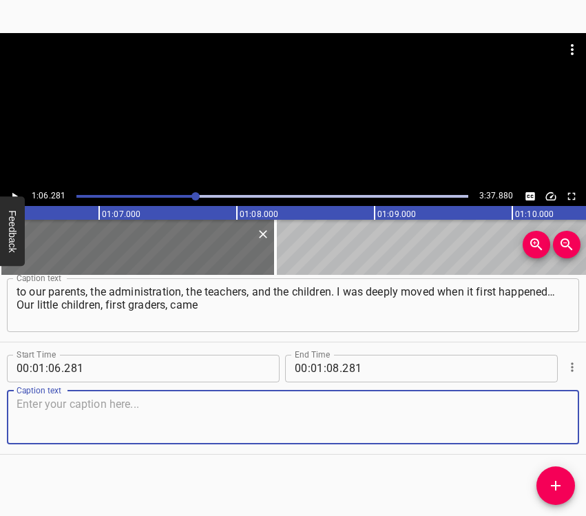
drag, startPoint x: 544, startPoint y: 415, endPoint x: 579, endPoint y: 413, distance: 35.2
click at [548, 415] on textarea at bounding box center [293, 417] width 553 height 39
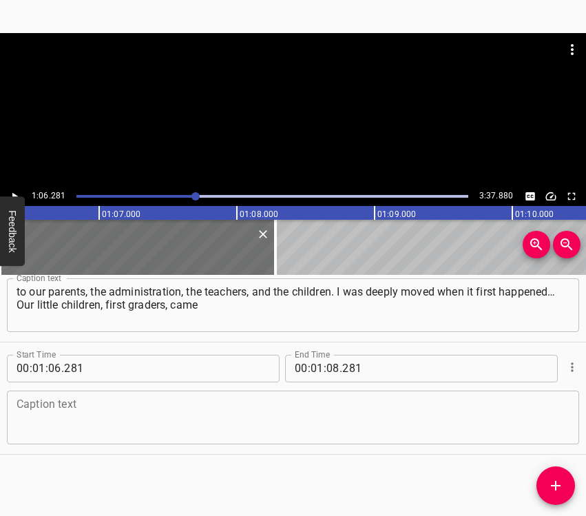
click at [94, 407] on textarea at bounding box center [293, 417] width 553 height 39
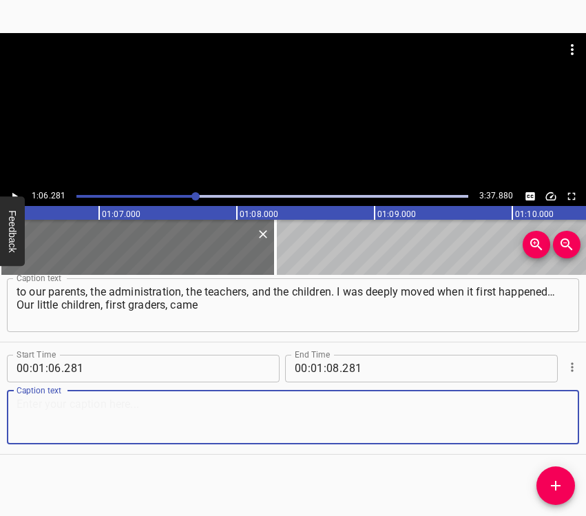
paste textarea "and helped clean up. They didn’t care what exactly, they just asked to be given…"
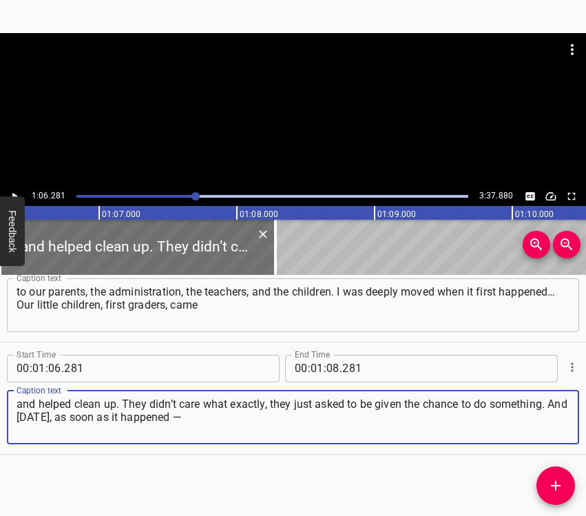
type textarea "and helped clean up. They didn’t care what exactly, they just asked to be given…"
click at [14, 192] on icon "Play/Pause" at bounding box center [14, 196] width 12 height 12
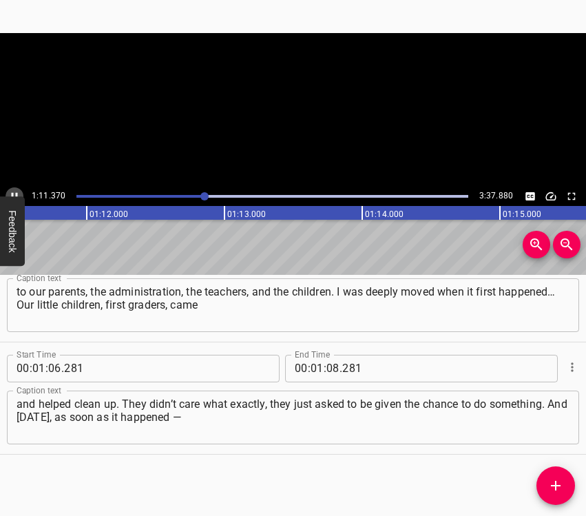
click at [14, 192] on icon "Play/Pause" at bounding box center [14, 196] width 12 height 12
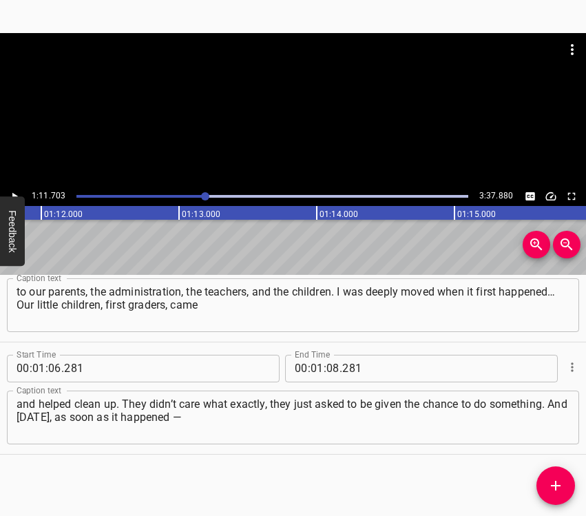
click at [11, 190] on icon "Play/Pause" at bounding box center [14, 196] width 12 height 12
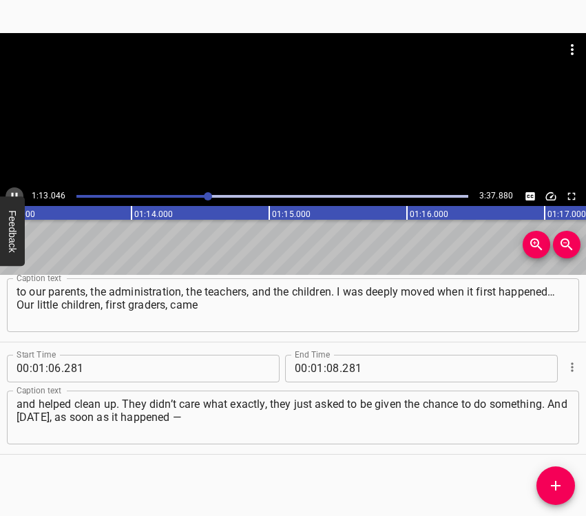
click at [12, 190] on icon "Play/Pause" at bounding box center [14, 196] width 12 height 12
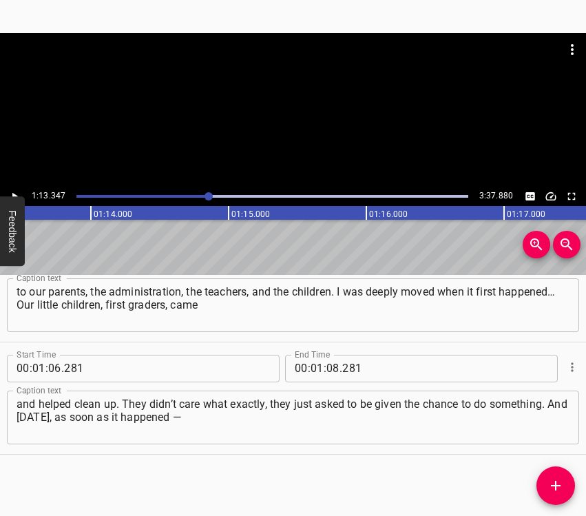
scroll to position [0, 10107]
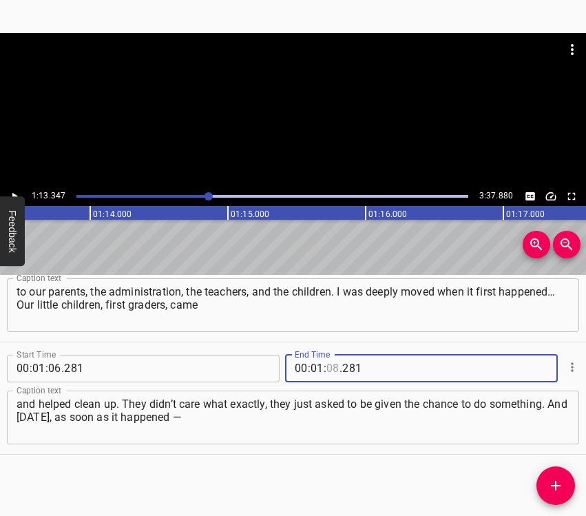
click at [329, 366] on input "number" at bounding box center [333, 369] width 13 height 28
type input "13"
type input "347"
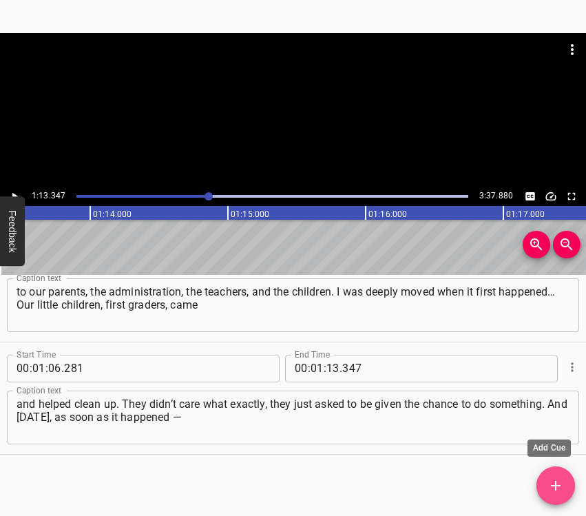
click at [553, 486] on icon "Add Cue" at bounding box center [556, 486] width 10 height 10
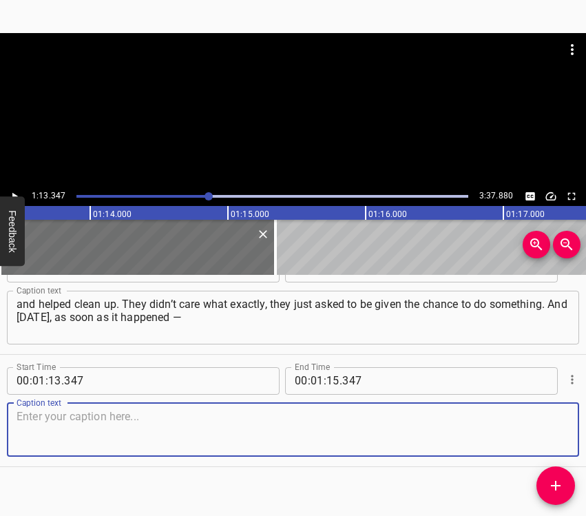
scroll to position [721, 0]
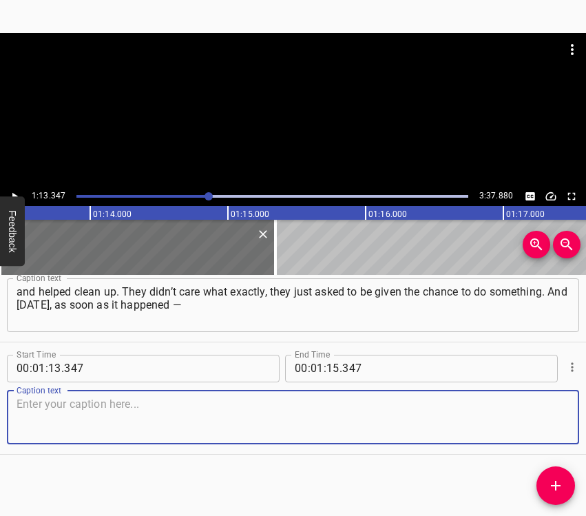
click at [544, 421] on textarea at bounding box center [293, 417] width 553 height 39
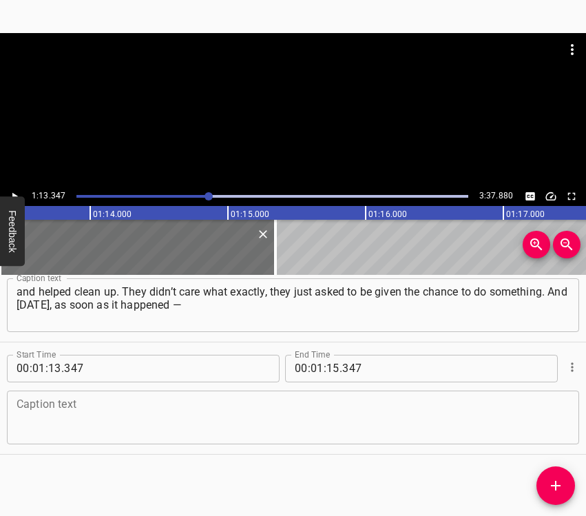
click at [175, 404] on textarea at bounding box center [293, 417] width 553 height 39
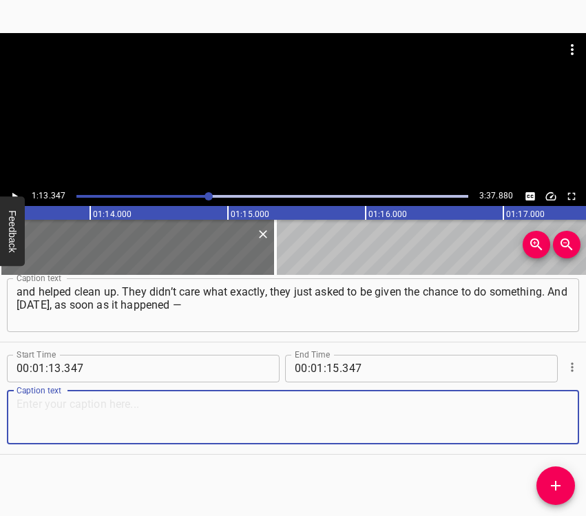
paste textarea "the children were already here in the morning. Our first graders were here too,…"
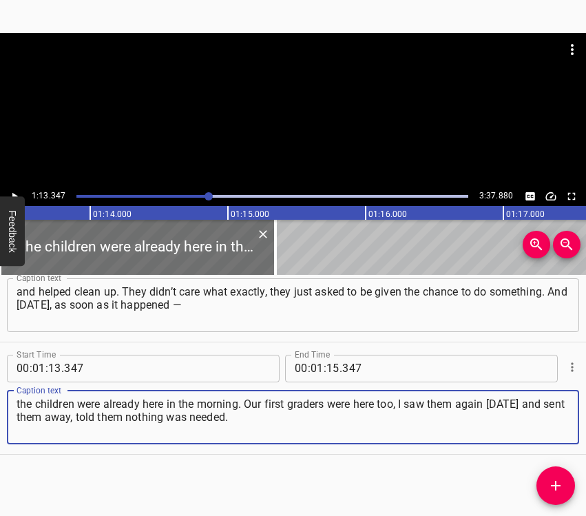
type textarea "the children were already here in the morning. Our first graders were here too,…"
click at [10, 190] on icon "Play/Pause" at bounding box center [14, 196] width 12 height 12
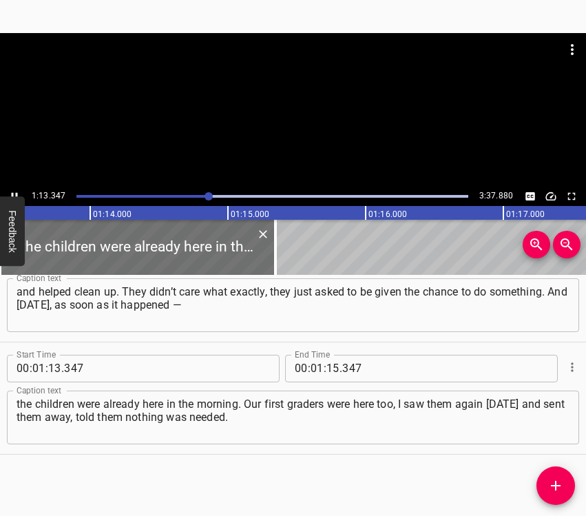
scroll to position [0, 10109]
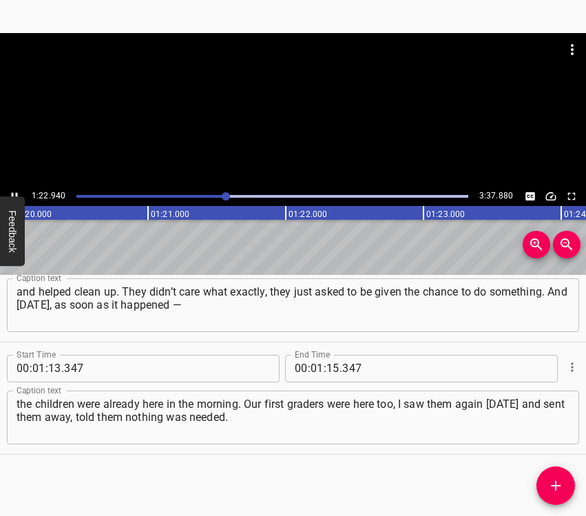
click at [12, 192] on icon "Play/Pause" at bounding box center [14, 196] width 12 height 12
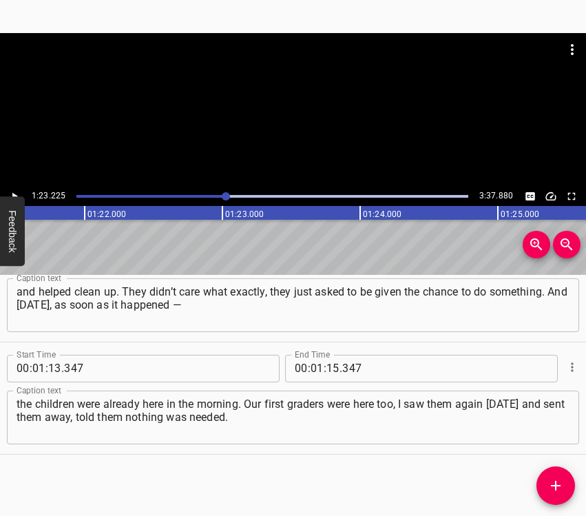
scroll to position [0, 11468]
click at [333, 371] on input "number" at bounding box center [333, 369] width 13 height 28
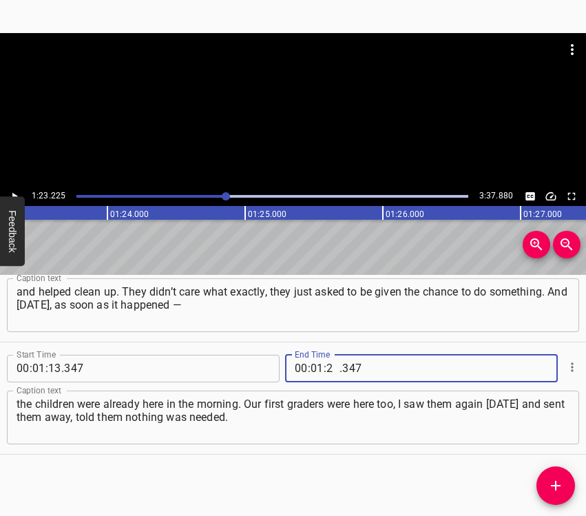
type input "23"
type input "225"
drag, startPoint x: 566, startPoint y: 489, endPoint x: 571, endPoint y: 471, distance: 19.2
click at [564, 489] on span "Add Cue" at bounding box center [556, 485] width 39 height 17
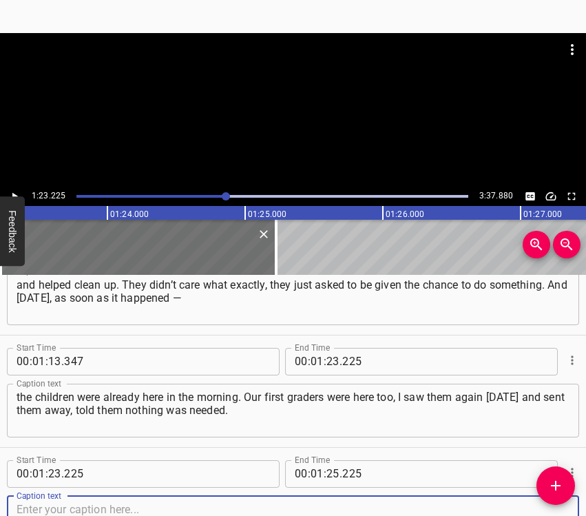
scroll to position [834, 0]
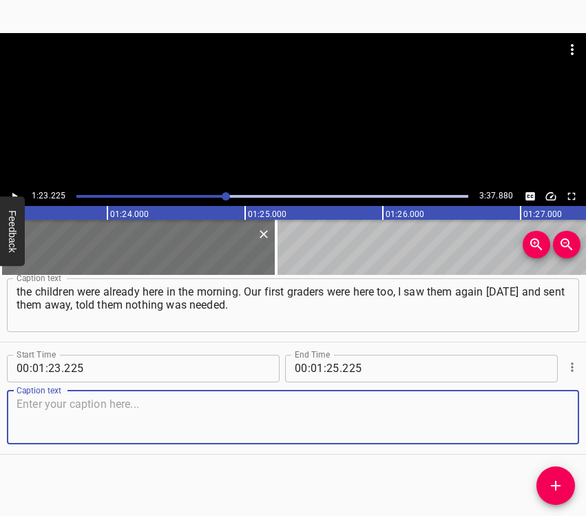
click at [548, 421] on textarea at bounding box center [293, 417] width 553 height 39
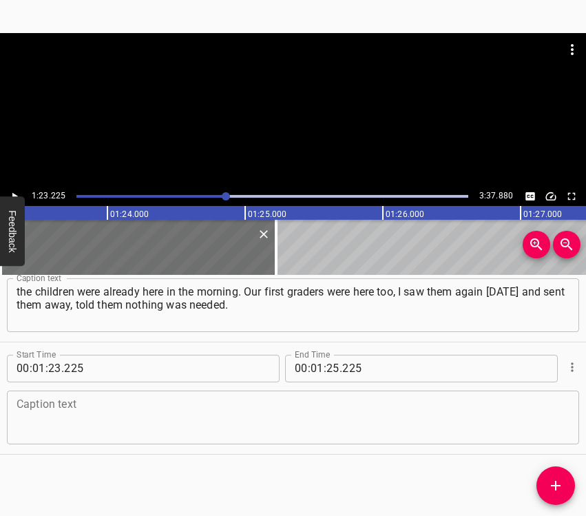
click at [65, 429] on textarea at bounding box center [293, 417] width 553 height 39
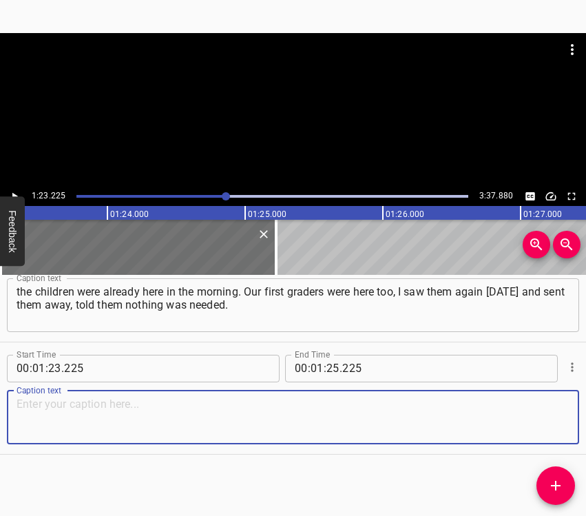
paste textarea "But they said: “Give us a mask. We know what to do.” Also, 11th grade students …"
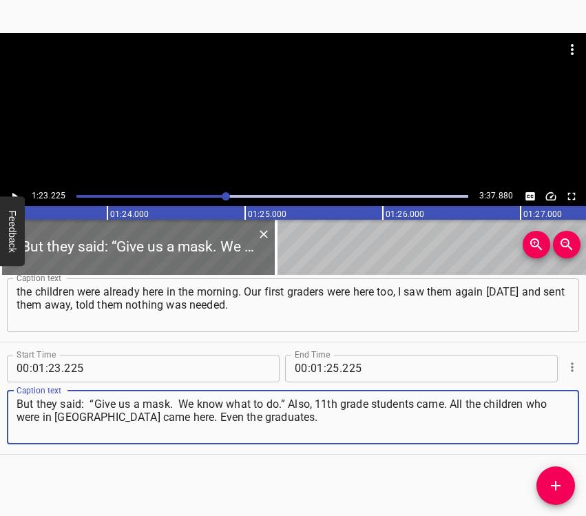
type textarea "But they said: “Give us a mask. We know what to do.” Also, 11th grade students …"
click at [14, 194] on icon "Play/Pause" at bounding box center [14, 196] width 12 height 12
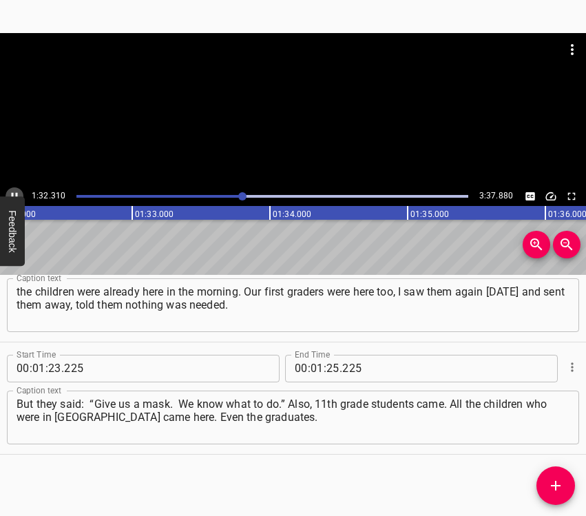
click at [17, 191] on icon "Play/Pause" at bounding box center [14, 196] width 12 height 12
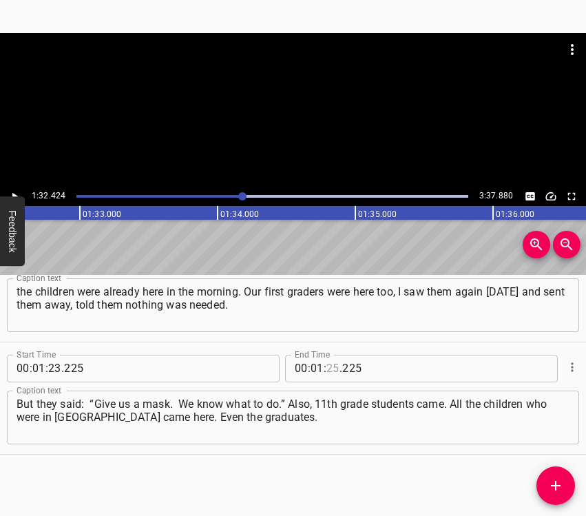
click at [331, 367] on input "number" at bounding box center [333, 369] width 13 height 28
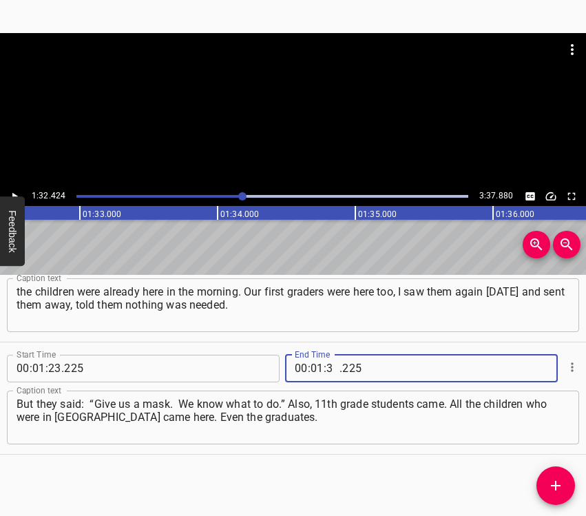
type input "32"
type input "424"
click at [557, 481] on icon "Add Cue" at bounding box center [556, 485] width 17 height 17
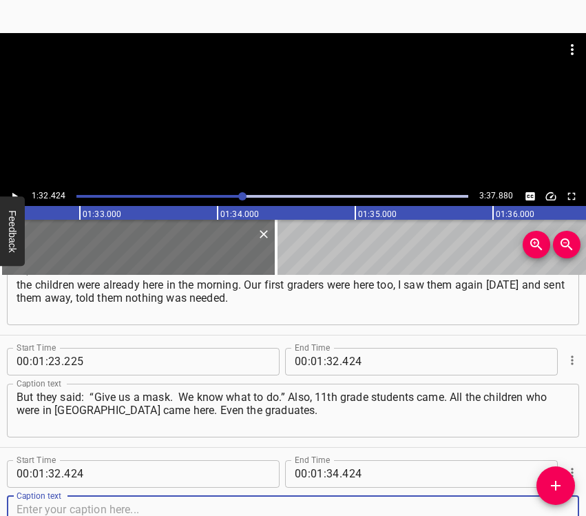
scroll to position [946, 0]
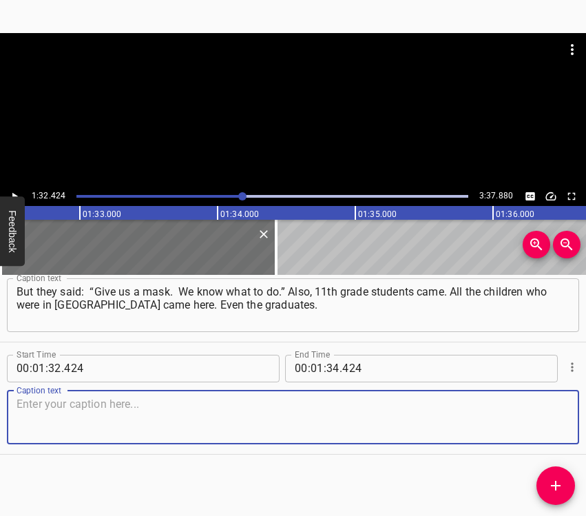
drag, startPoint x: 552, startPoint y: 418, endPoint x: 582, endPoint y: 409, distance: 31.0
click at [553, 418] on textarea at bounding box center [293, 417] width 553 height 39
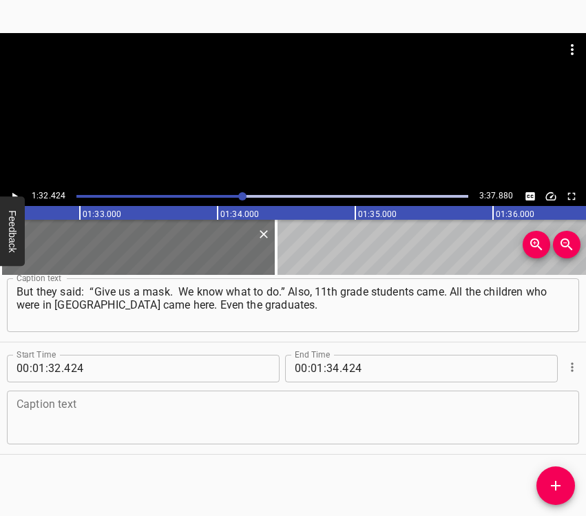
click at [222, 407] on textarea at bounding box center [293, 417] width 553 height 39
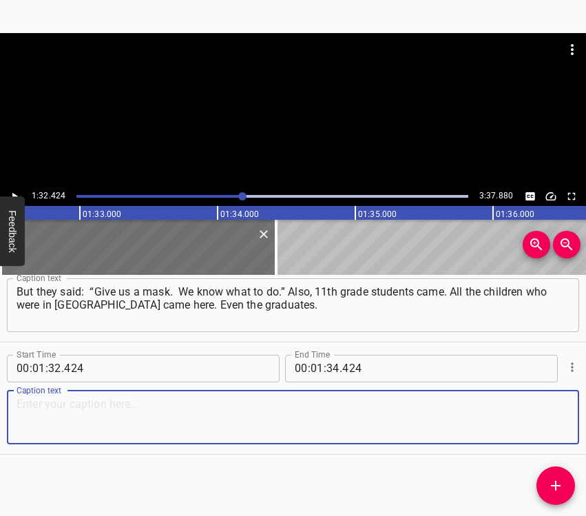
paste textarea "[DATE] I saw many graduates who came to help us. Since [DATE], I have never fel…"
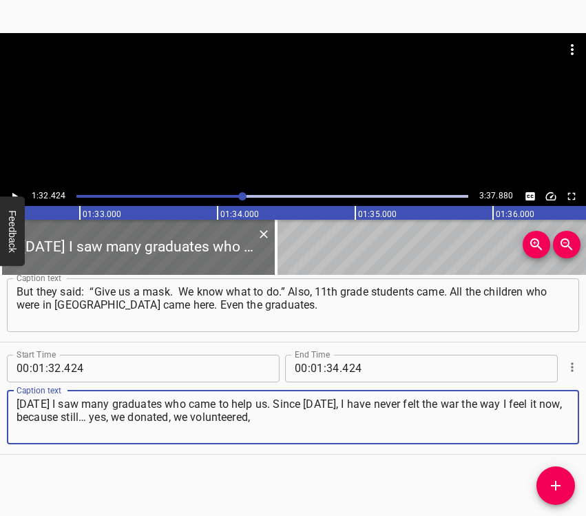
type textarea "[DATE] I saw many graduates who came to help us. Since [DATE], I have never fel…"
click at [16, 191] on icon "Play/Pause" at bounding box center [14, 196] width 12 height 12
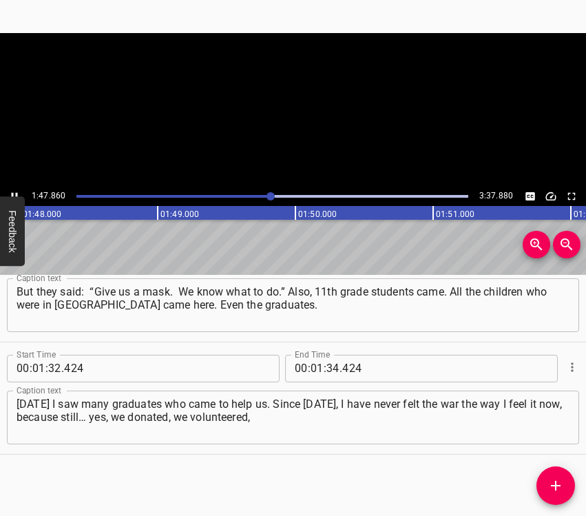
scroll to position [0, 14900]
click at [17, 193] on icon "Play/Pause" at bounding box center [15, 196] width 6 height 8
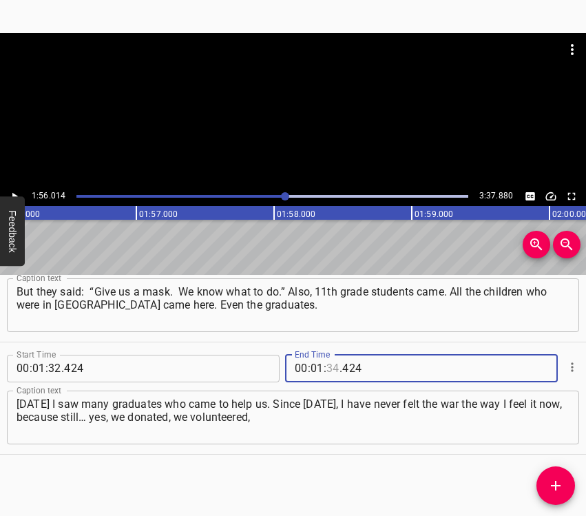
click at [329, 365] on input "number" at bounding box center [333, 369] width 13 height 28
type input "56"
type input "014"
click at [559, 486] on icon "Add Cue" at bounding box center [556, 486] width 10 height 10
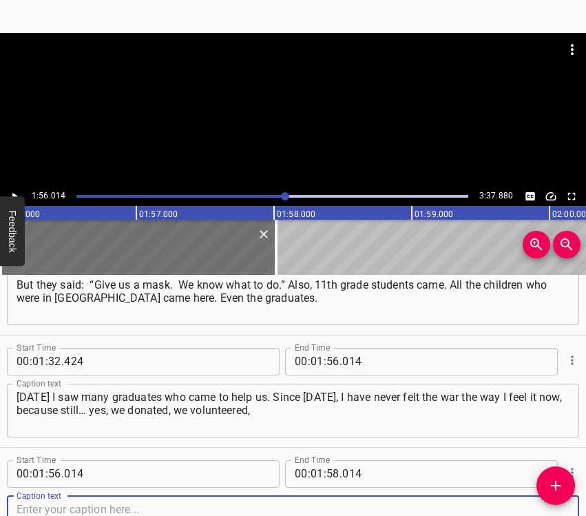
scroll to position [1058, 0]
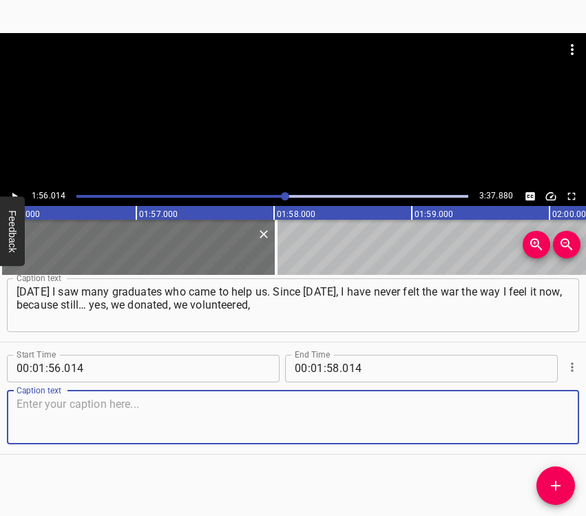
click at [532, 422] on textarea at bounding box center [293, 417] width 553 height 39
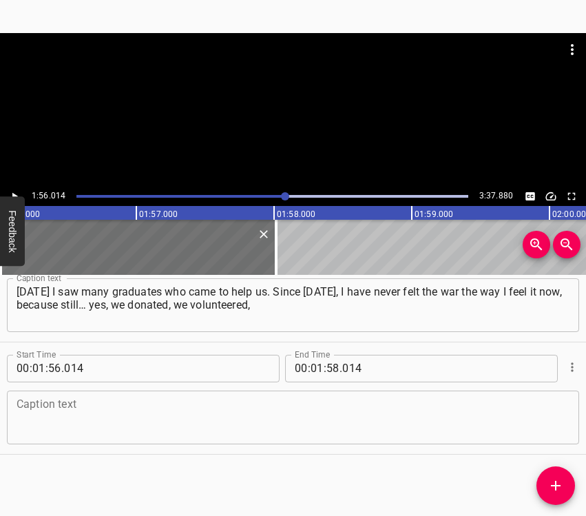
click at [189, 417] on textarea at bounding box center [293, 417] width 553 height 39
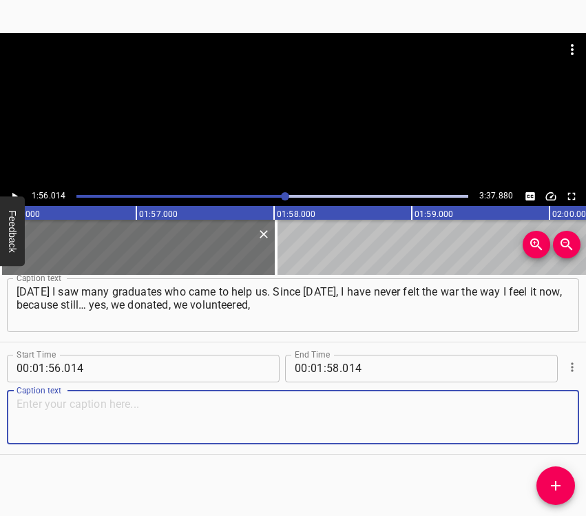
paste textarea "we organized support for the military — but never before had such overwhelming …"
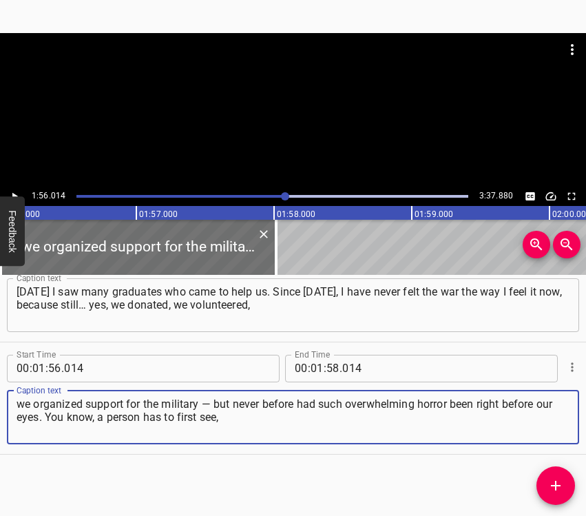
type textarea "we organized support for the military — but never before had such overwhelming …"
click at [18, 193] on icon "Play/Pause" at bounding box center [14, 196] width 12 height 12
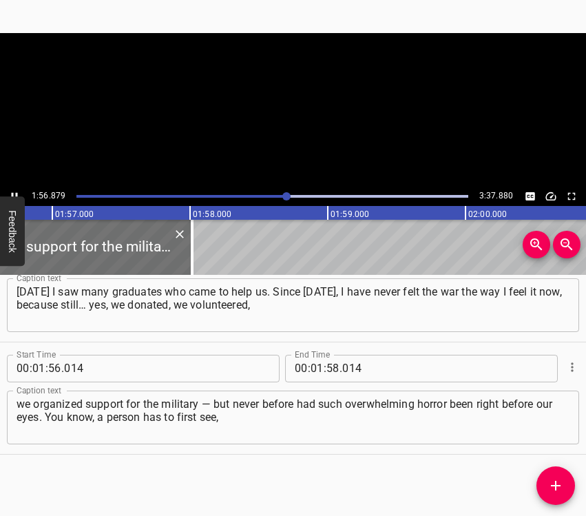
scroll to position [0, 16106]
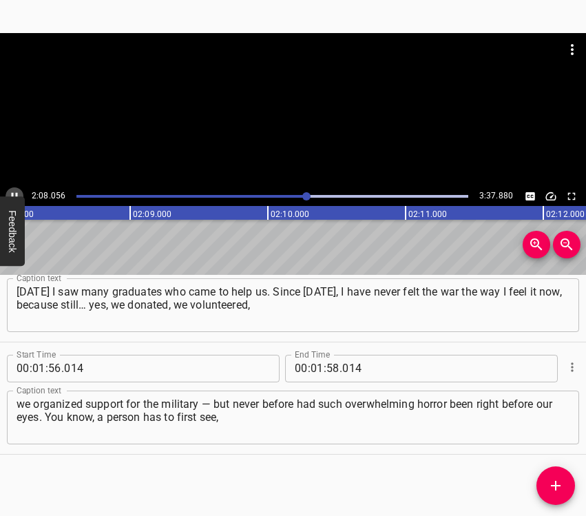
click at [12, 192] on icon "Play/Pause" at bounding box center [14, 196] width 12 height 12
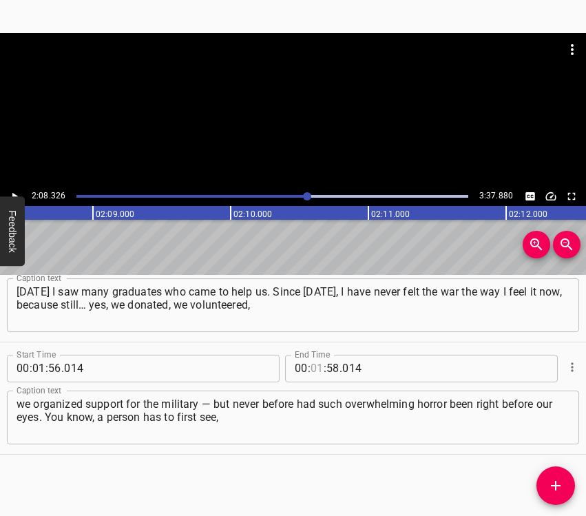
click at [311, 363] on input "number" at bounding box center [317, 369] width 13 height 28
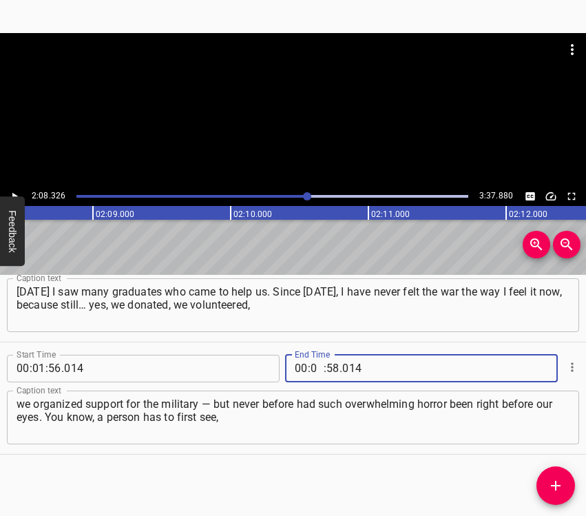
type input "02"
type input "08"
type input "326"
drag, startPoint x: 551, startPoint y: 484, endPoint x: 557, endPoint y: 478, distance: 8.8
click at [551, 485] on icon "Add Cue" at bounding box center [556, 485] width 17 height 17
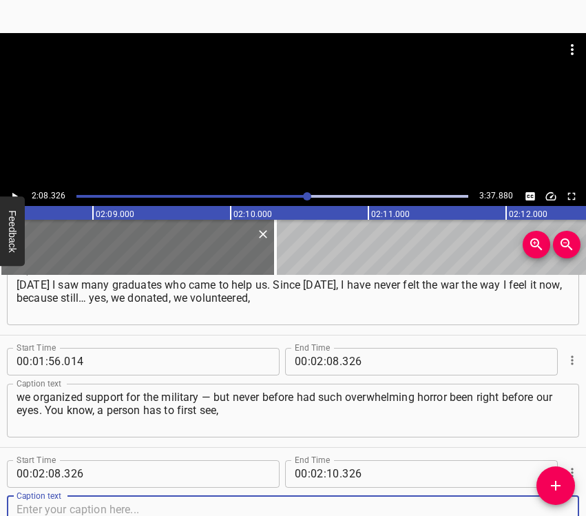
scroll to position [1171, 0]
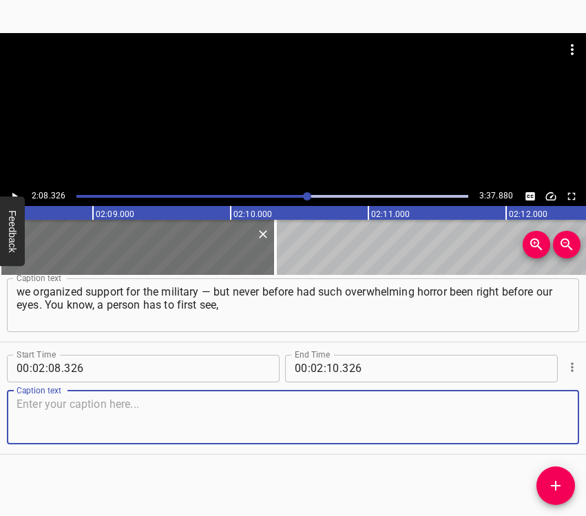
drag, startPoint x: 544, startPoint y: 415, endPoint x: 579, endPoint y: 402, distance: 37.3
click at [545, 414] on textarea at bounding box center [293, 417] width 553 height 39
click at [123, 429] on textarea at bounding box center [293, 417] width 553 height 39
paste textarea "and then feel. And we had only seen it in photos, in the media, what was happen…"
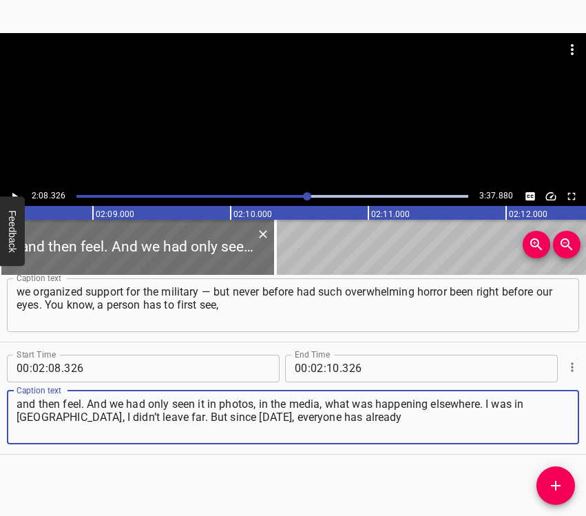
type textarea "and then feel. And we had only seen it in photos, in the media, what was happen…"
click at [9, 194] on icon "Play/Pause" at bounding box center [14, 196] width 12 height 12
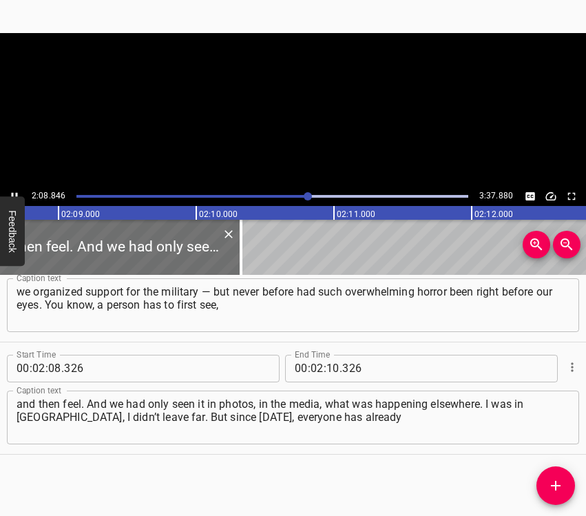
scroll to position [0, 17755]
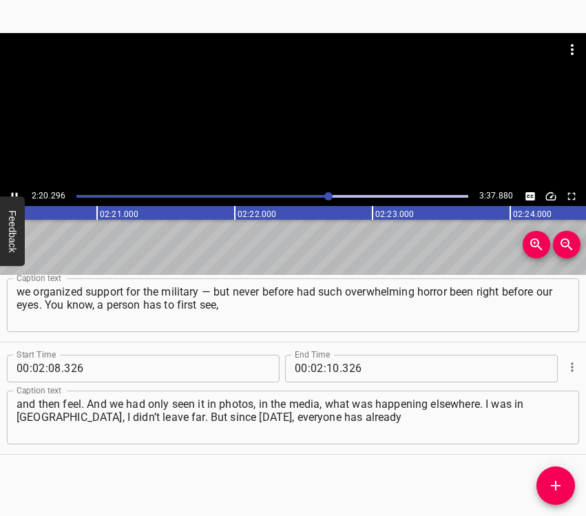
click at [11, 193] on icon "Play/Pause" at bounding box center [14, 196] width 12 height 12
click at [8, 195] on button "Play/Pause" at bounding box center [15, 196] width 18 height 18
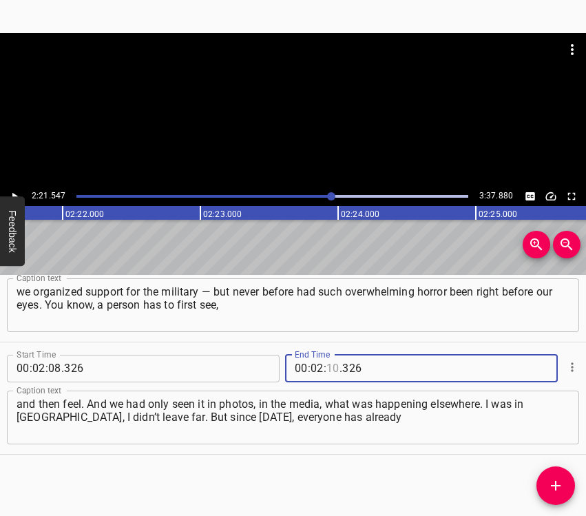
click at [329, 369] on input "number" at bounding box center [333, 369] width 13 height 28
type input "21"
type input "547"
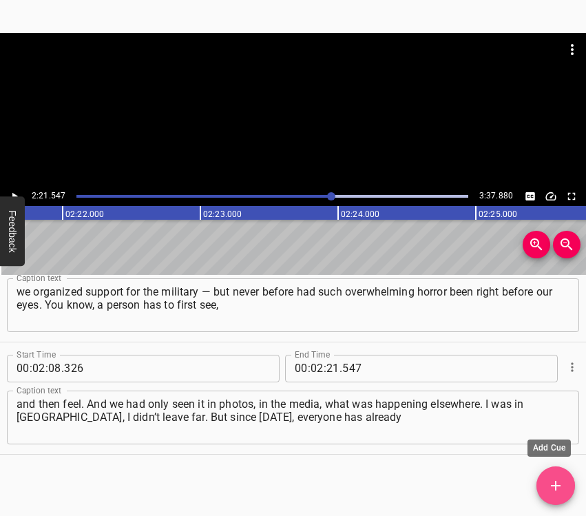
click at [553, 497] on button "Add Cue" at bounding box center [556, 485] width 39 height 39
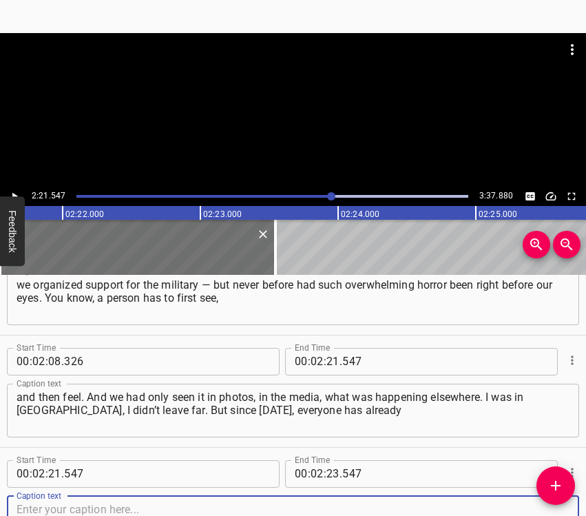
scroll to position [1283, 0]
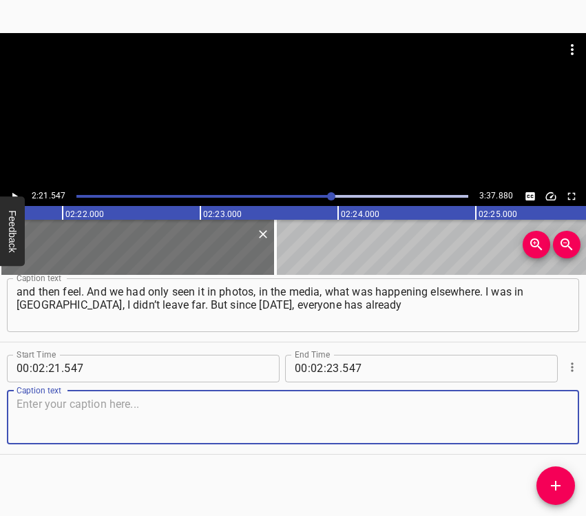
click at [535, 416] on textarea at bounding box center [293, 417] width 553 height 39
click at [48, 415] on textarea at bounding box center [293, 417] width 553 height 39
paste textarea "felt what war is. Each time you feel it differently, each time it’s a roulette.…"
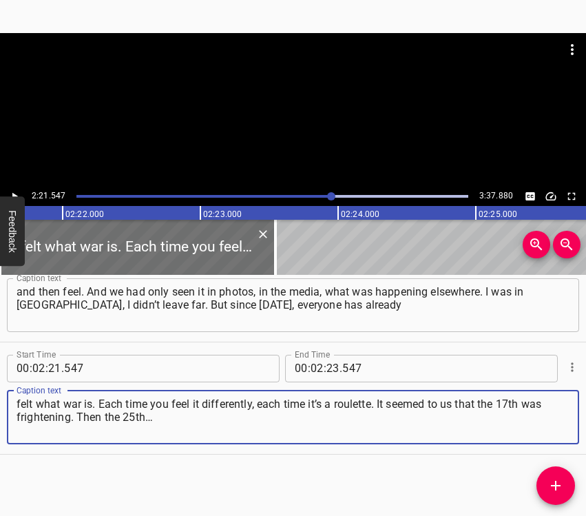
type textarea "felt what war is. Each time you feel it differently, each time it’s a roulette.…"
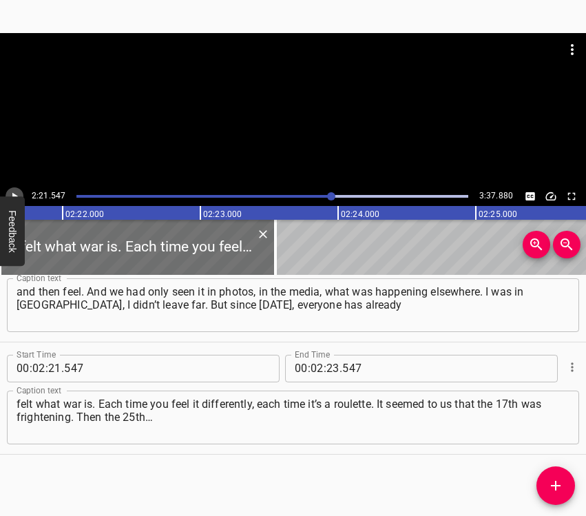
click at [17, 193] on icon "Play/Pause" at bounding box center [14, 196] width 12 height 12
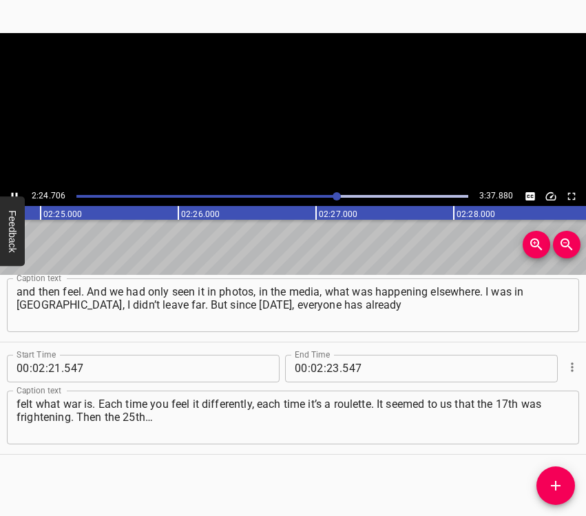
scroll to position [0, 19974]
click at [17, 190] on icon "Play/Pause" at bounding box center [14, 196] width 12 height 12
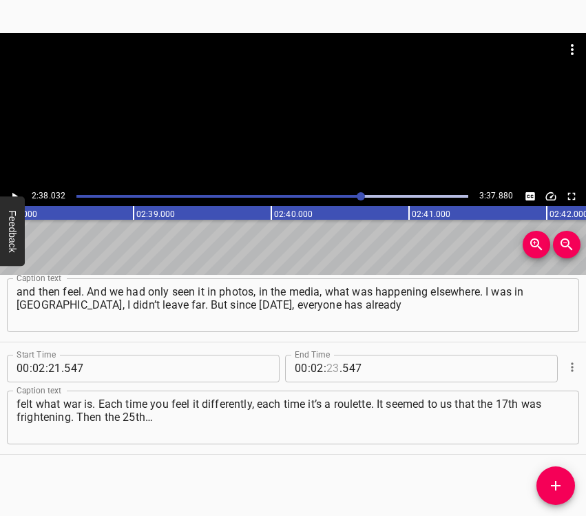
click at [327, 364] on input "number" at bounding box center [333, 369] width 13 height 28
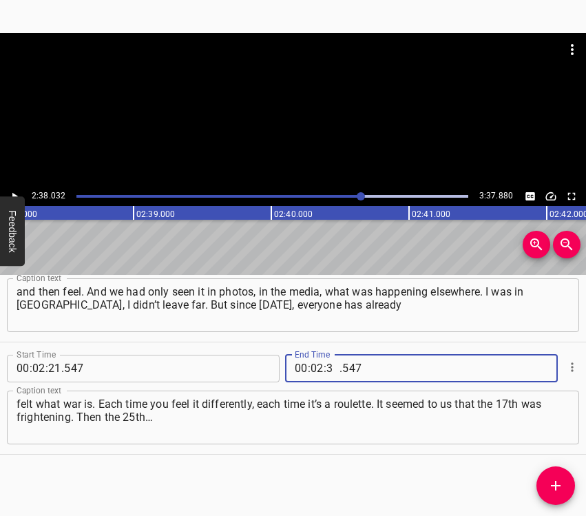
type input "38"
type input "032"
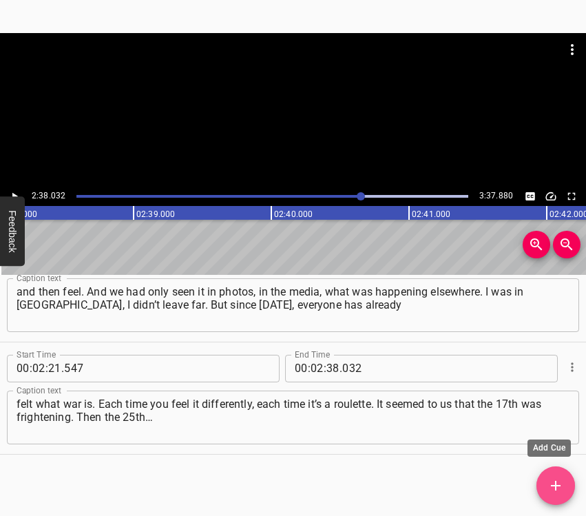
click at [544, 480] on span "Add Cue" at bounding box center [556, 485] width 39 height 17
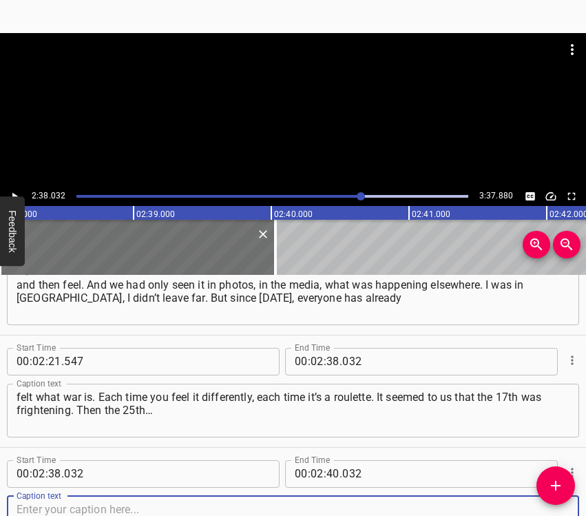
scroll to position [1395, 0]
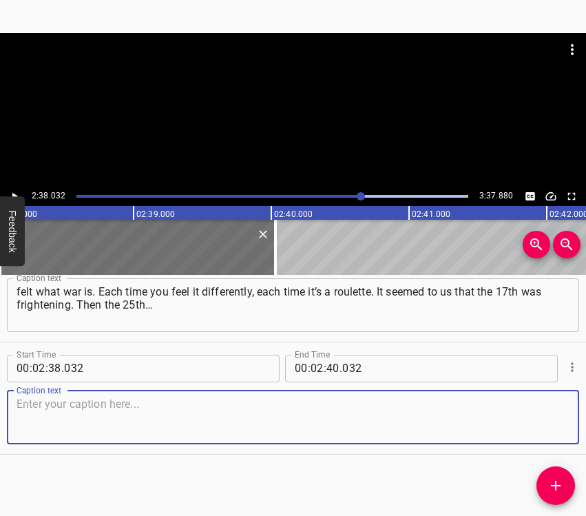
drag, startPoint x: 542, startPoint y: 424, endPoint x: 584, endPoint y: 418, distance: 43.2
click at [546, 422] on textarea at bounding box center [293, 417] width 553 height 39
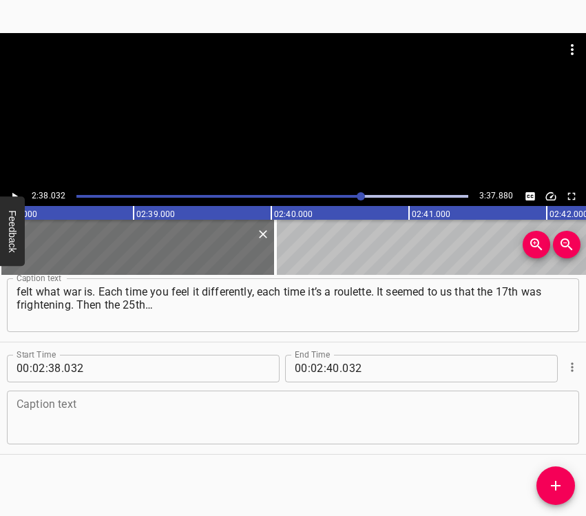
click at [293, 410] on textarea at bounding box center [293, 417] width 553 height 39
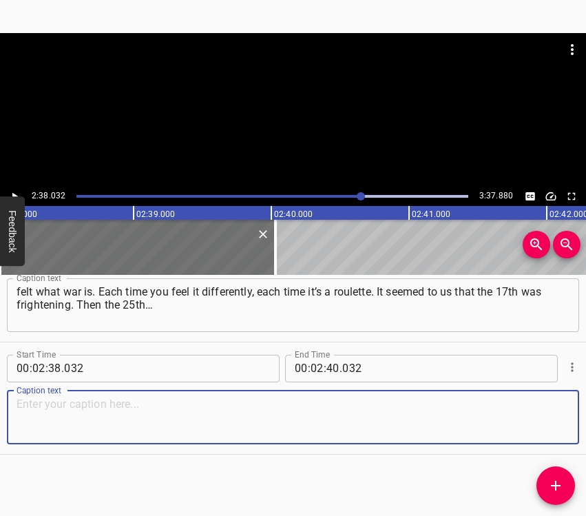
paste textarea "You see, we already know all the dates, we keep count. Yes, the 25th was terrif…"
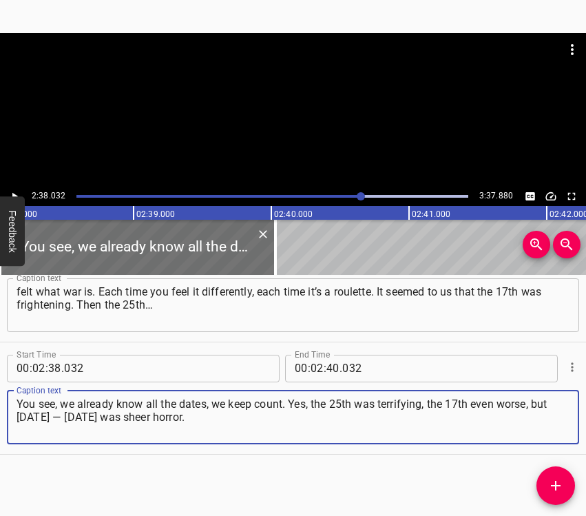
type textarea "You see, we already know all the dates, we keep count. Yes, the 25th was terrif…"
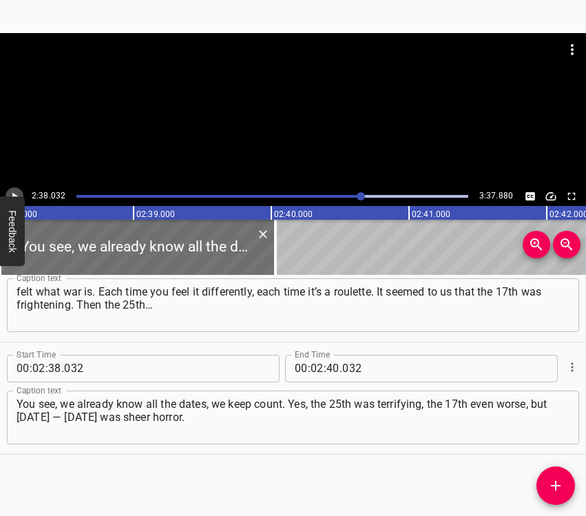
click at [15, 192] on icon "Play/Pause" at bounding box center [14, 196] width 12 height 12
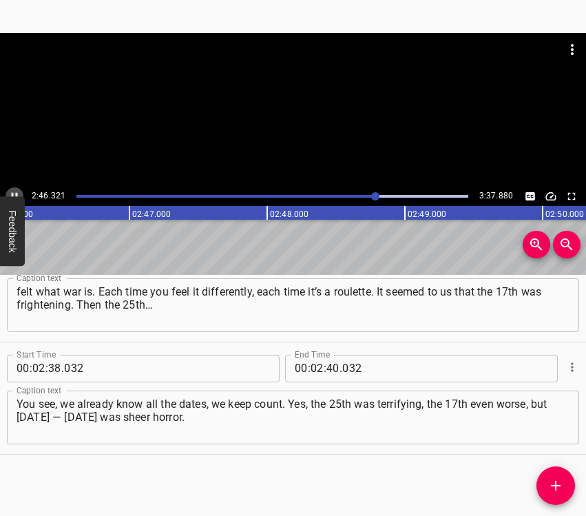
click at [10, 194] on icon "Play/Pause" at bounding box center [14, 196] width 12 height 12
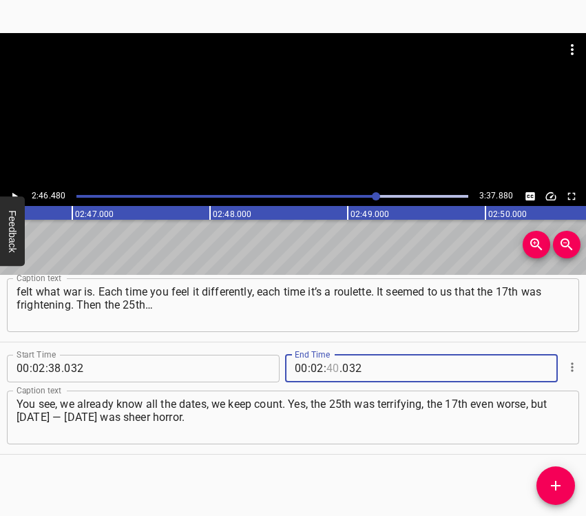
click at [329, 368] on input "number" at bounding box center [333, 369] width 13 height 28
type input "46"
type input "480"
click at [564, 481] on span "Add Cue" at bounding box center [556, 485] width 39 height 17
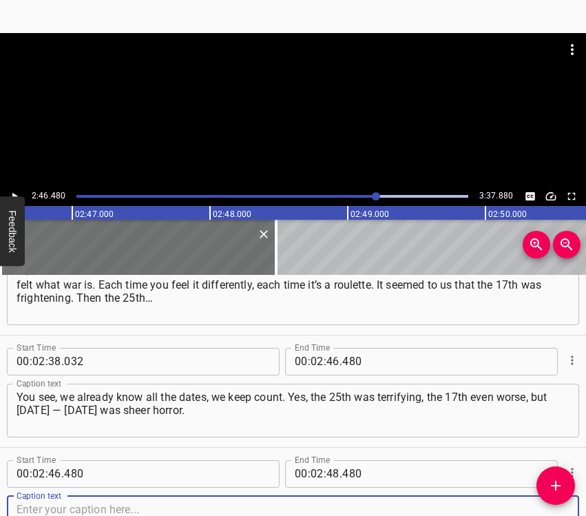
scroll to position [1508, 0]
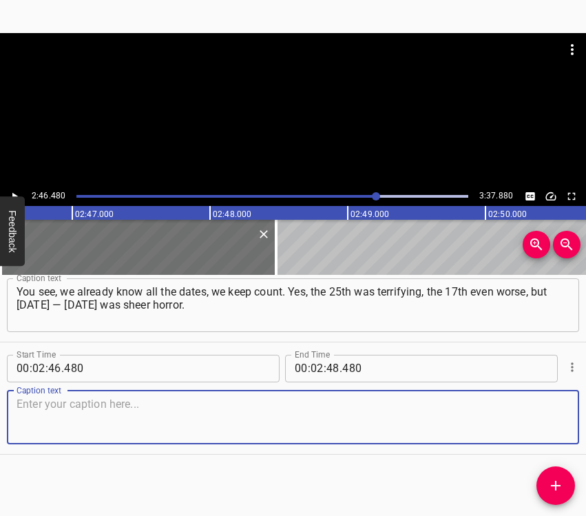
click at [548, 420] on textarea at bounding box center [293, 417] width 553 height 39
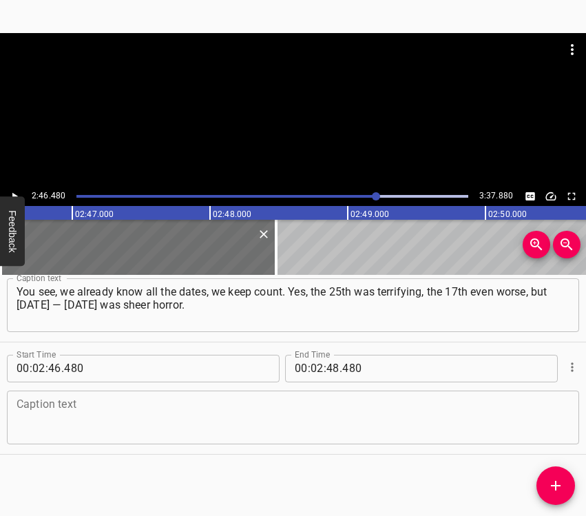
click at [323, 404] on textarea at bounding box center [293, 417] width 553 height 39
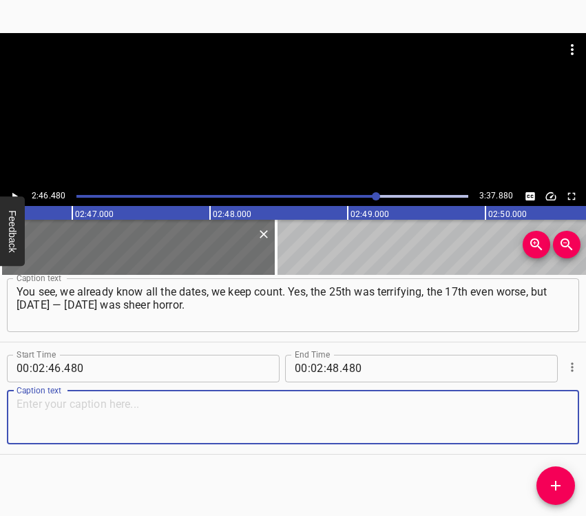
paste textarea "We don’t know what will come next. But so many of our children refuse to go abr…"
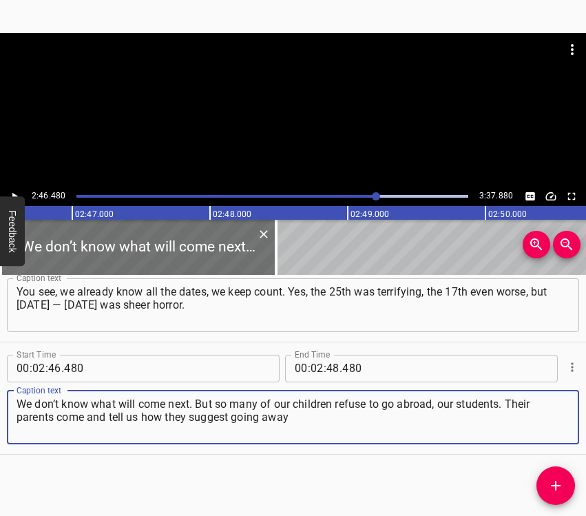
type textarea "We don’t know what will come next. But so many of our children refuse to go abr…"
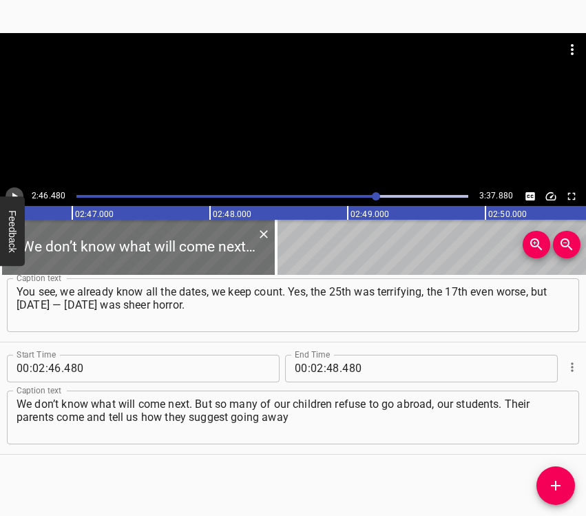
click at [19, 191] on icon "Play/Pause" at bounding box center [14, 196] width 12 height 12
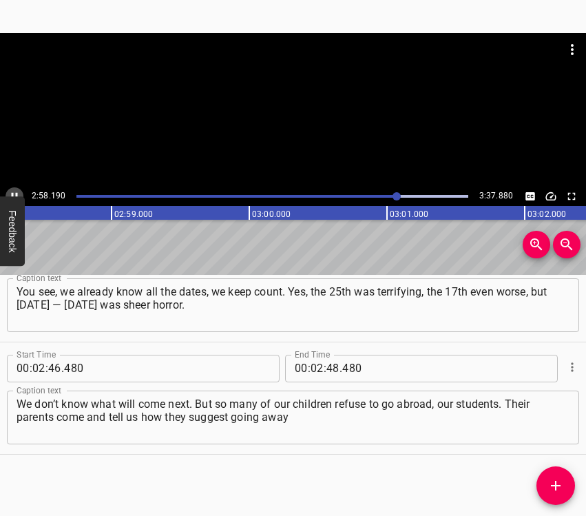
click at [11, 193] on icon "Play/Pause" at bounding box center [14, 196] width 12 height 12
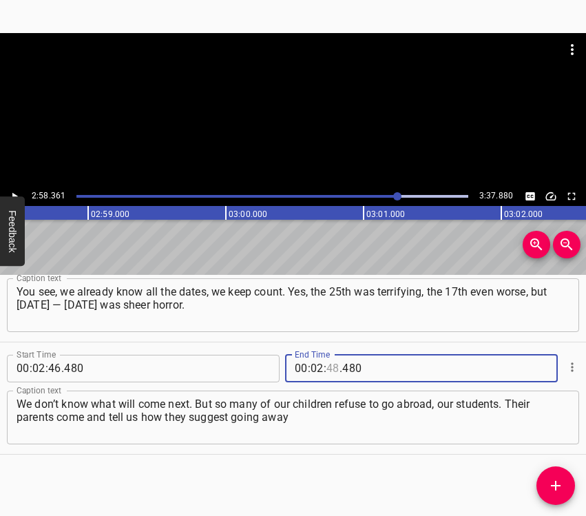
click at [327, 367] on input "number" at bounding box center [333, 369] width 13 height 28
type input "58"
type input "361"
click at [568, 492] on span "Add Cue" at bounding box center [556, 485] width 39 height 17
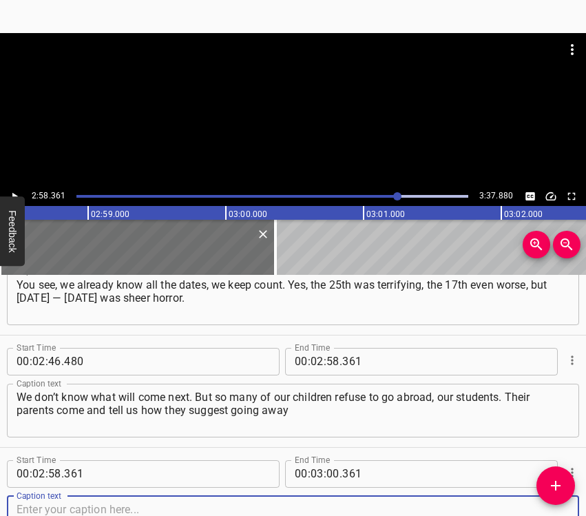
scroll to position [1620, 0]
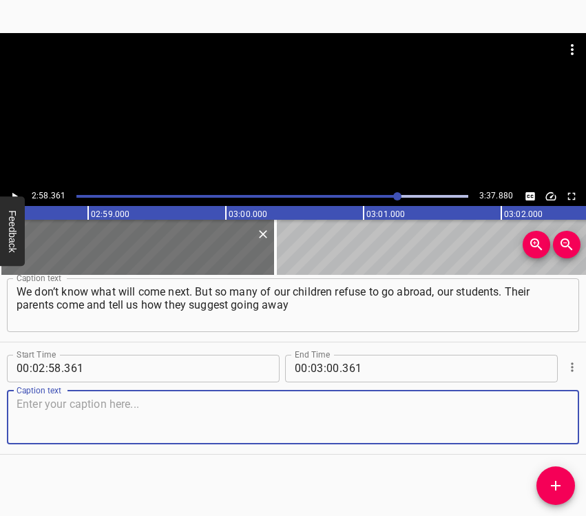
click at [549, 431] on textarea at bounding box center [293, 417] width 553 height 39
click at [321, 415] on textarea at bounding box center [293, 417] width 553 height 39
paste textarea "at least for the summer, because they have relatives, friends there — but the c…"
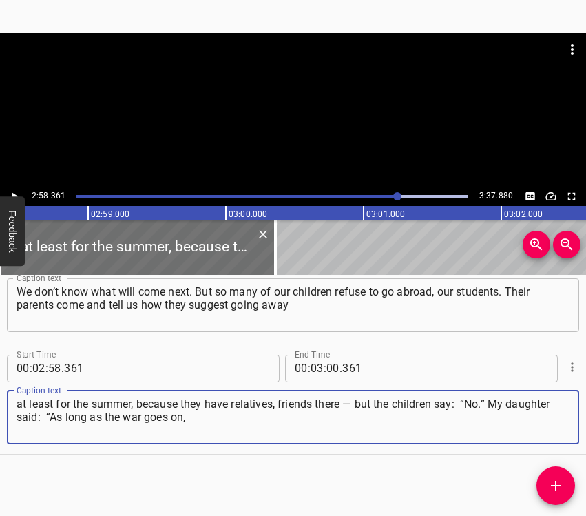
type textarea "at least for the summer, because they have relatives, friends there — but the c…"
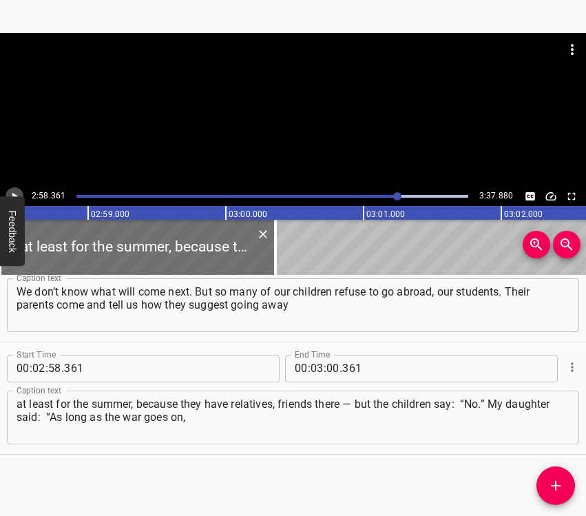
click at [12, 194] on icon "Play/Pause" at bounding box center [15, 196] width 6 height 8
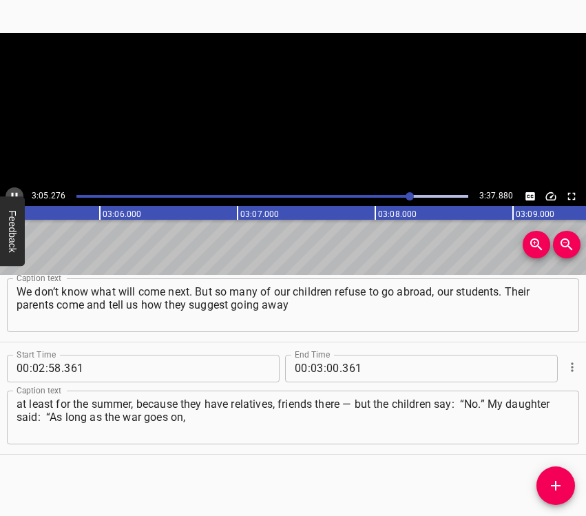
click at [12, 194] on icon "Play/Pause" at bounding box center [15, 196] width 6 height 8
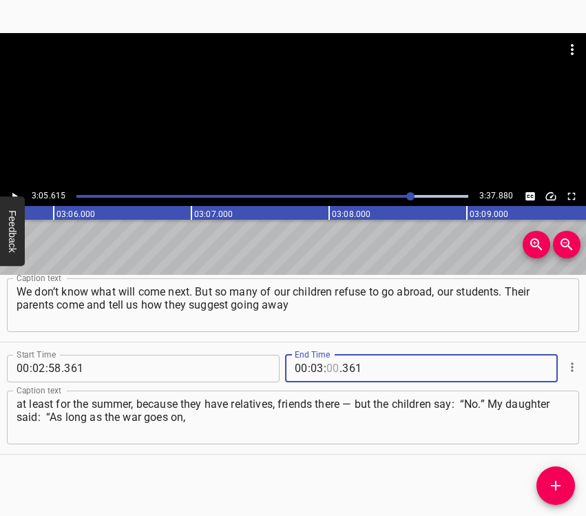
click at [331, 365] on input "number" at bounding box center [333, 369] width 13 height 28
type input "05"
type input "615"
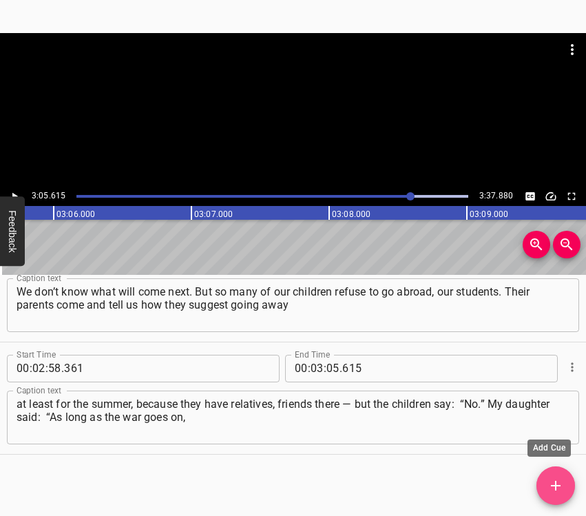
click at [556, 475] on button "Add Cue" at bounding box center [556, 485] width 39 height 39
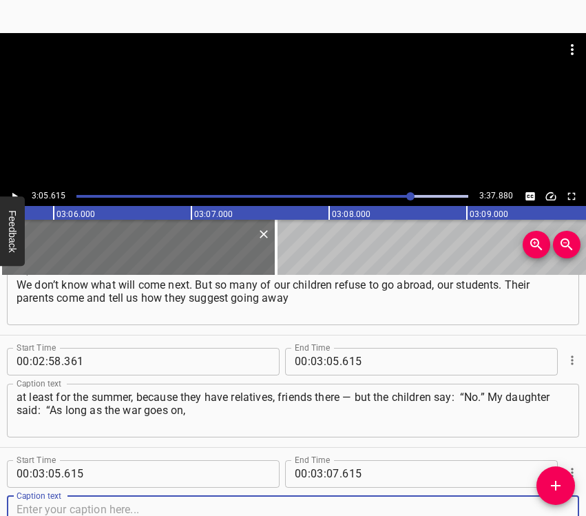
scroll to position [1732, 0]
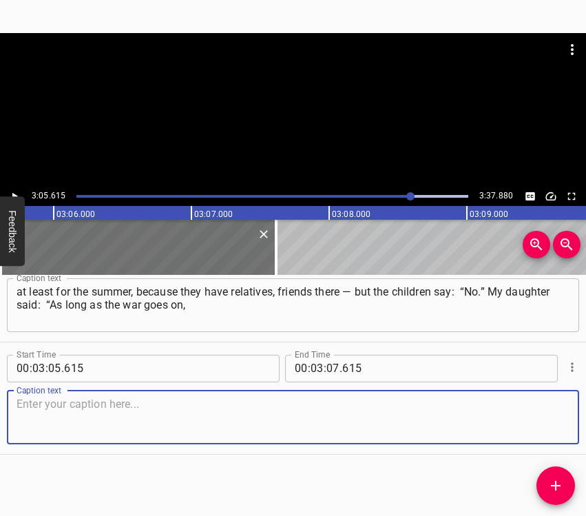
click at [540, 415] on textarea at bounding box center [293, 417] width 553 height 39
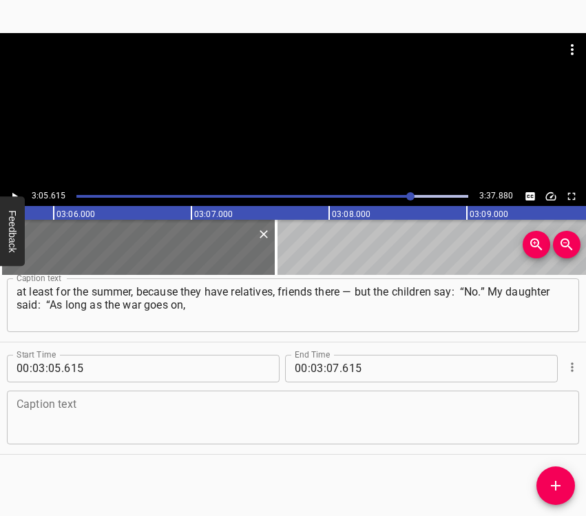
click at [204, 401] on textarea at bounding box center [293, 417] width 553 height 39
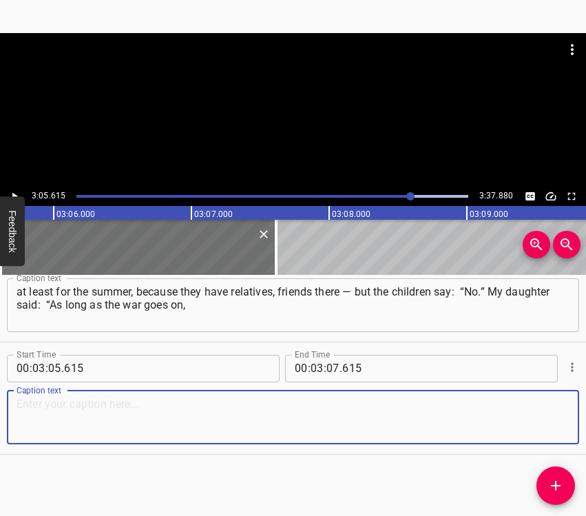
paste textarea "I will not go anywhere, because I must be here.” Now I am going to cry, because…"
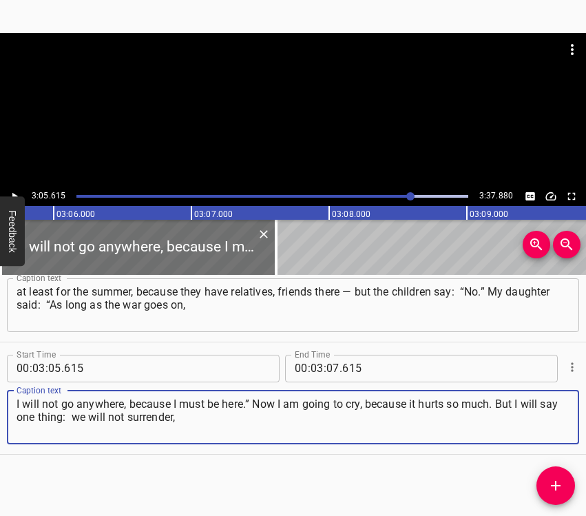
type textarea "I will not go anywhere, because I must be here.” Now I am going to cry, because…"
click at [14, 190] on icon "Play/Pause" at bounding box center [14, 196] width 12 height 12
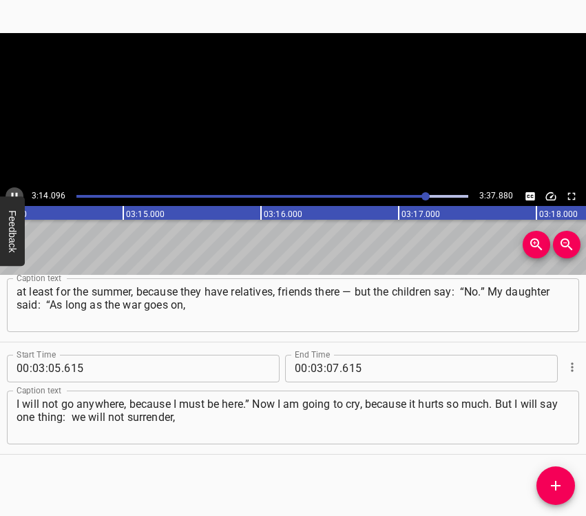
click at [14, 190] on icon "Play/Pause" at bounding box center [14, 196] width 12 height 12
click at [11, 192] on icon "Play/Pause" at bounding box center [14, 196] width 12 height 12
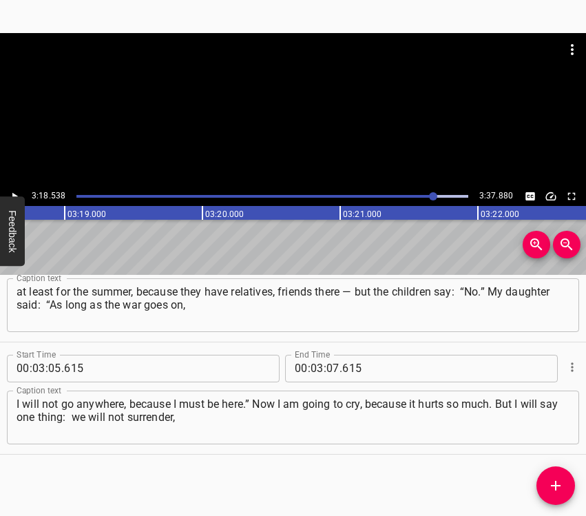
scroll to position [0, 27359]
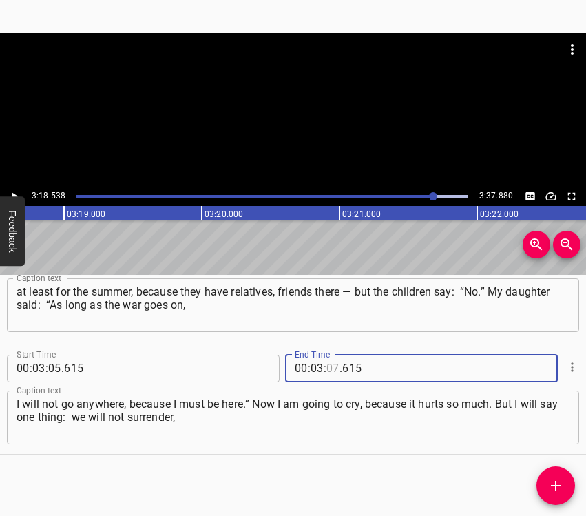
click at [327, 368] on input "number" at bounding box center [333, 369] width 13 height 28
type input "18"
type input "538"
drag, startPoint x: 550, startPoint y: 480, endPoint x: 570, endPoint y: 479, distance: 20.0
click at [555, 479] on icon "Add Cue" at bounding box center [556, 485] width 17 height 17
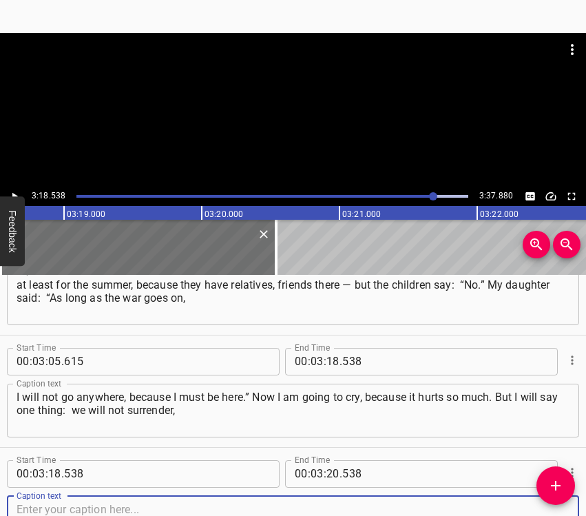
scroll to position [1845, 0]
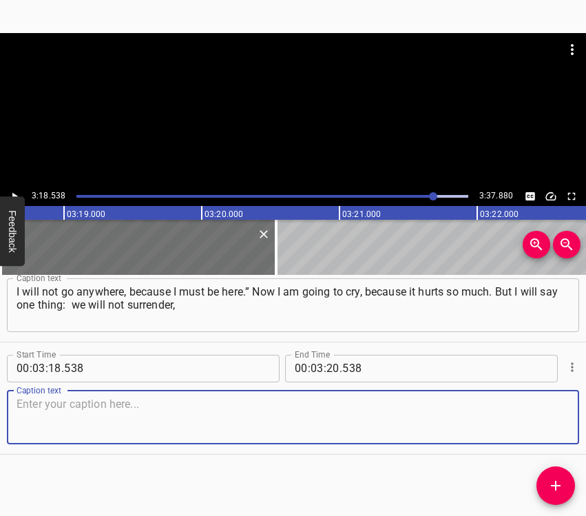
click at [548, 424] on textarea at bounding box center [293, 417] width 553 height 39
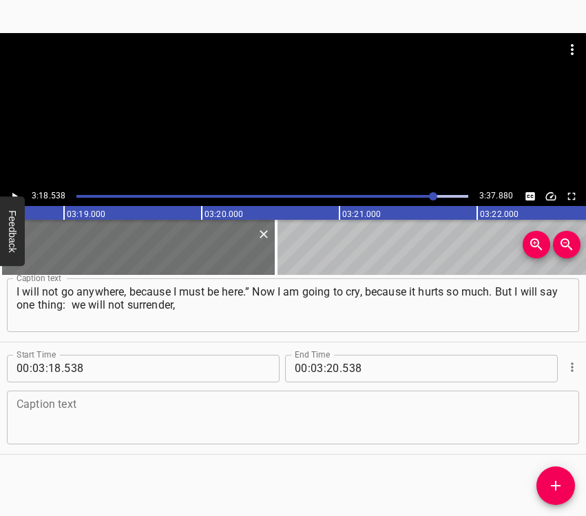
click at [192, 435] on textarea at bounding box center [293, 417] width 553 height 39
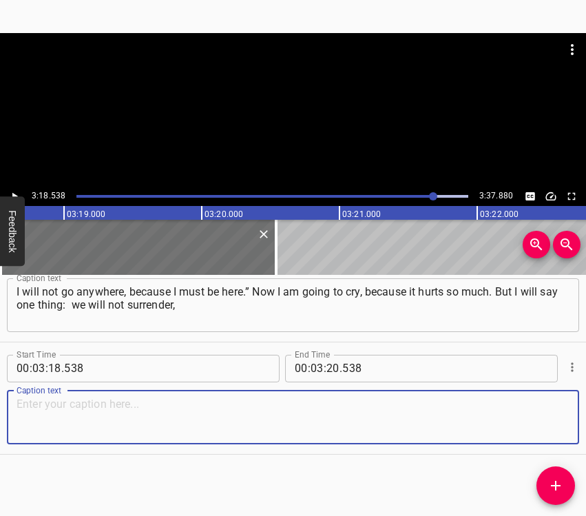
paste textarea "and the [DEMOGRAPHIC_DATA] will not get what they want. Because we are [DEMOGRA…"
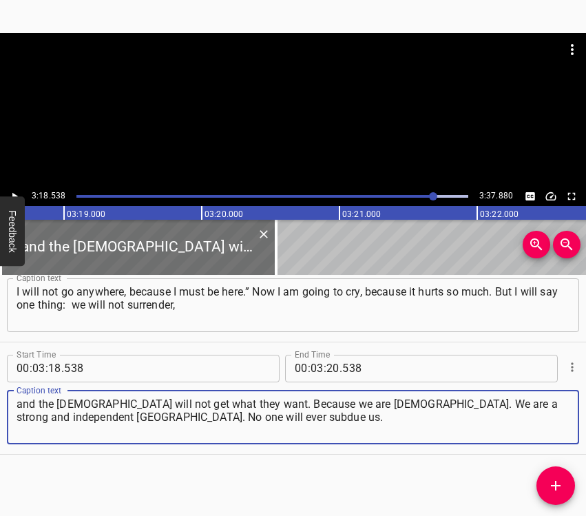
type textarea "and the [DEMOGRAPHIC_DATA] will not get what they want. Because we are [DEMOGRA…"
click at [332, 369] on input "number" at bounding box center [333, 369] width 13 height 28
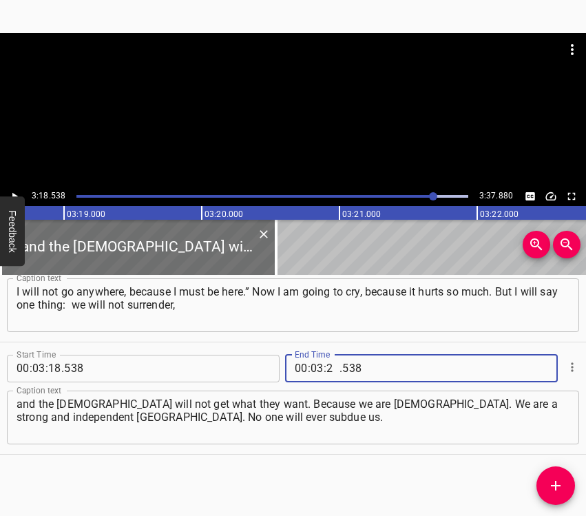
type input "27"
type input "880"
click at [12, 192] on icon "Play/Pause" at bounding box center [14, 196] width 12 height 12
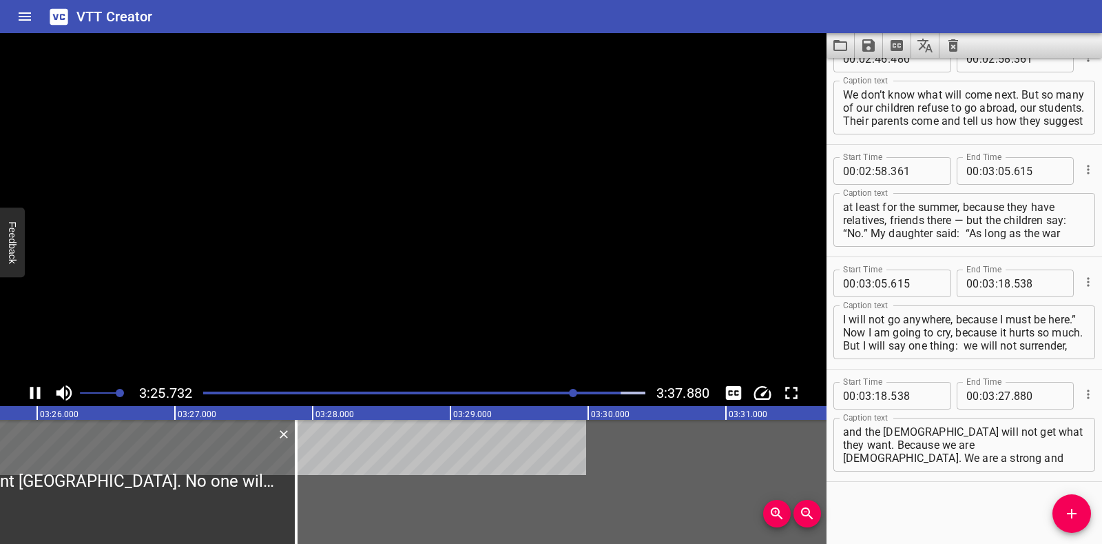
scroll to position [1601, 0]
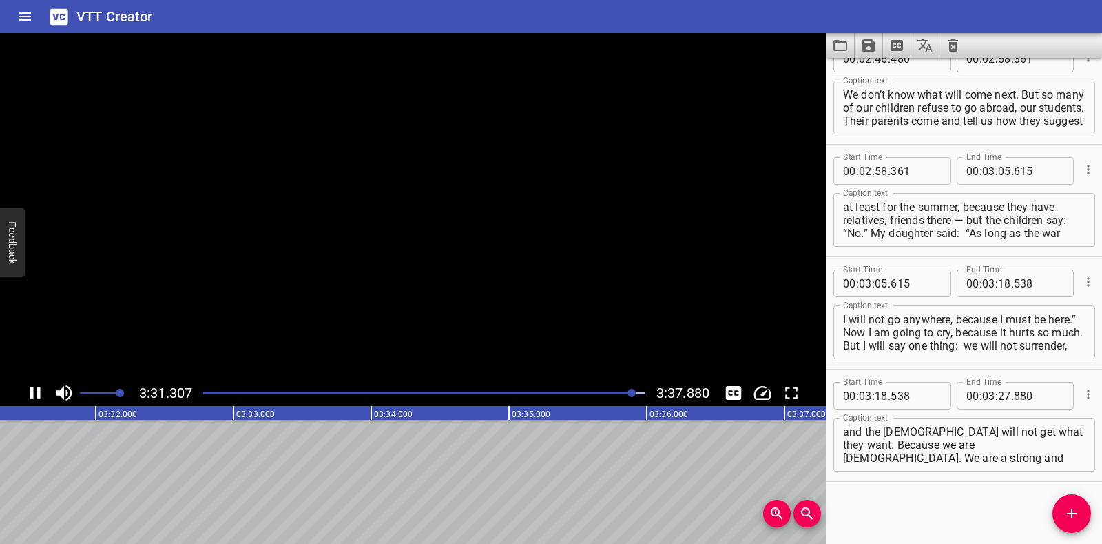
click at [865, 48] on icon "Save captions to file" at bounding box center [869, 45] width 12 height 12
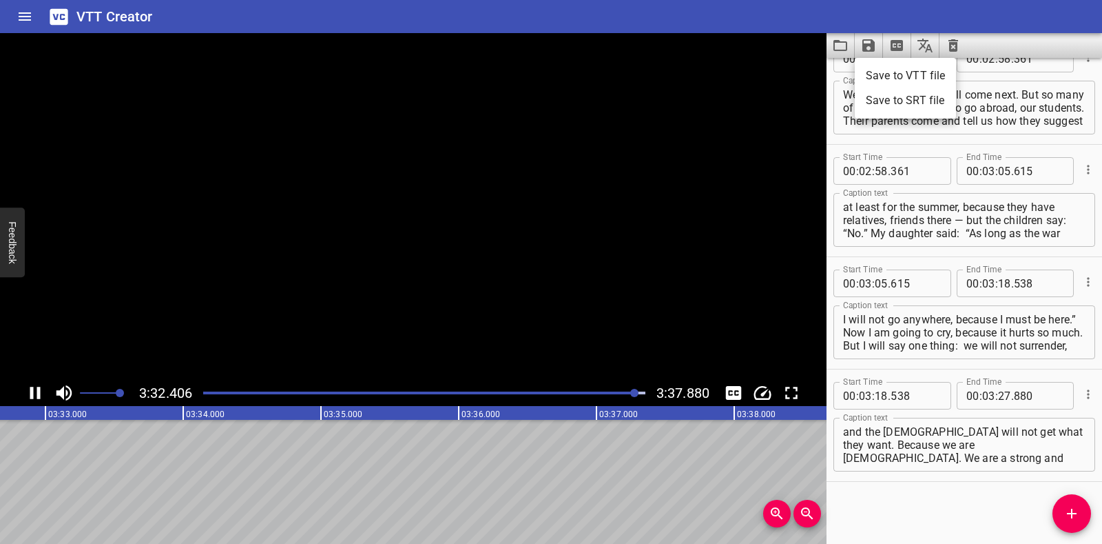
click at [882, 72] on li "Save to VTT file" at bounding box center [905, 75] width 101 height 25
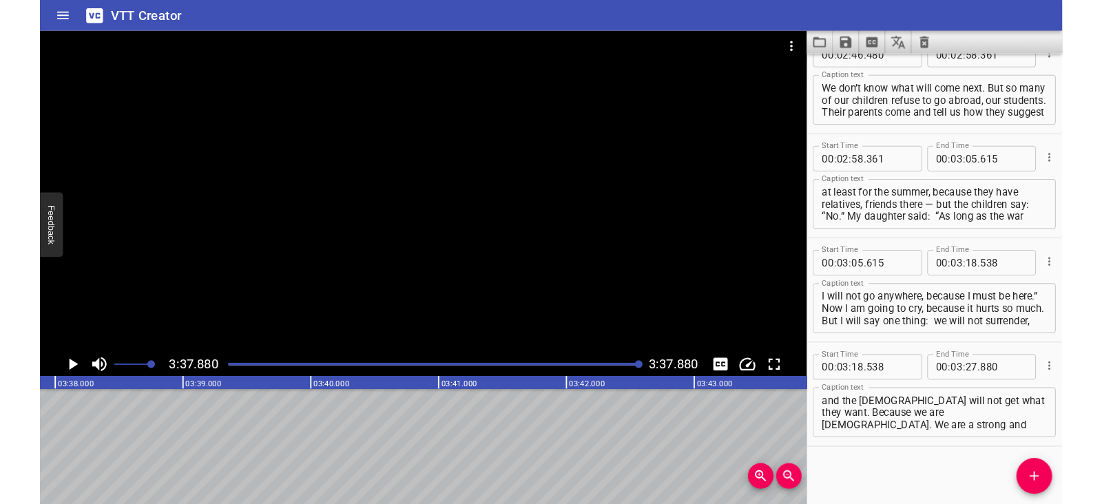
scroll to position [1640, 0]
